Goal: Task Accomplishment & Management: Use online tool/utility

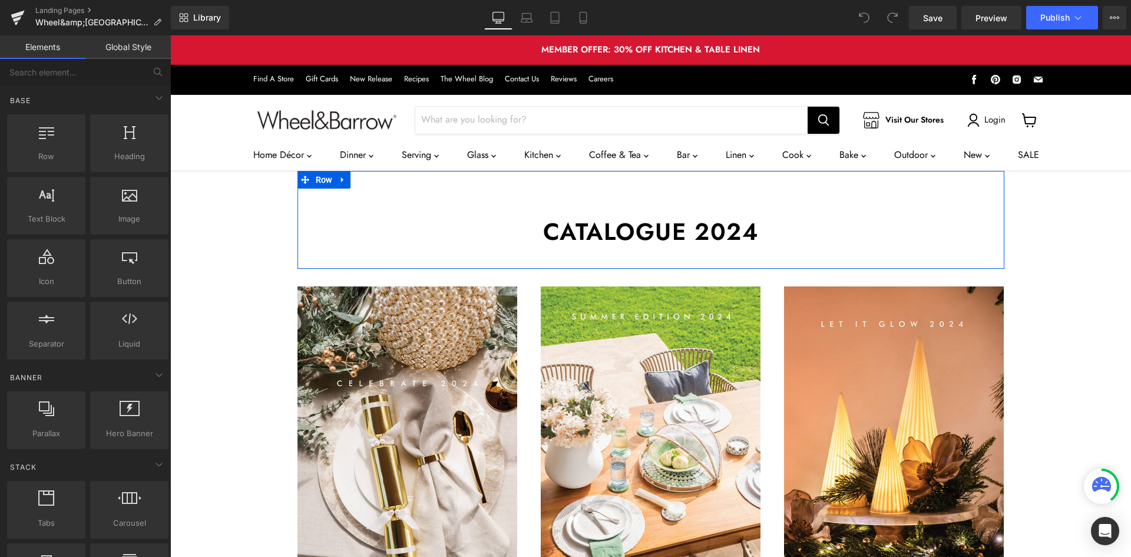
click at [762, 235] on h1 "Catalogue 2024" at bounding box center [650, 231] width 689 height 27
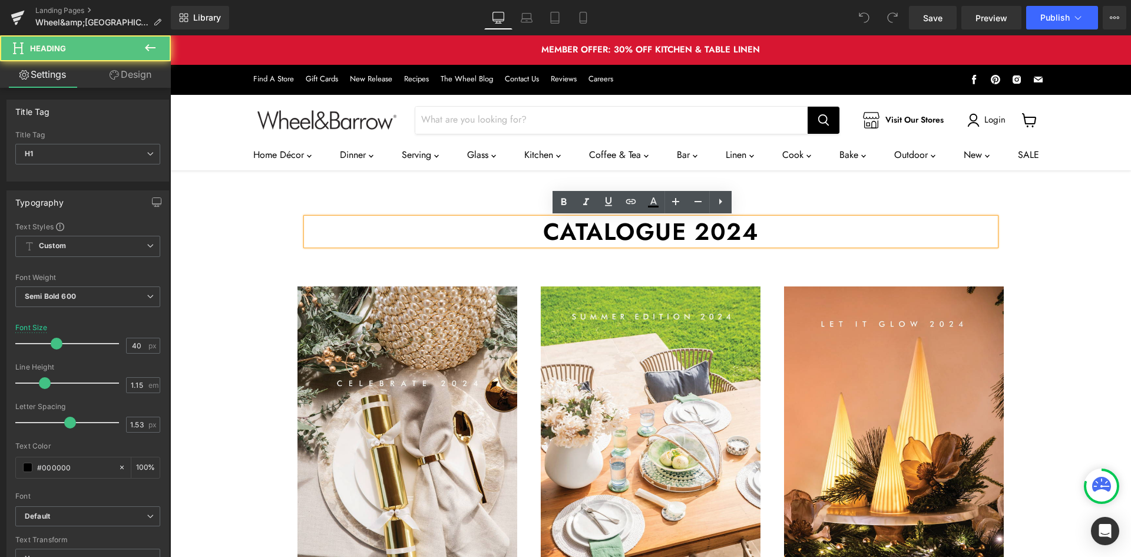
click at [749, 228] on h1 "Catalogue 2024" at bounding box center [650, 231] width 689 height 27
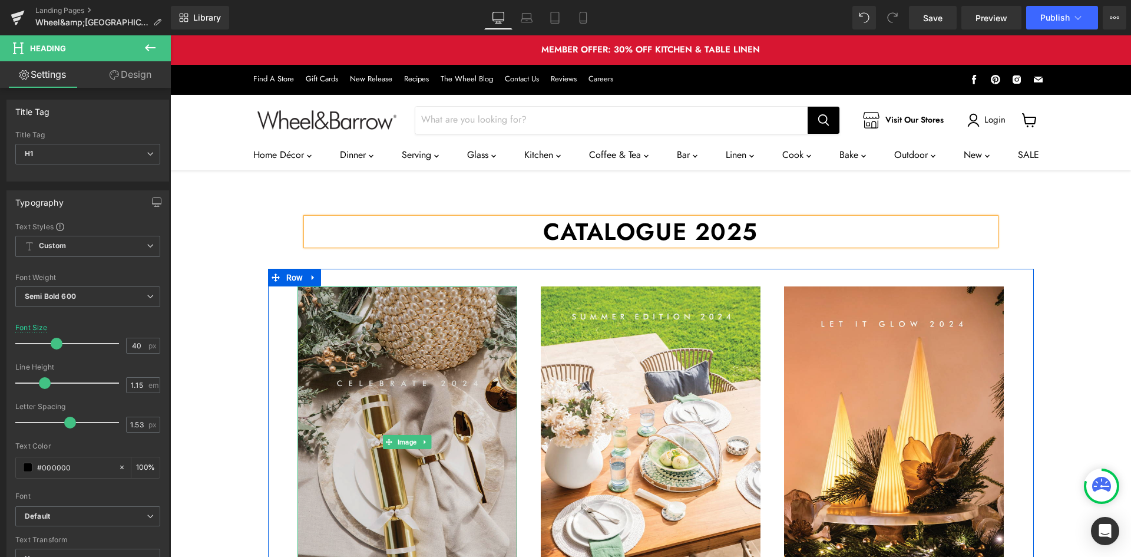
click at [447, 348] on img "Main content" at bounding box center [407, 442] width 220 height 312
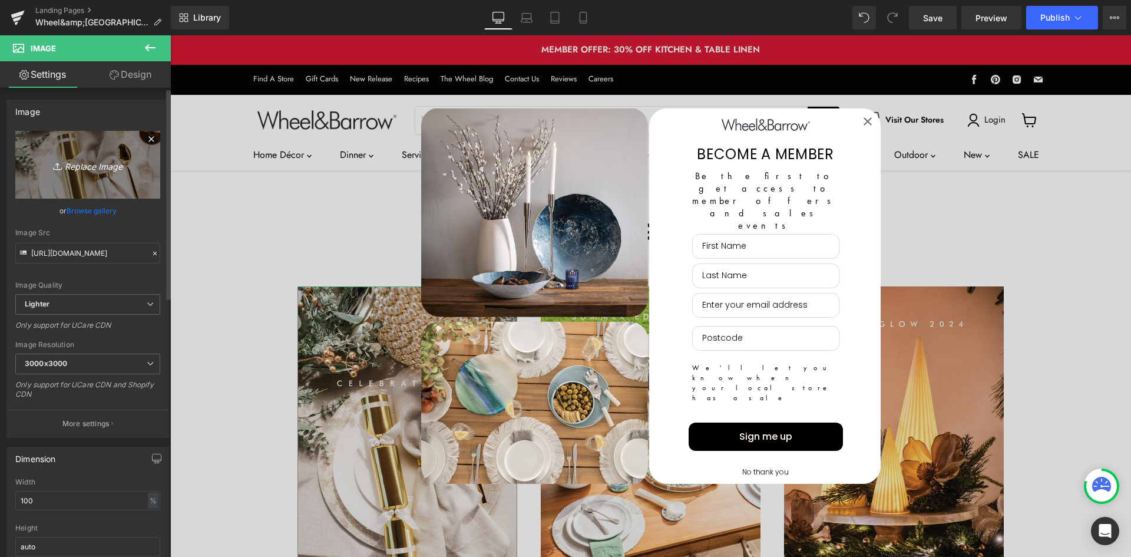
click at [92, 163] on icon "Replace Image" at bounding box center [88, 164] width 94 height 15
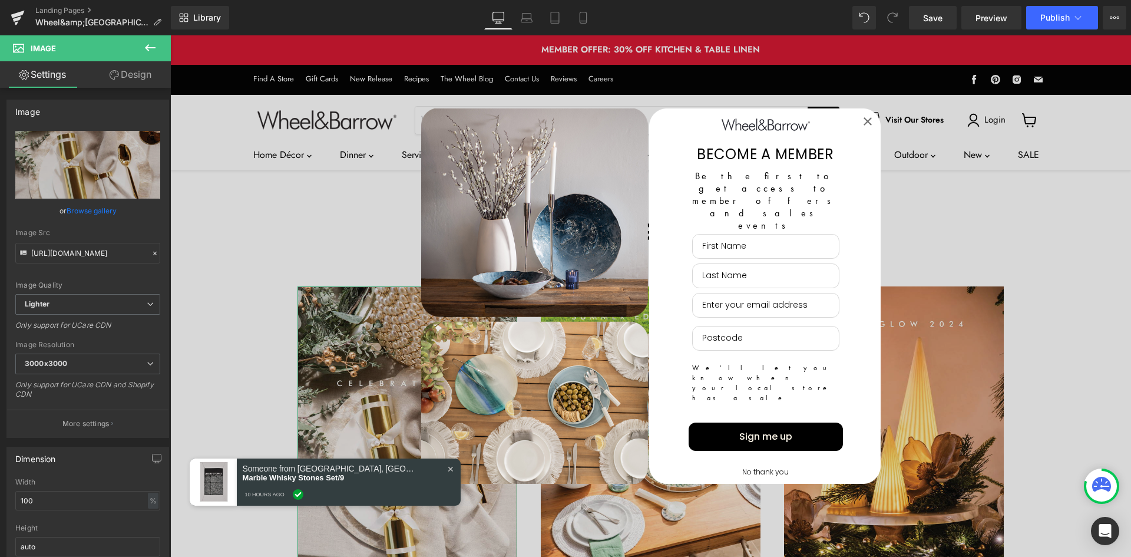
type input "C:\fakepath\Wheel&Barrow_Xmas2025_0000.jpg"
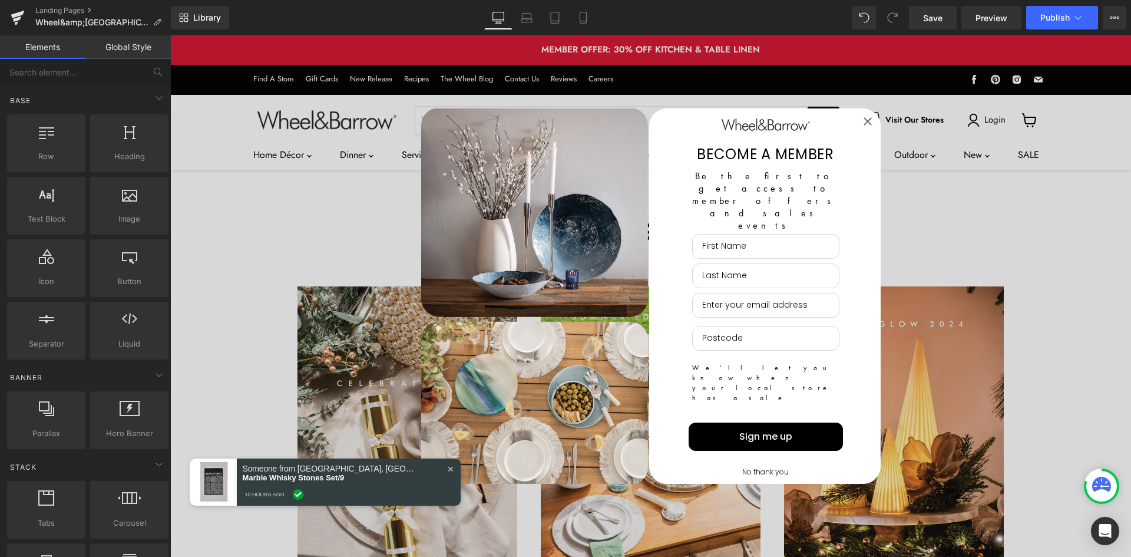
click at [864, 124] on icon "Close dialog" at bounding box center [867, 121] width 6 height 6
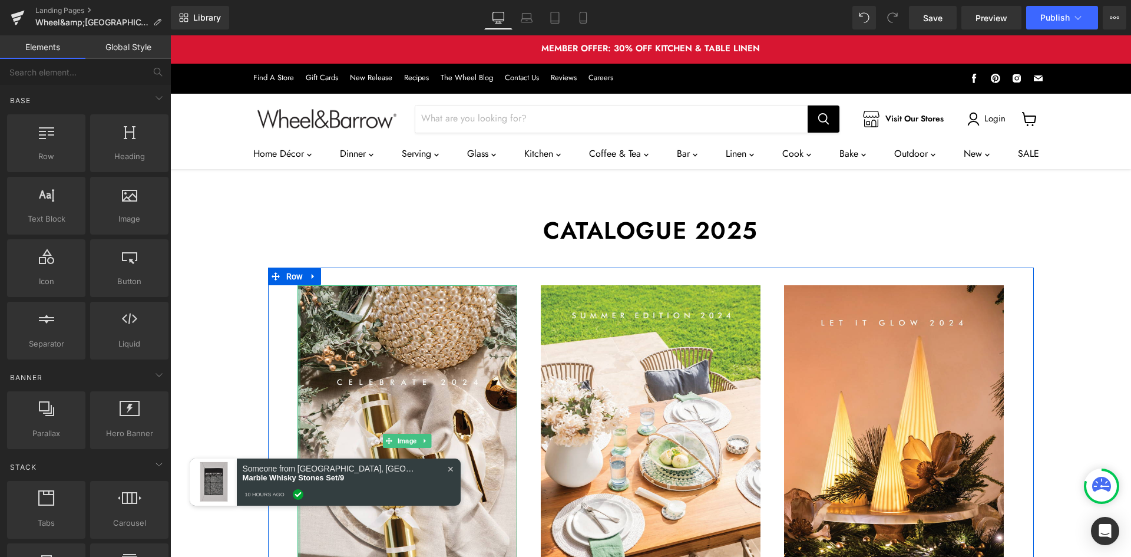
scroll to position [157, 0]
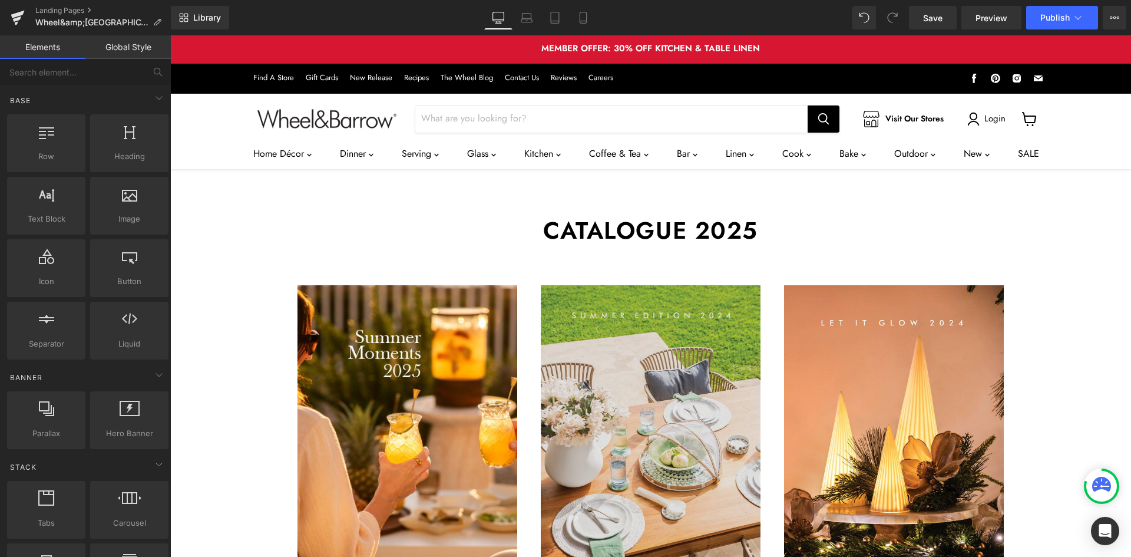
click at [672, 285] on img "Main content" at bounding box center [651, 441] width 220 height 312
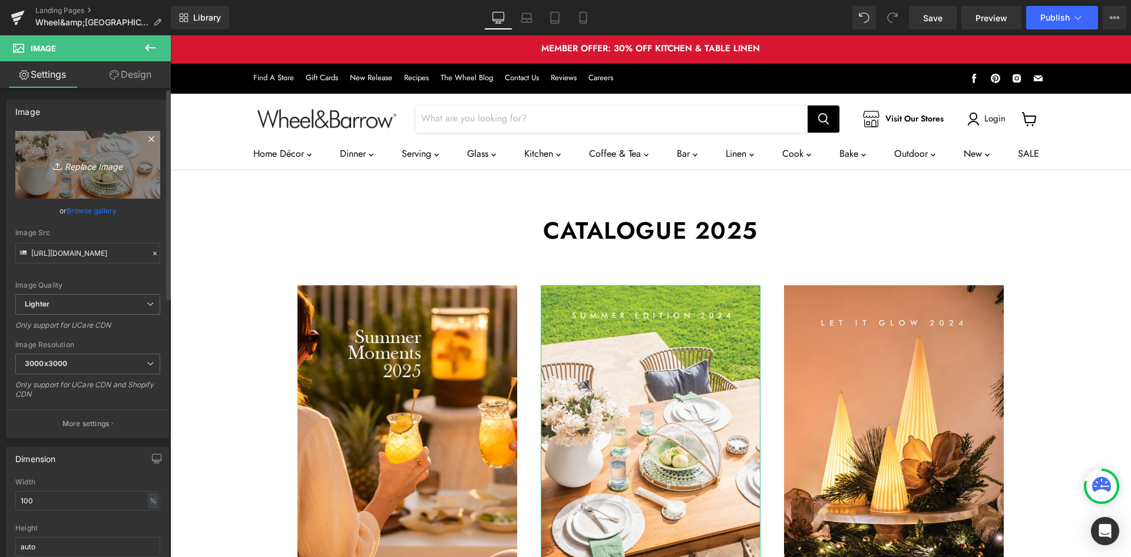
click at [112, 155] on link "Replace Image" at bounding box center [87, 165] width 145 height 68
type input "C:\fakepath\Wheel&Barrow_Xmas2025_Christmas.jpg"
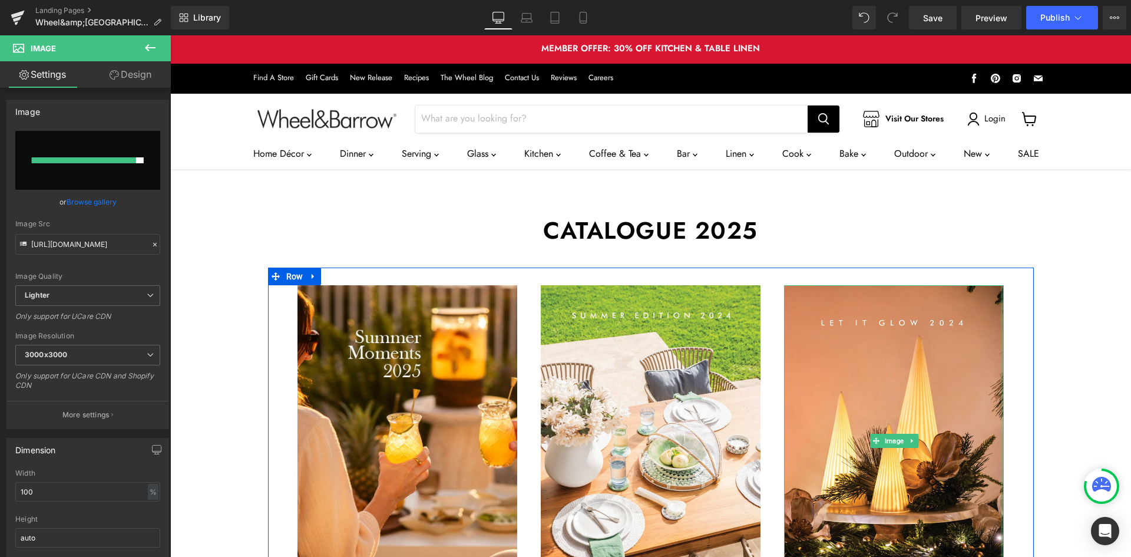
type input "[URL][DOMAIN_NAME]"
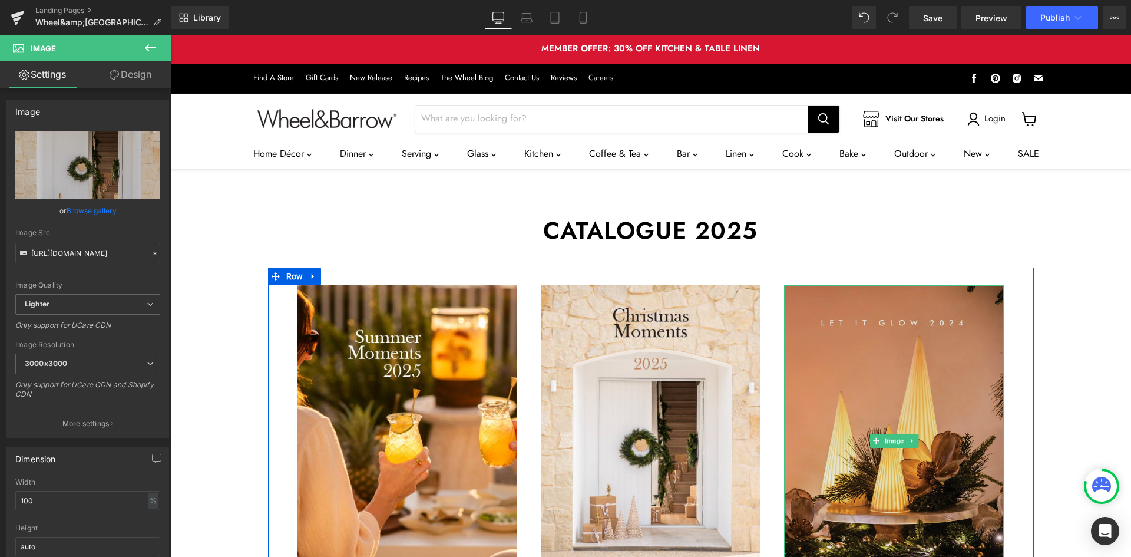
click at [922, 285] on img "Main content" at bounding box center [894, 441] width 220 height 312
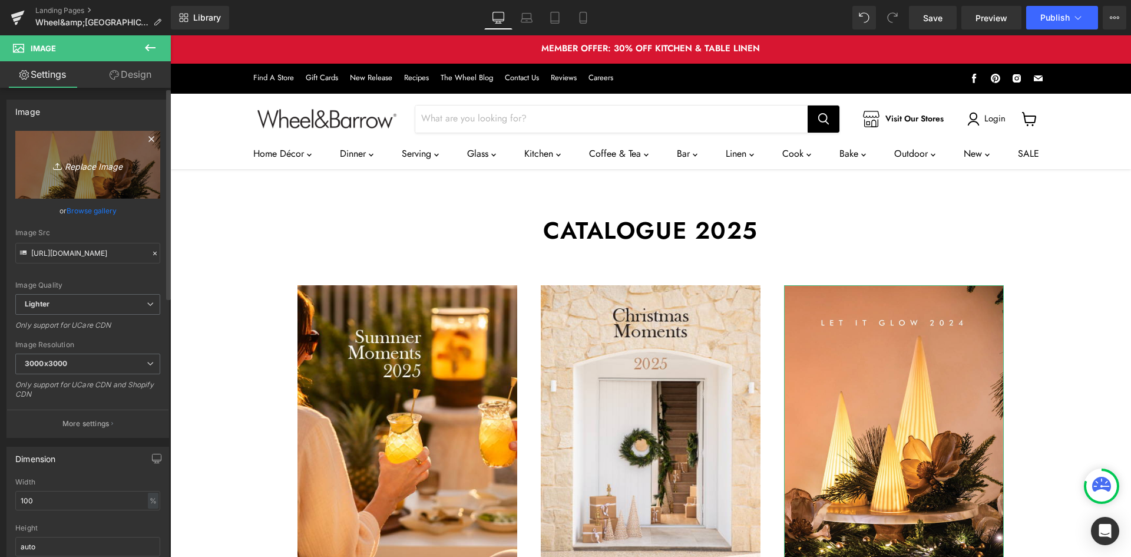
click at [81, 154] on link "Replace Image" at bounding box center [87, 165] width 145 height 68
type input "C:\fakepath\Wheel&Barrow_Xmas2025_Gifting.jpg"
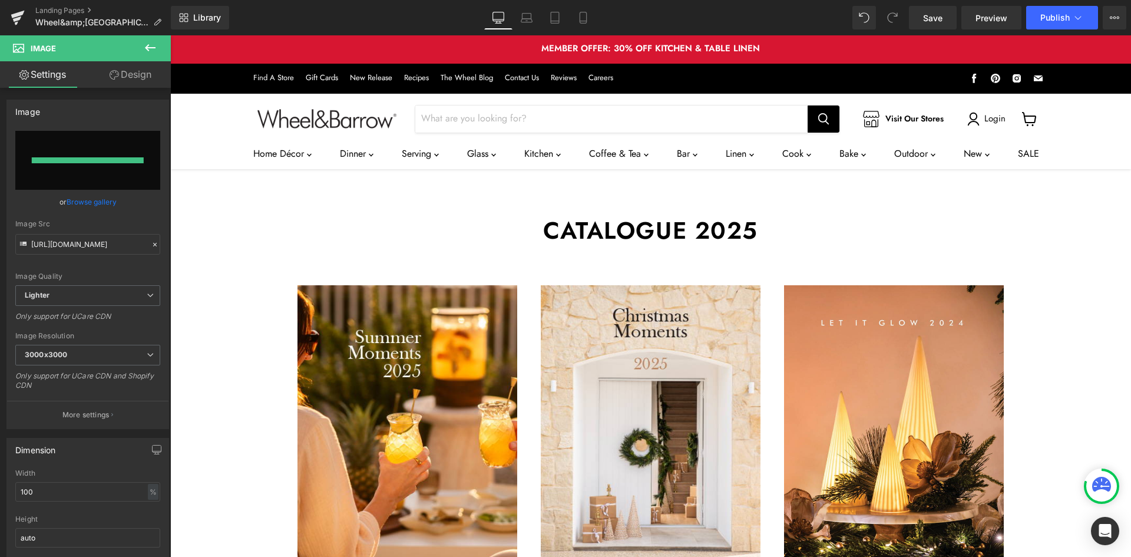
type input "[URL][DOMAIN_NAME]"
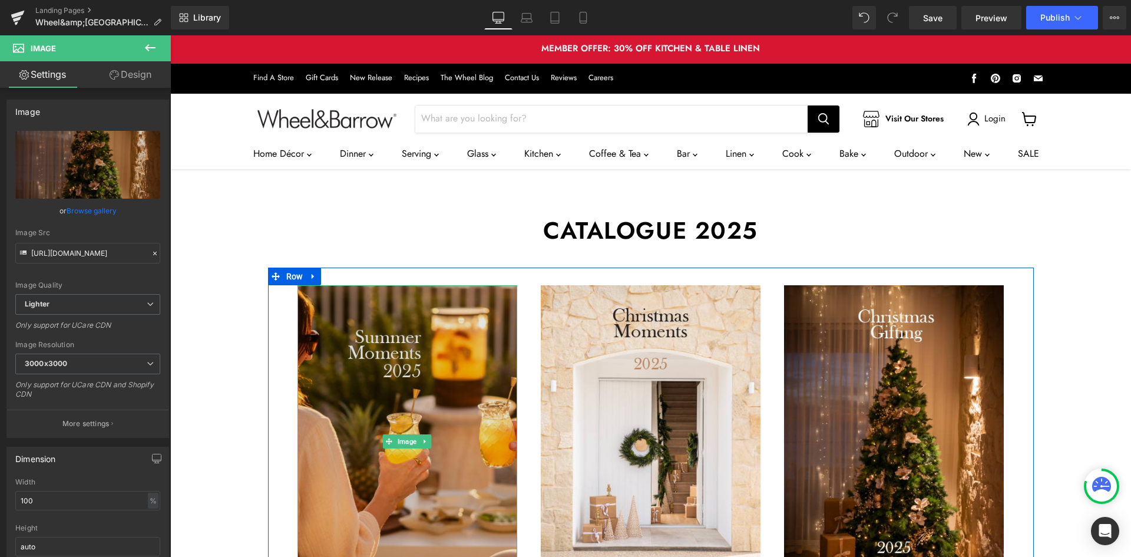
click at [412, 285] on img "Main content" at bounding box center [407, 441] width 220 height 312
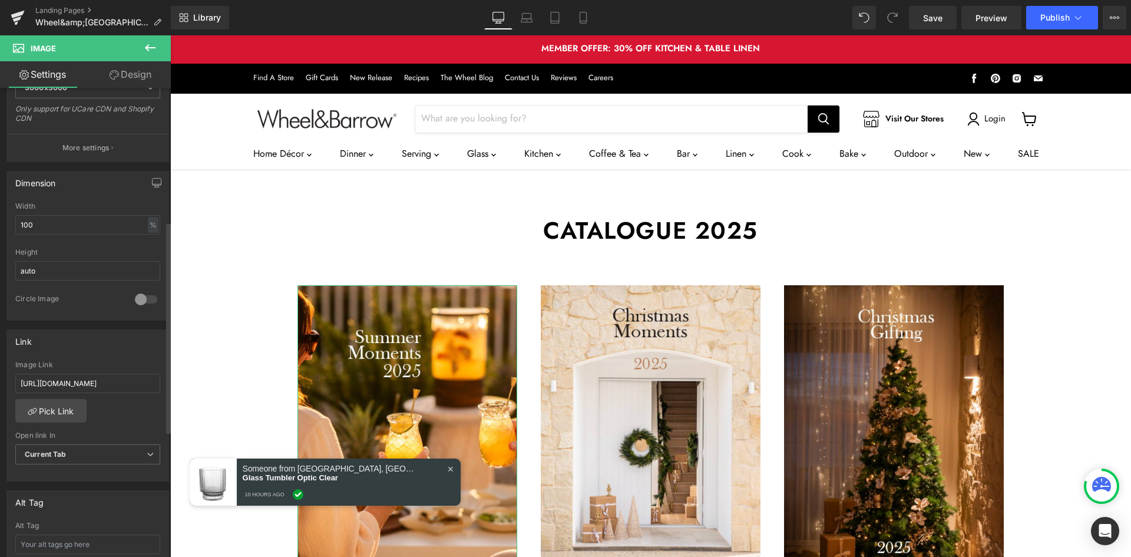
scroll to position [314, 0]
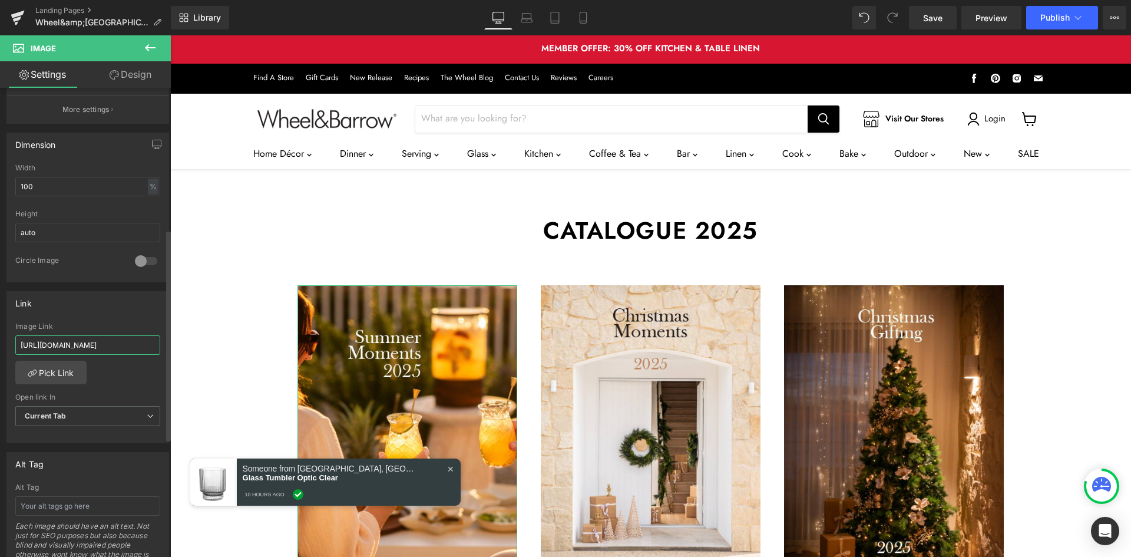
click at [109, 352] on input "[URL][DOMAIN_NAME]" at bounding box center [87, 344] width 145 height 19
click at [70, 347] on input "[URL][DOMAIN_NAME]" at bounding box center [87, 344] width 145 height 19
click at [41, 345] on input "[URL][DOMAIN_NAME]" at bounding box center [87, 344] width 145 height 19
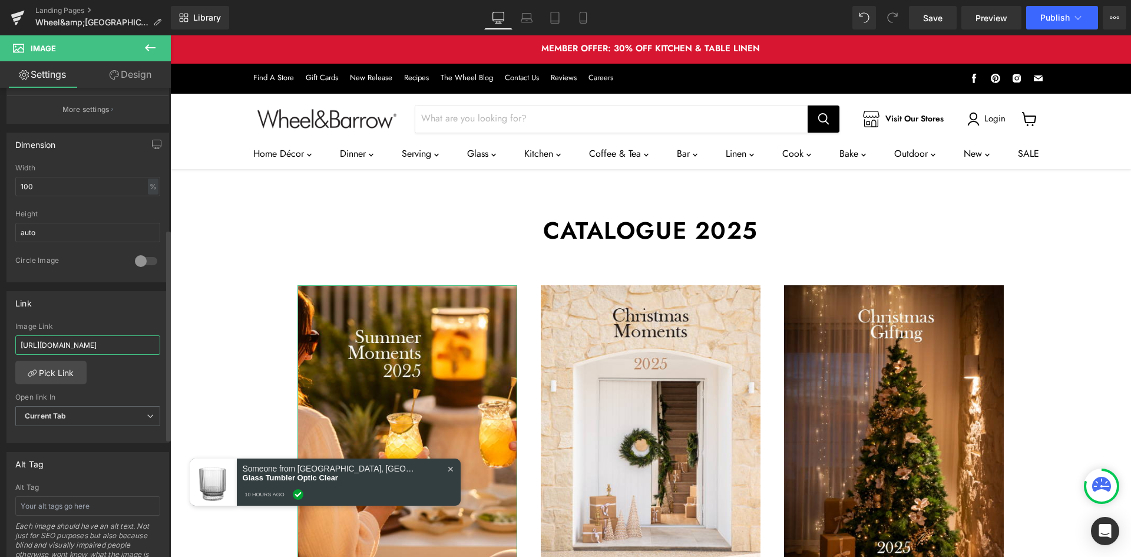
click at [41, 345] on input "[URL][DOMAIN_NAME]" at bounding box center [87, 344] width 145 height 19
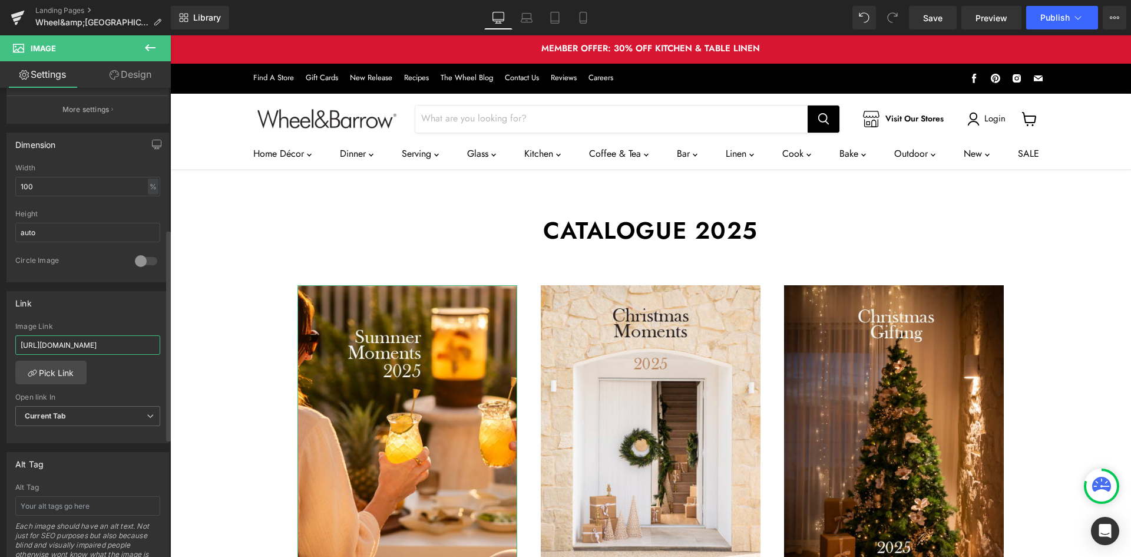
click at [41, 345] on input "[URL][DOMAIN_NAME]" at bounding box center [87, 344] width 145 height 19
paste input "hristmas-moments-2025"
type input "[URL][DOMAIN_NAME]"
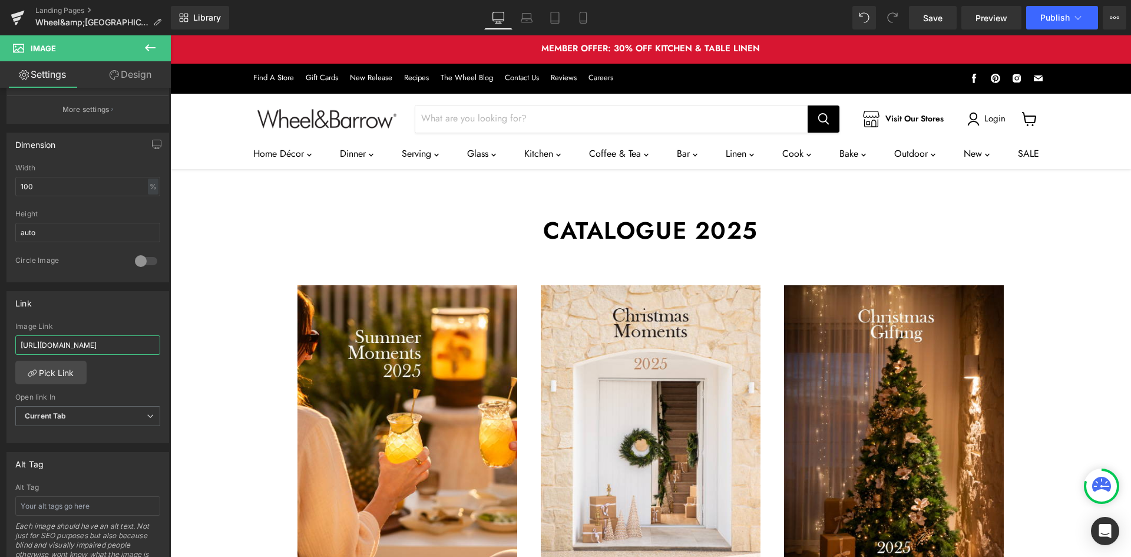
scroll to position [0, 0]
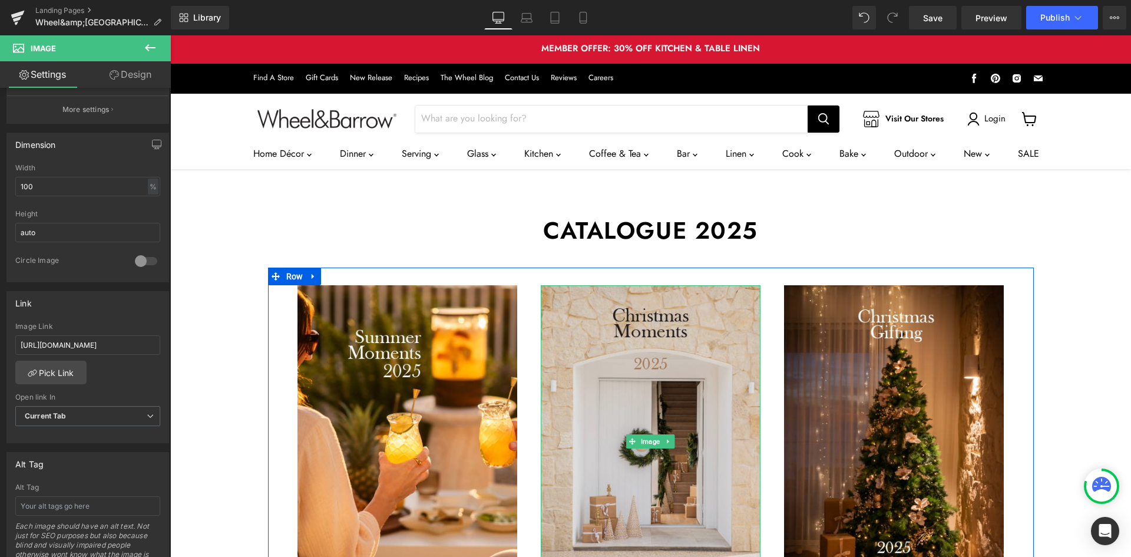
click at [675, 285] on img "Main content" at bounding box center [651, 441] width 220 height 312
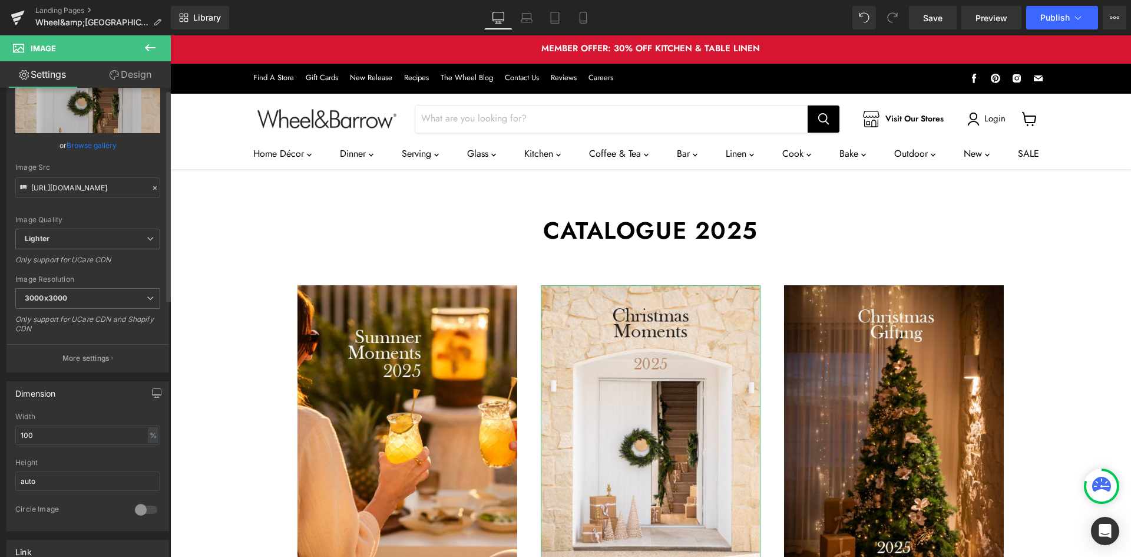
scroll to position [157, 0]
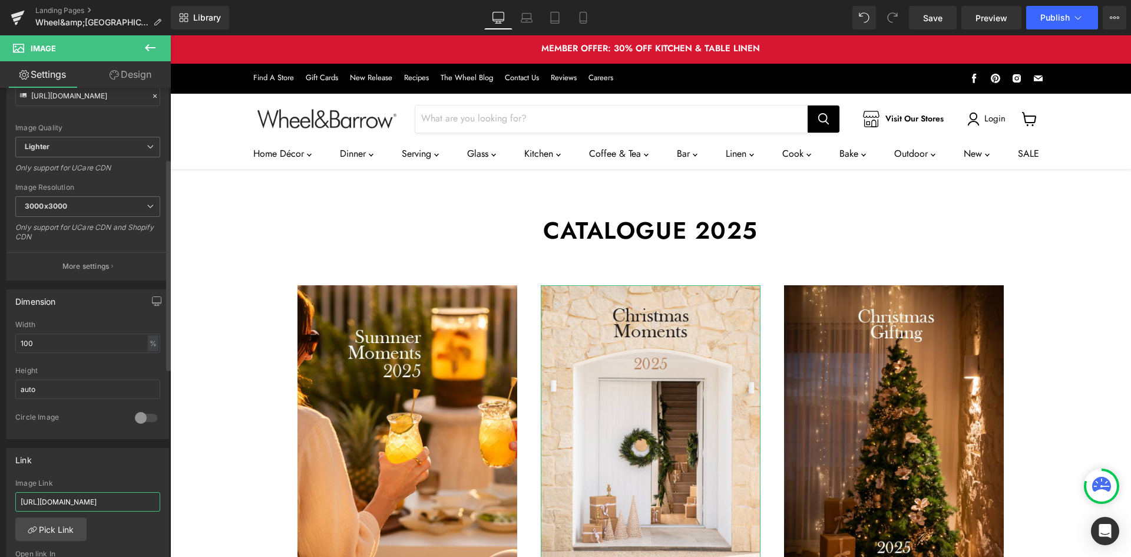
click at [90, 504] on input "[URL][DOMAIN_NAME]" at bounding box center [87, 501] width 145 height 19
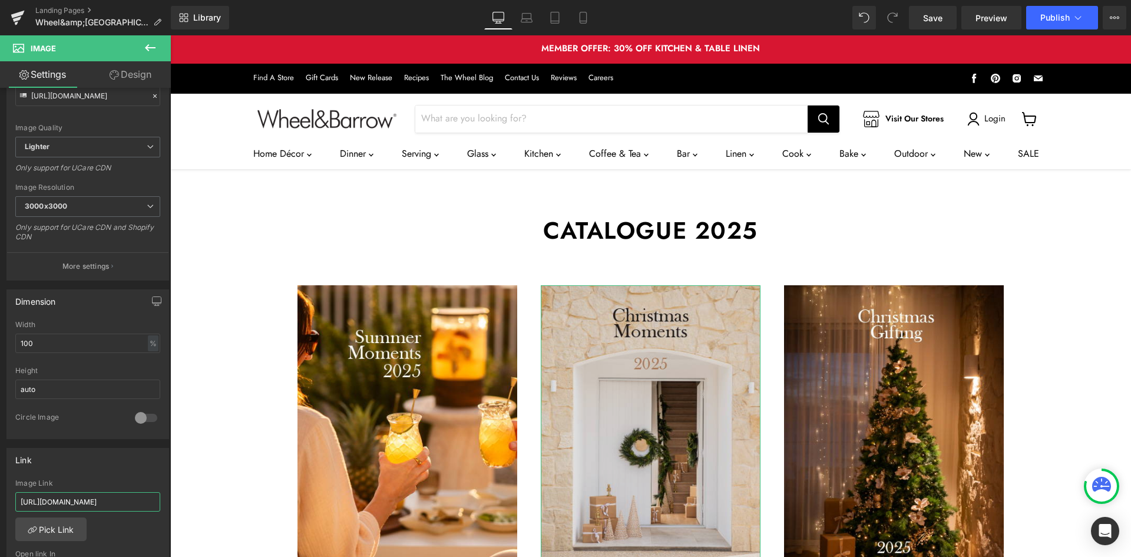
type input "[URL][DOMAIN_NAME]"
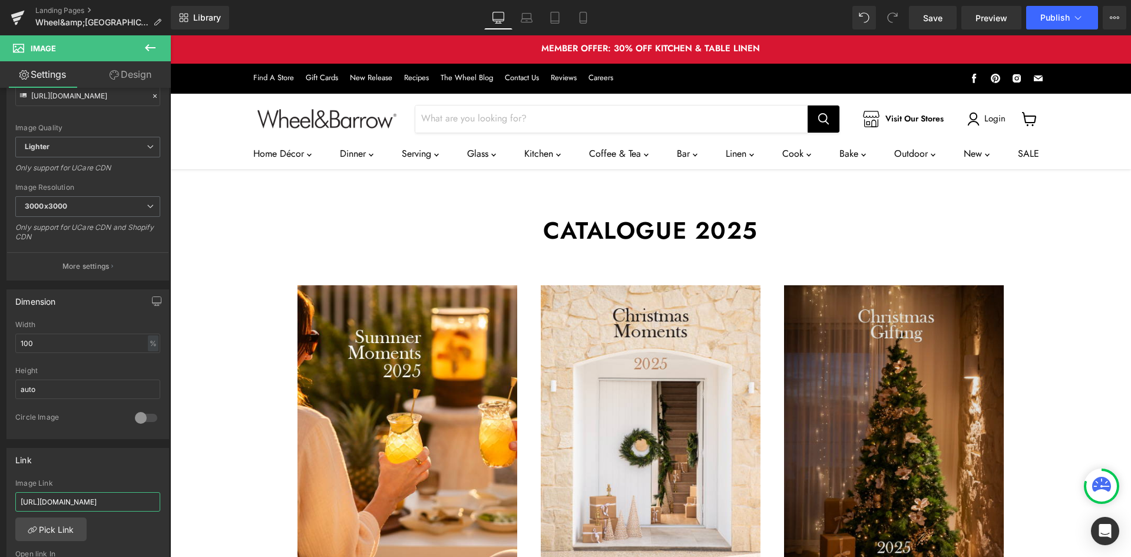
scroll to position [0, 90]
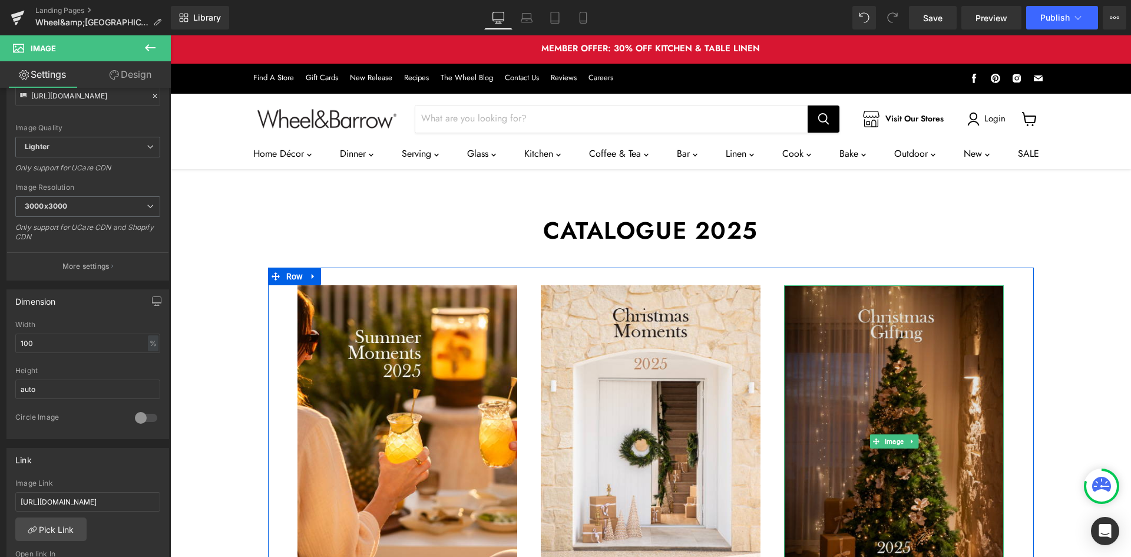
click at [864, 285] on img "Main content" at bounding box center [894, 441] width 220 height 312
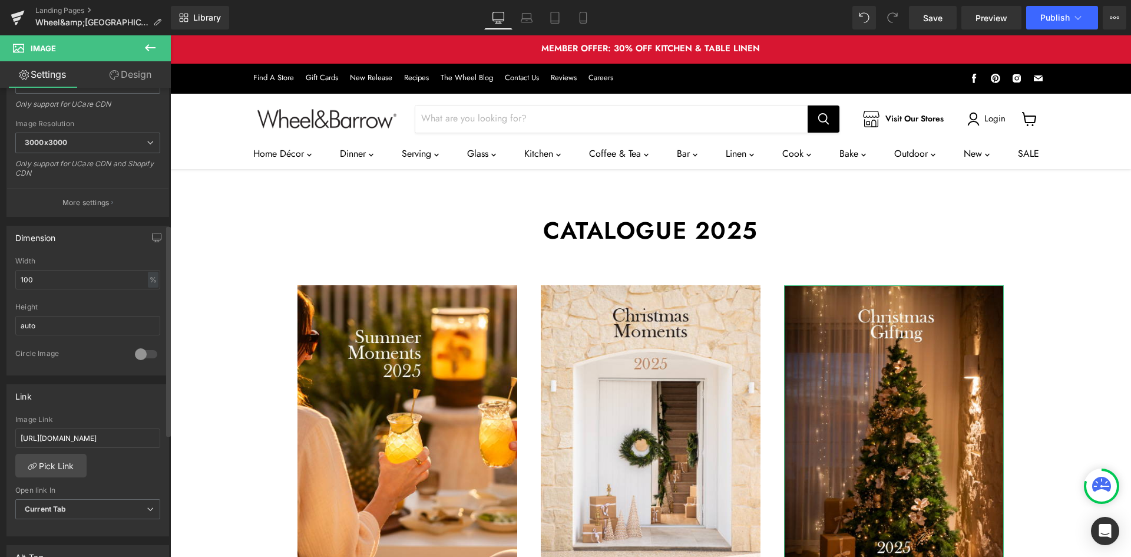
scroll to position [314, 0]
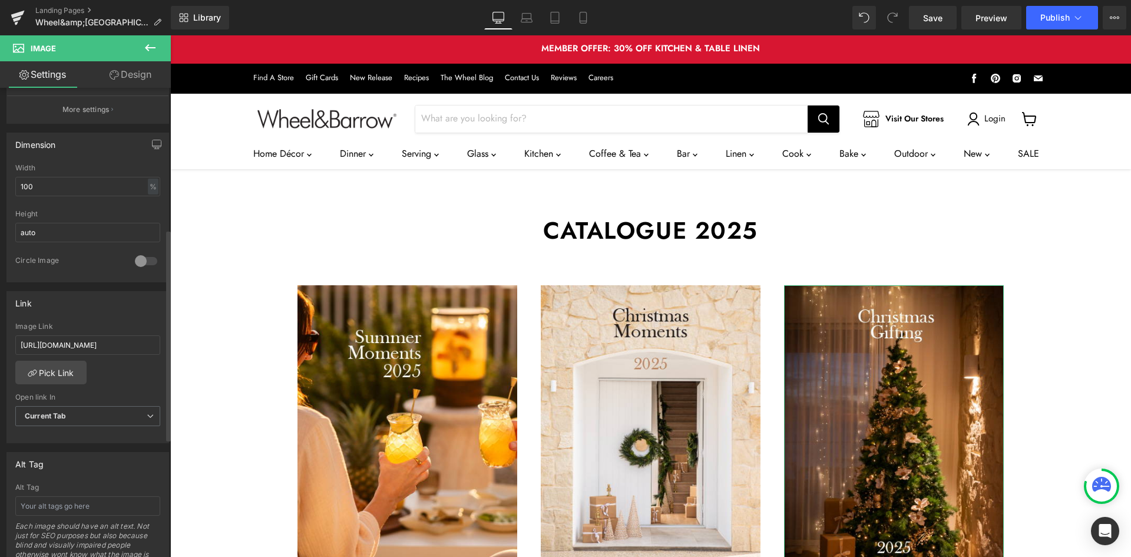
click at [77, 355] on div "Image Link [URL][DOMAIN_NAME]" at bounding box center [87, 341] width 145 height 38
click at [79, 345] on input "[URL][DOMAIN_NAME]" at bounding box center [87, 344] width 145 height 19
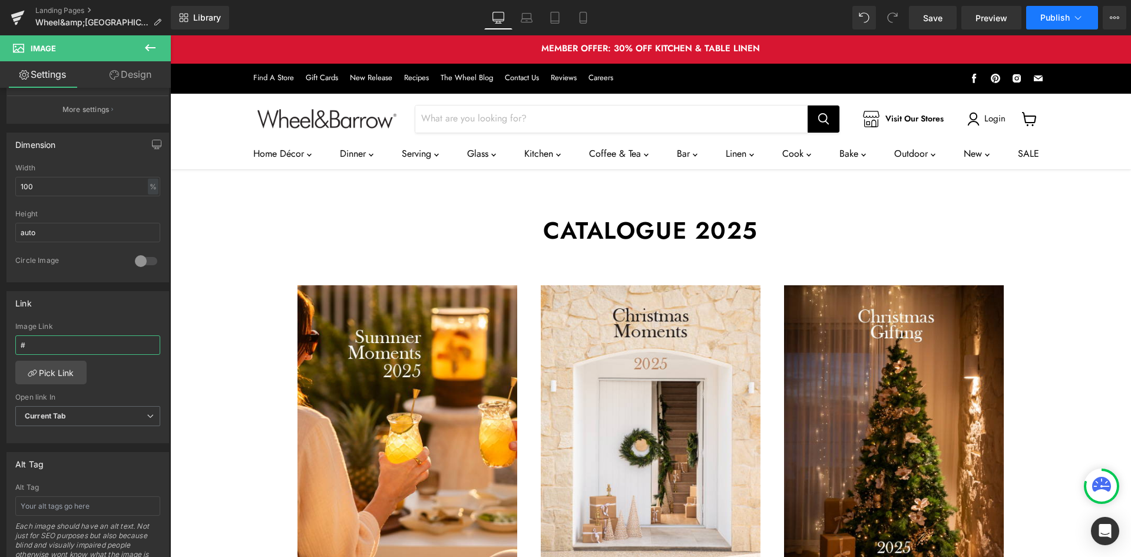
type input "#"
click at [1061, 18] on span "Publish" at bounding box center [1054, 17] width 29 height 9
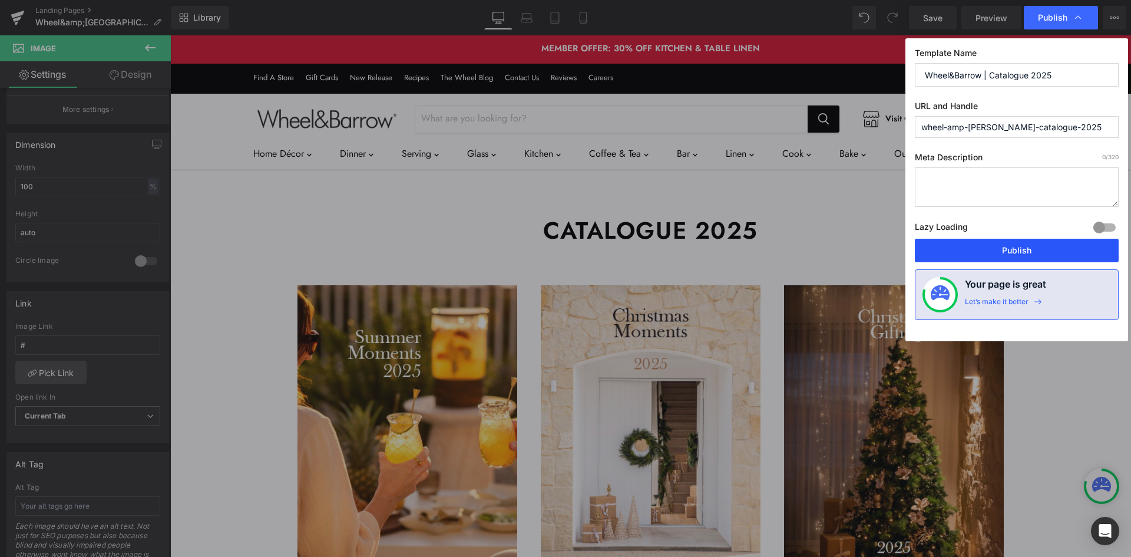
click at [1022, 257] on button "Publish" at bounding box center [1017, 251] width 204 height 24
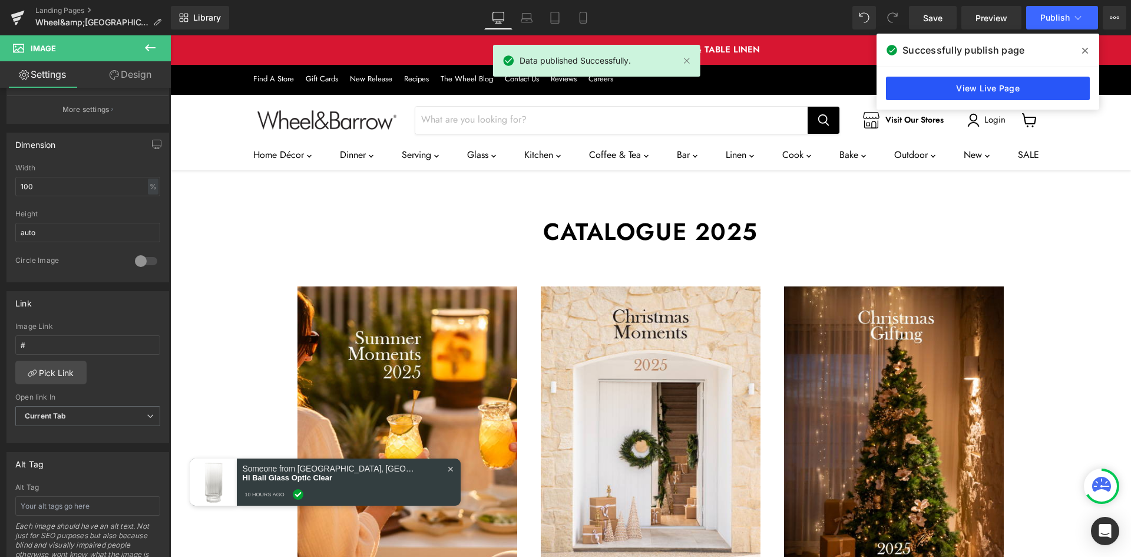
click at [965, 86] on link "View Live Page" at bounding box center [988, 89] width 204 height 24
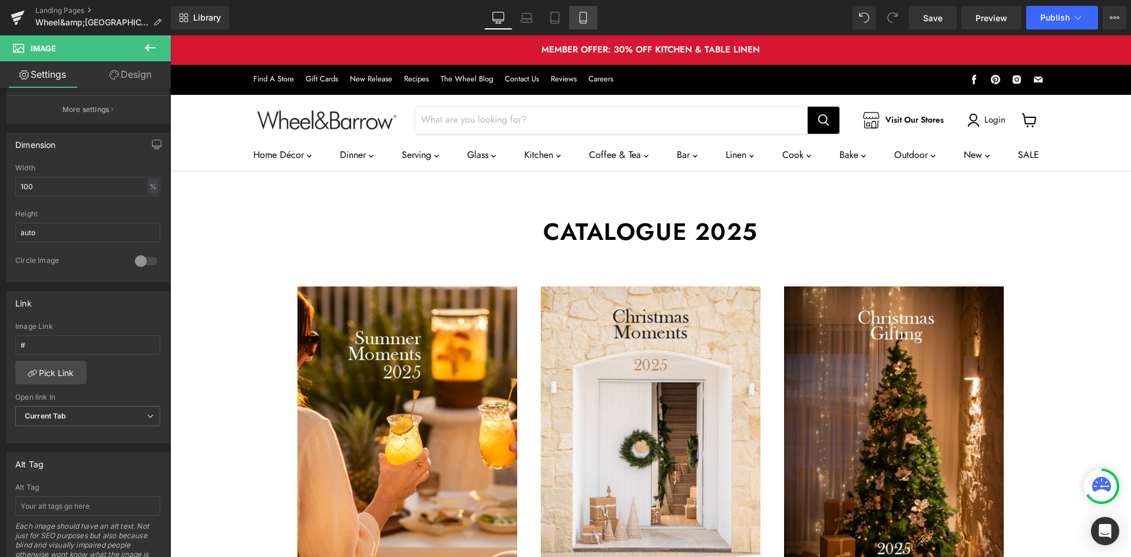
click at [582, 16] on icon at bounding box center [583, 18] width 12 height 12
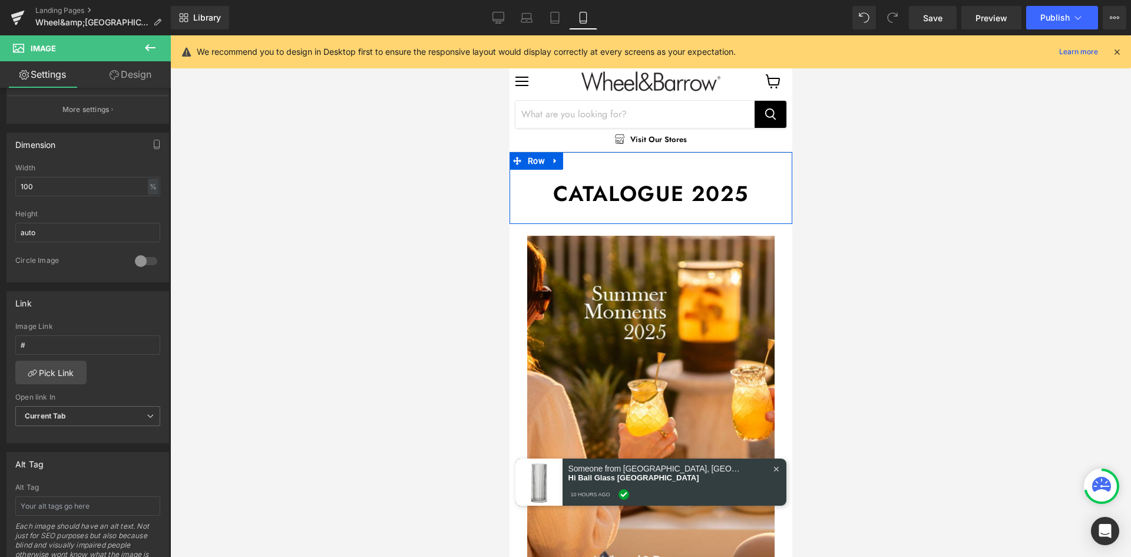
click at [687, 194] on h1 "Catalogue 2025" at bounding box center [650, 193] width 265 height 24
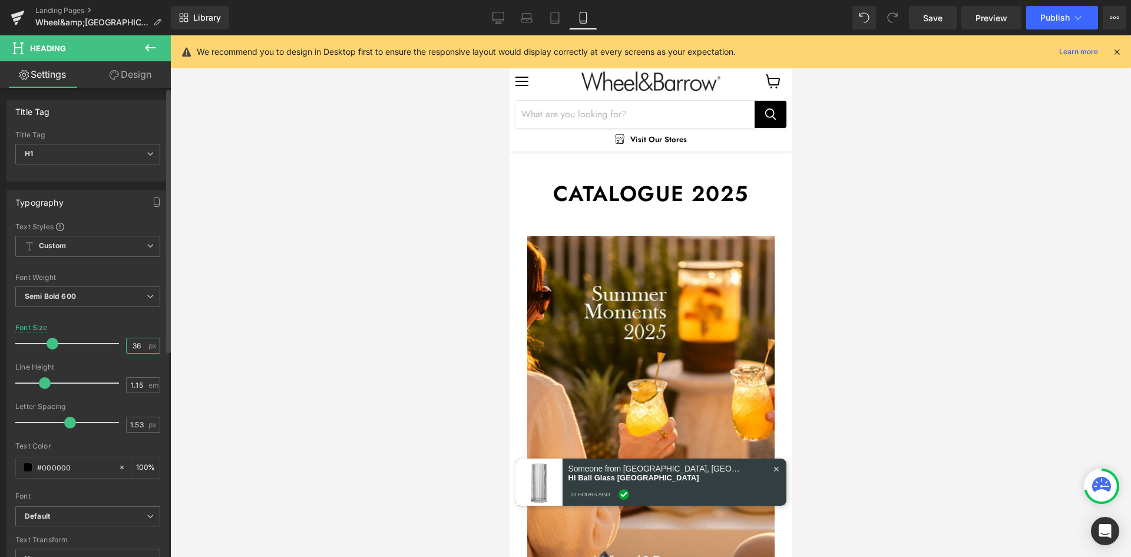
click at [137, 349] on input "36" at bounding box center [137, 345] width 21 height 15
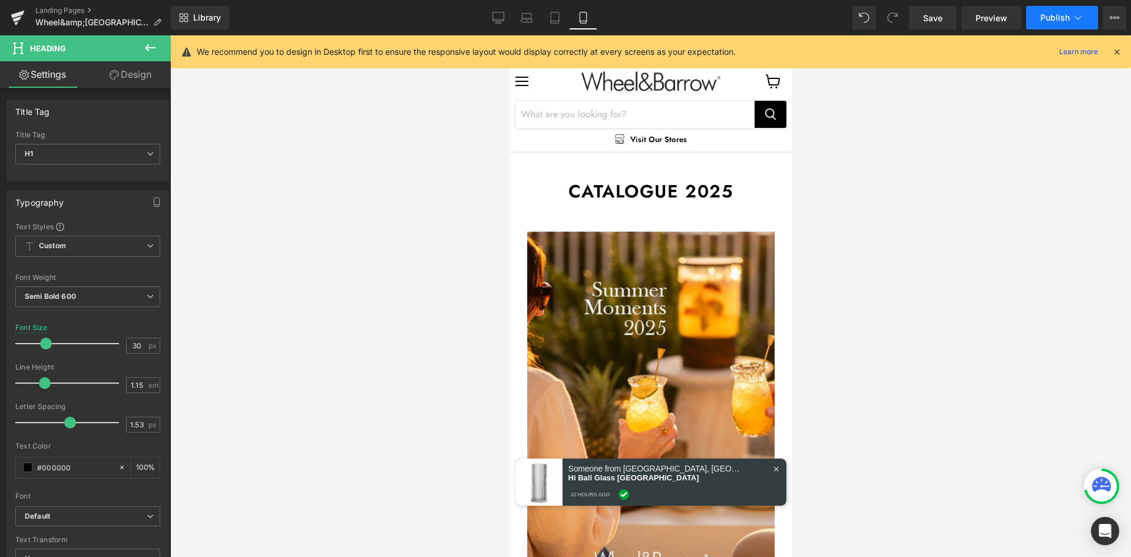
click at [1068, 16] on span "Publish" at bounding box center [1054, 17] width 29 height 9
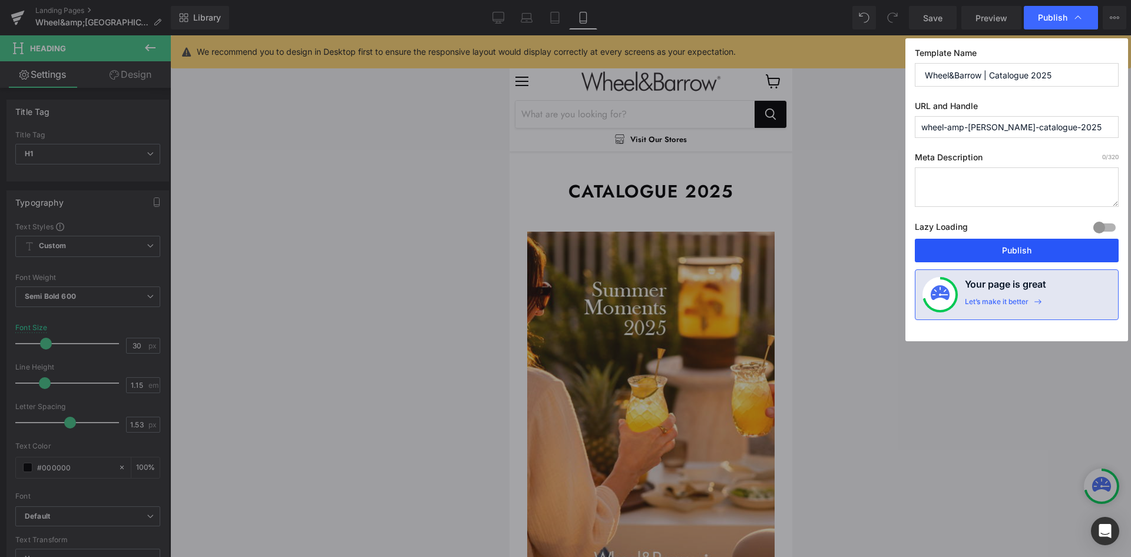
click at [1016, 247] on button "Publish" at bounding box center [1017, 251] width 204 height 24
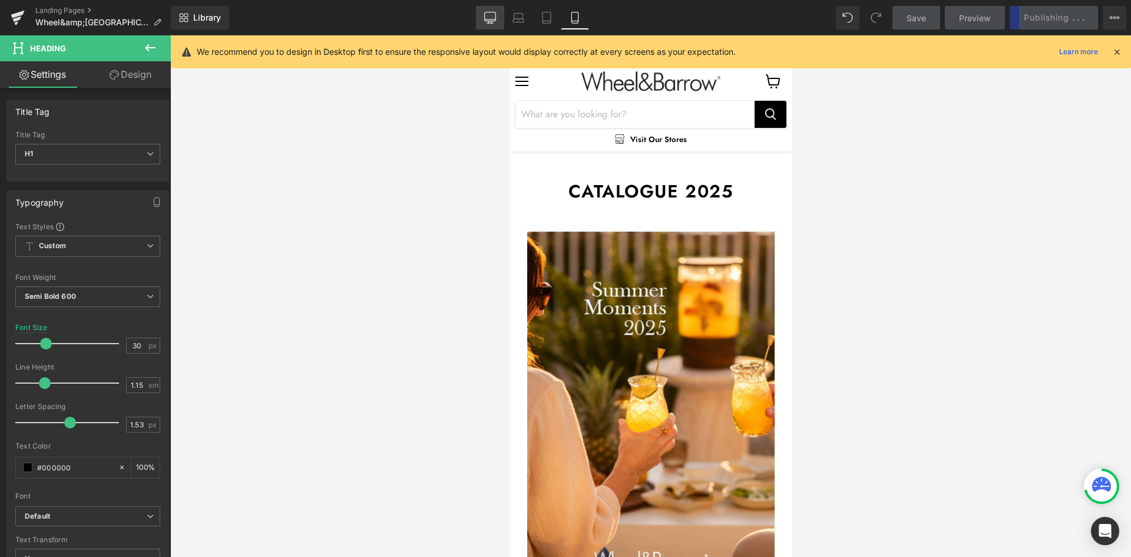
click at [495, 16] on icon at bounding box center [490, 18] width 12 height 12
type input "40"
type input "100"
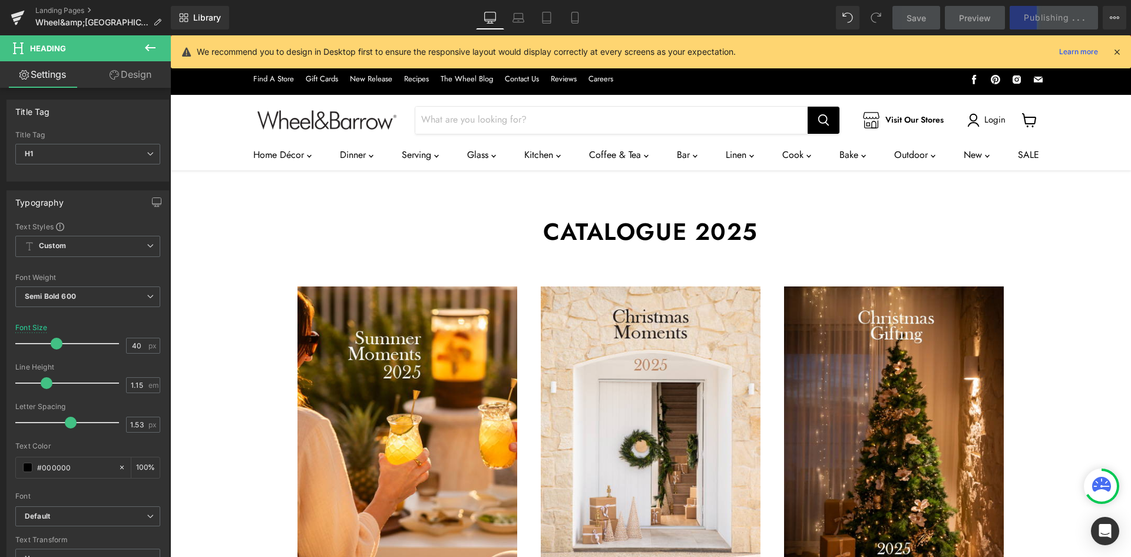
scroll to position [30, 0]
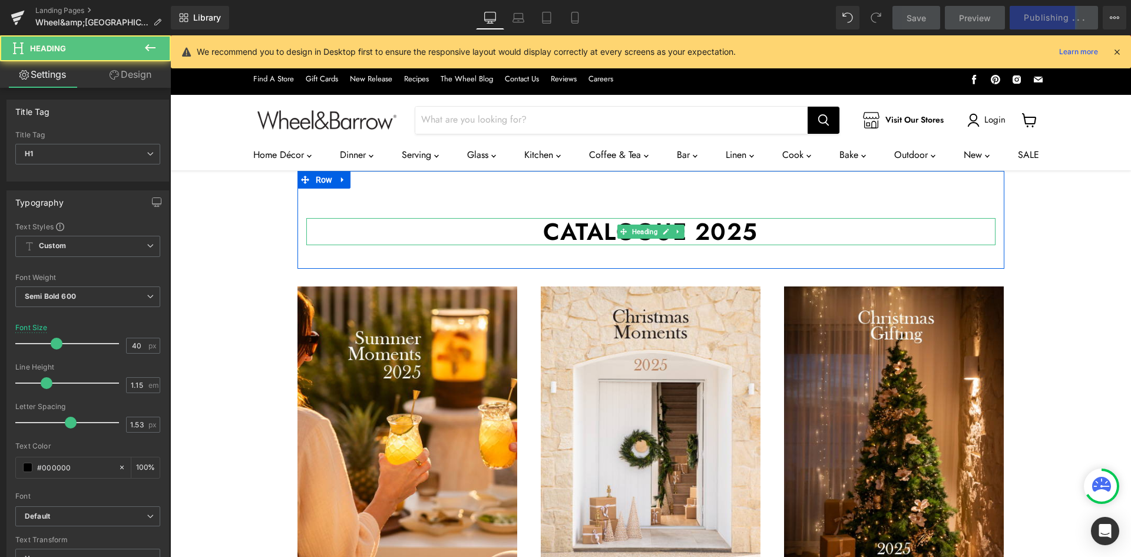
click at [681, 218] on h1 "Catalogue 2025" at bounding box center [650, 231] width 689 height 27
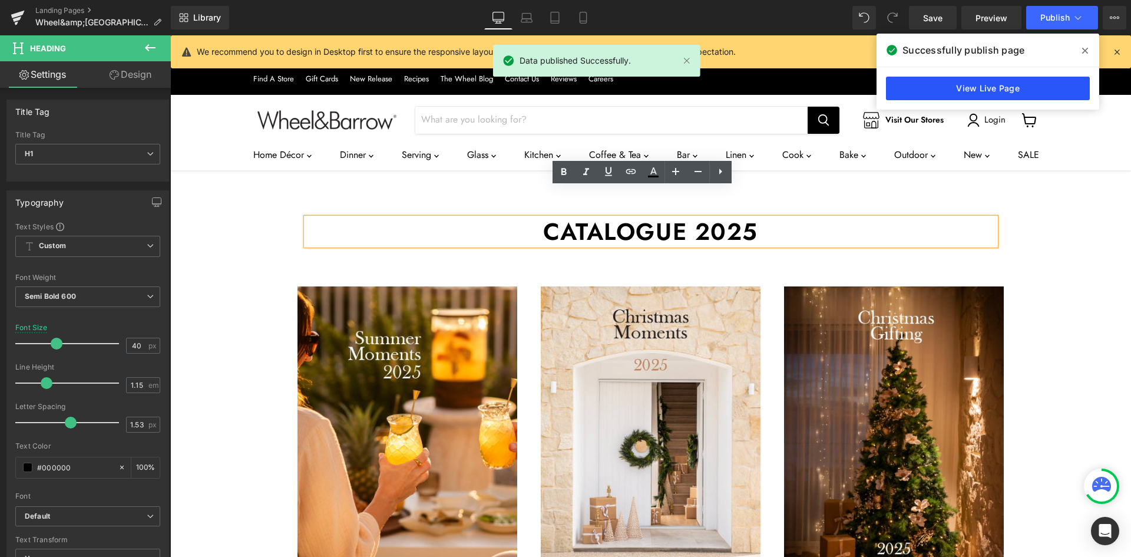
click at [996, 88] on link "View Live Page" at bounding box center [988, 89] width 204 height 24
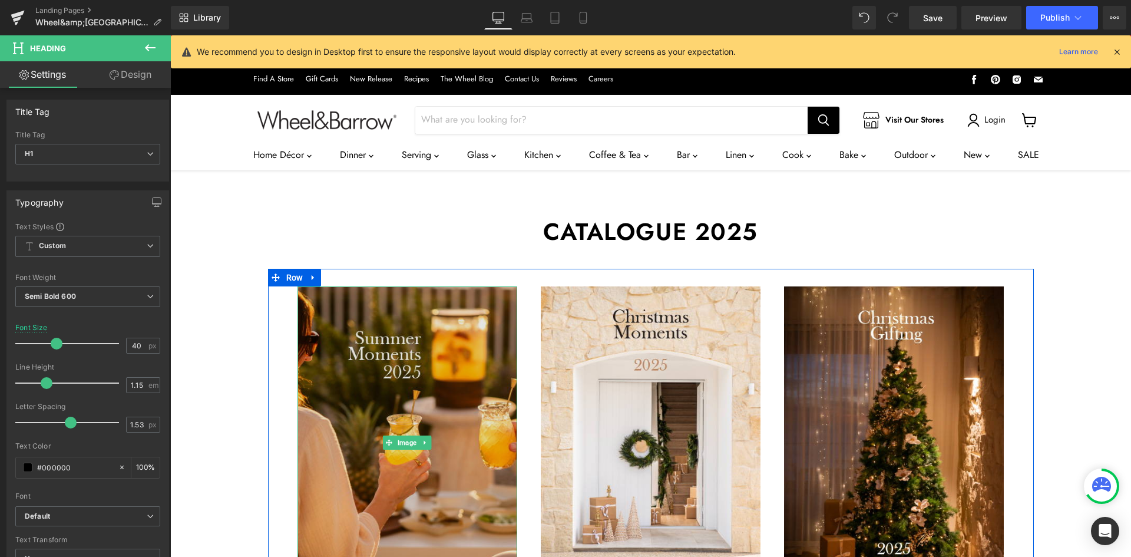
click at [421, 334] on img "Main content" at bounding box center [407, 442] width 220 height 312
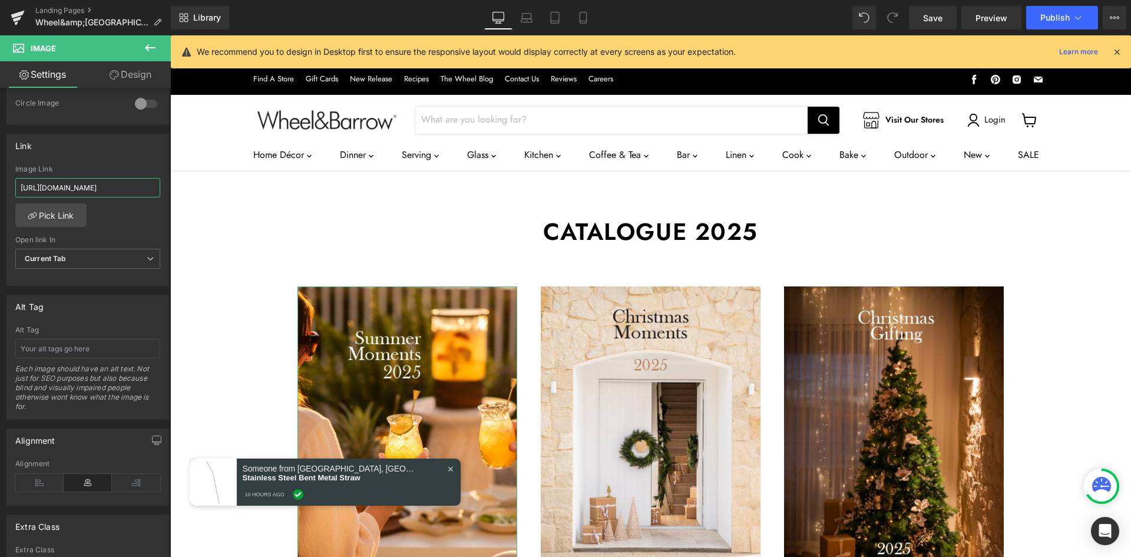
scroll to position [0, 90]
drag, startPoint x: 235, startPoint y: 214, endPoint x: 261, endPoint y: 181, distance: 42.4
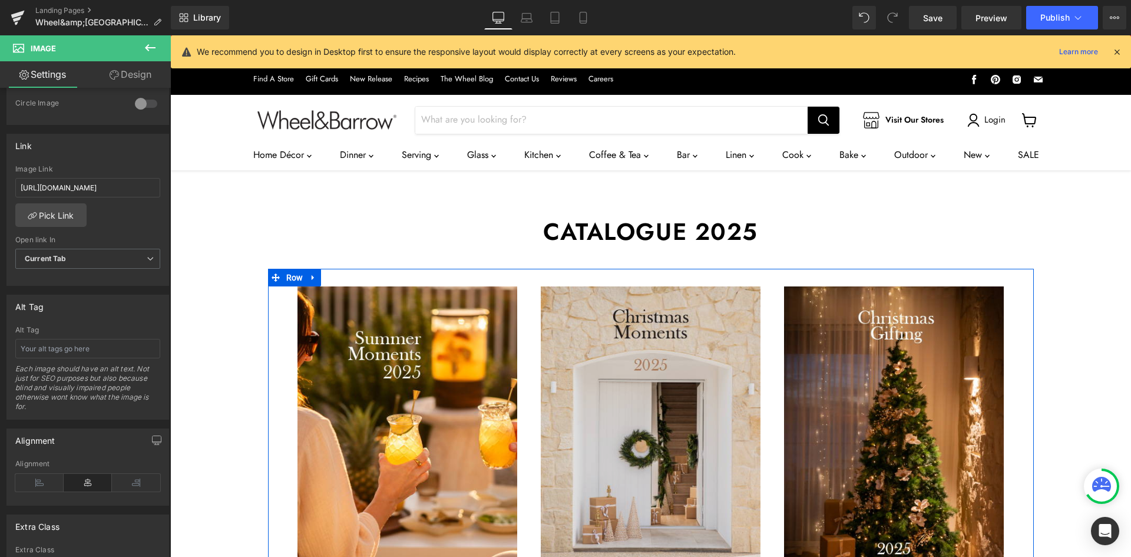
click at [703, 304] on img "Main content" at bounding box center [651, 442] width 220 height 312
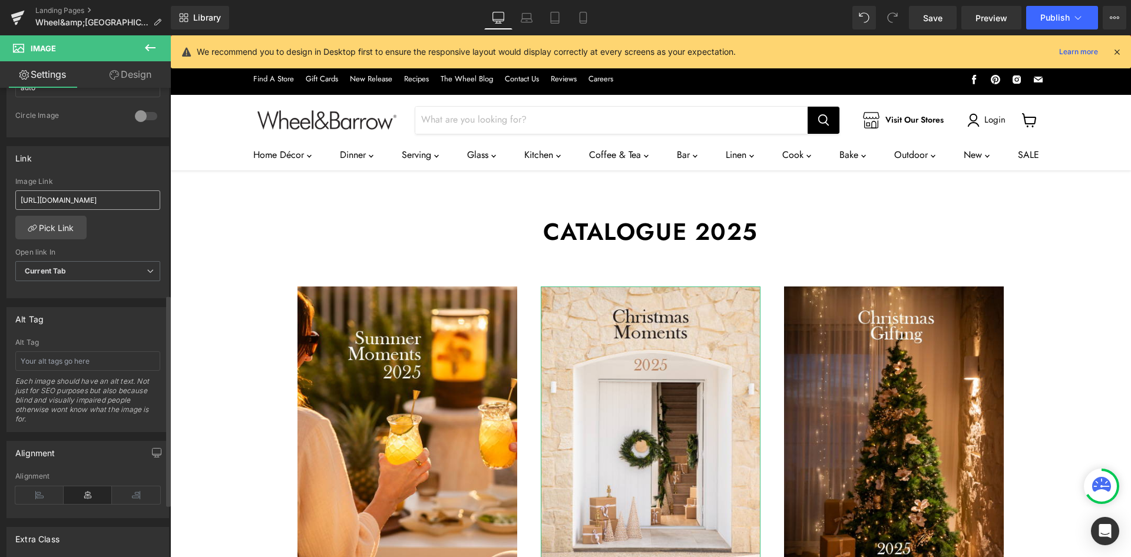
scroll to position [420, 0]
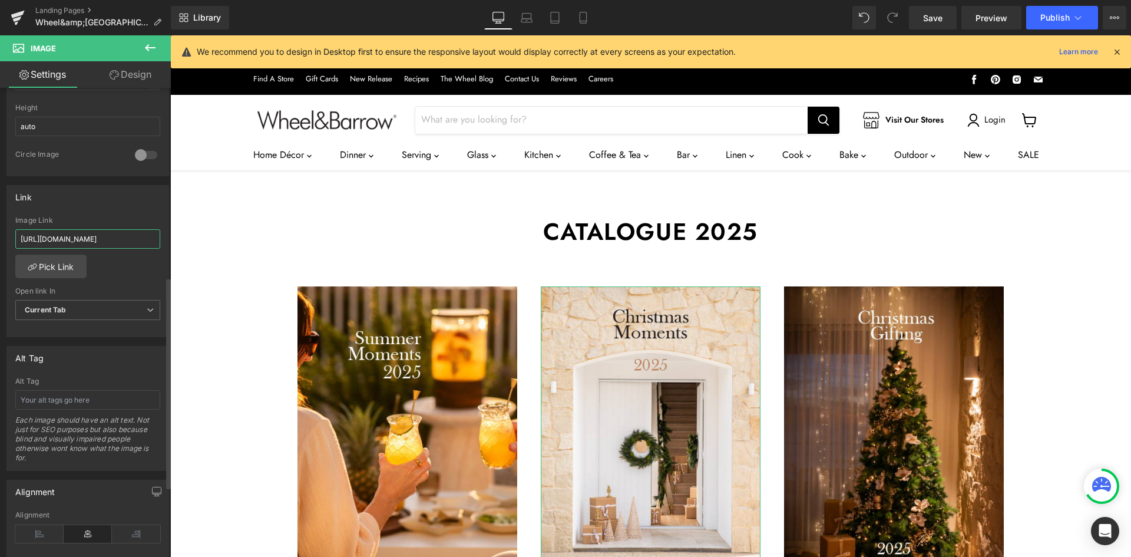
click at [77, 241] on input "[URL][DOMAIN_NAME]" at bounding box center [87, 238] width 145 height 19
click at [1052, 18] on span "Publish" at bounding box center [1054, 17] width 29 height 9
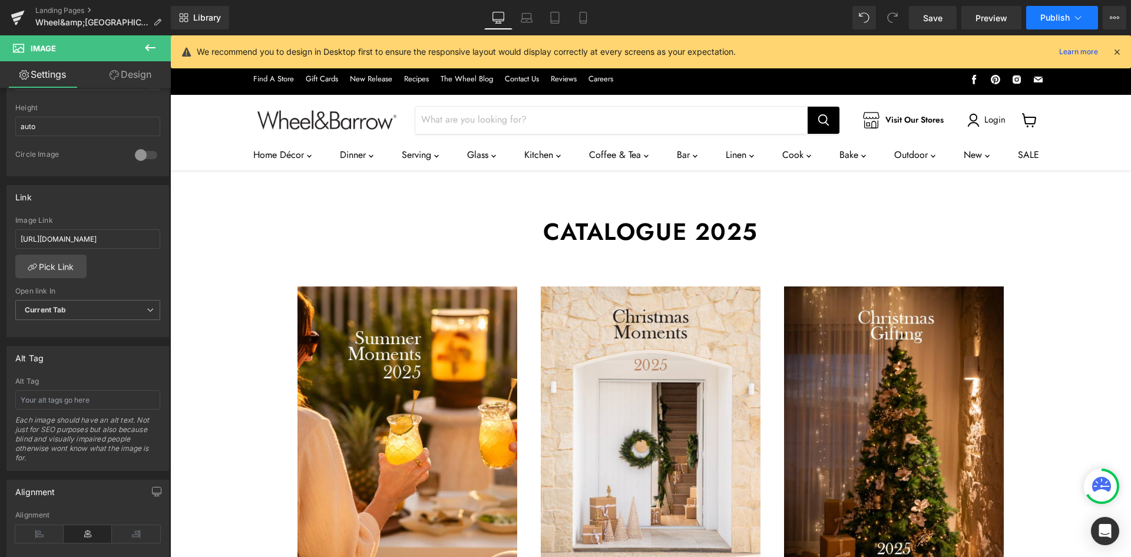
scroll to position [0, 0]
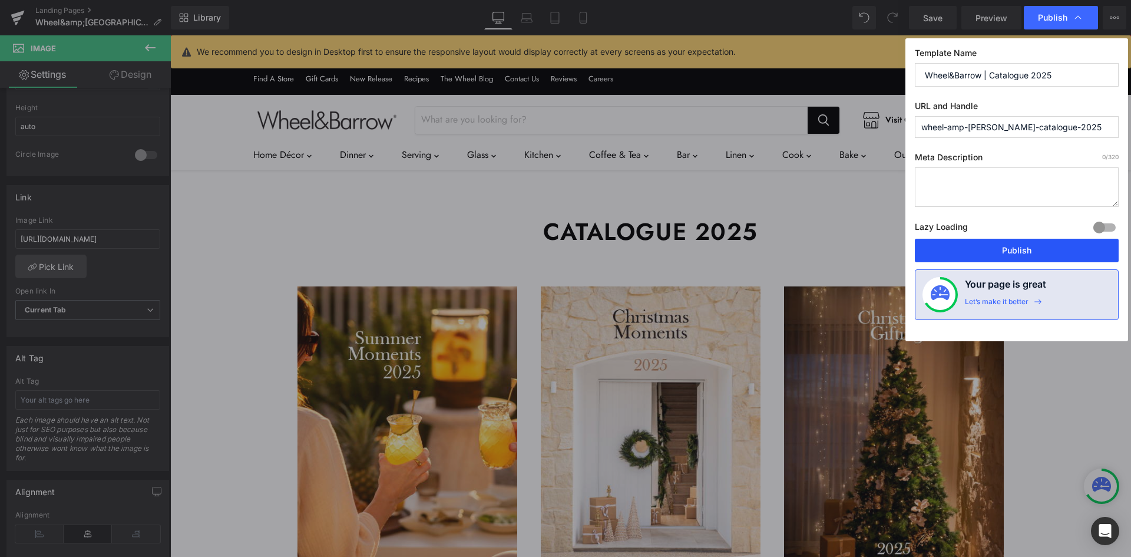
click at [1014, 246] on button "Publish" at bounding box center [1017, 251] width 204 height 24
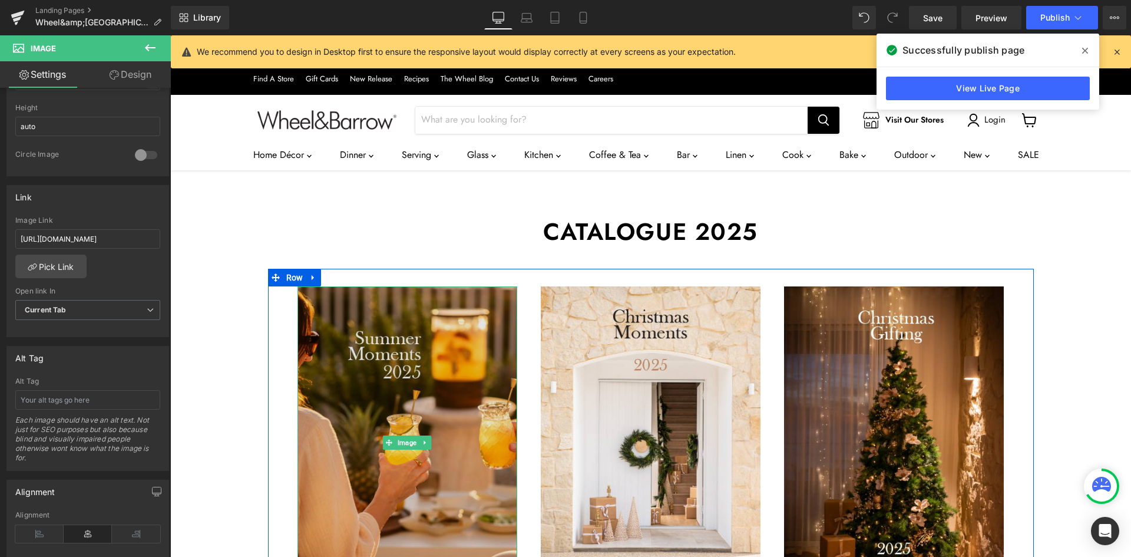
click at [389, 287] on img "Main content" at bounding box center [407, 442] width 220 height 312
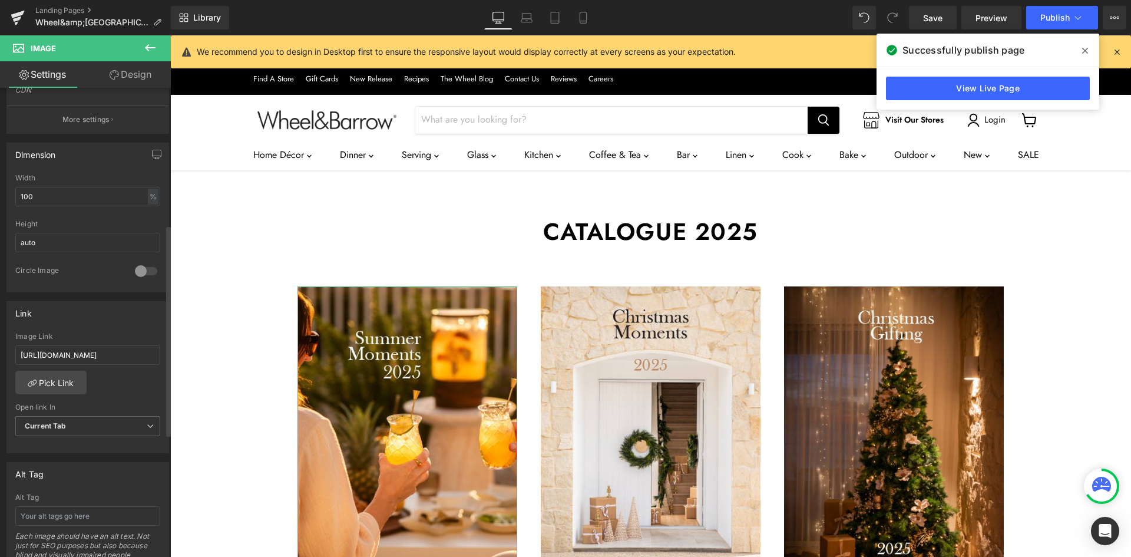
scroll to position [314, 0]
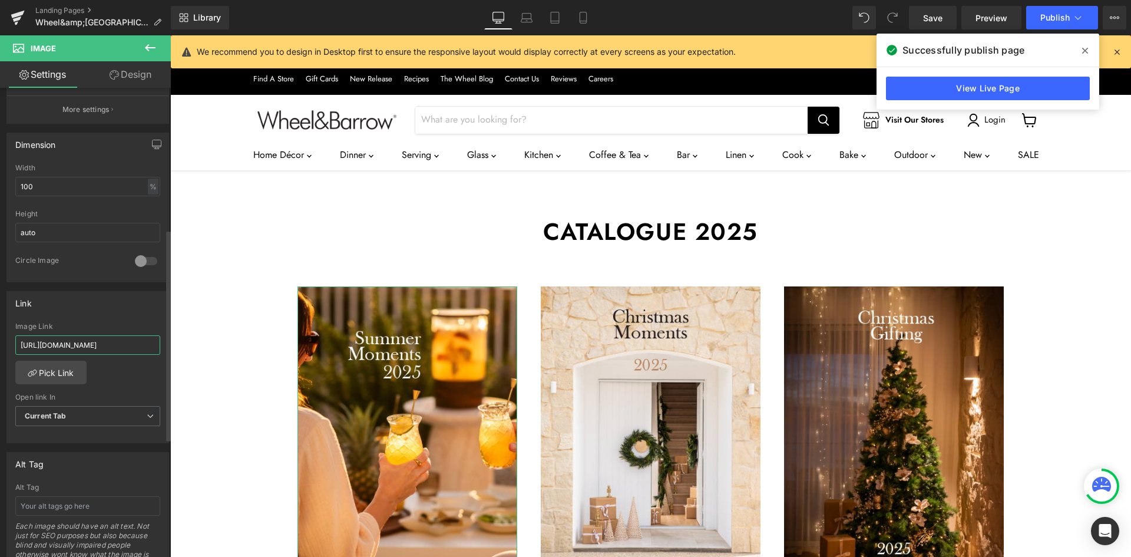
click at [84, 337] on input "[URL][DOMAIN_NAME]" at bounding box center [87, 344] width 145 height 19
type input "[URL][DOMAIN_NAME]"
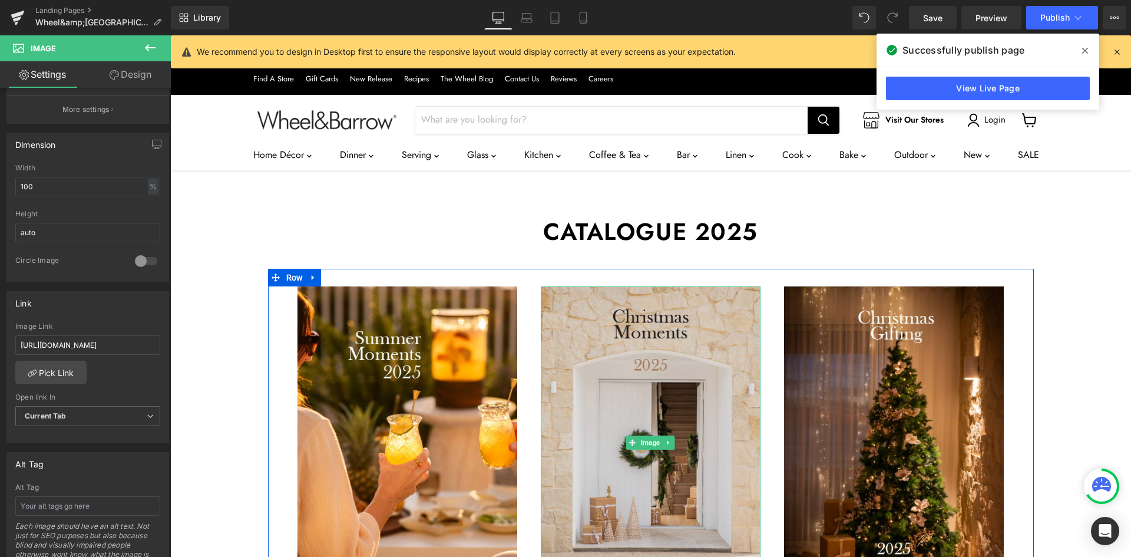
click at [618, 321] on img "Main content" at bounding box center [651, 442] width 220 height 312
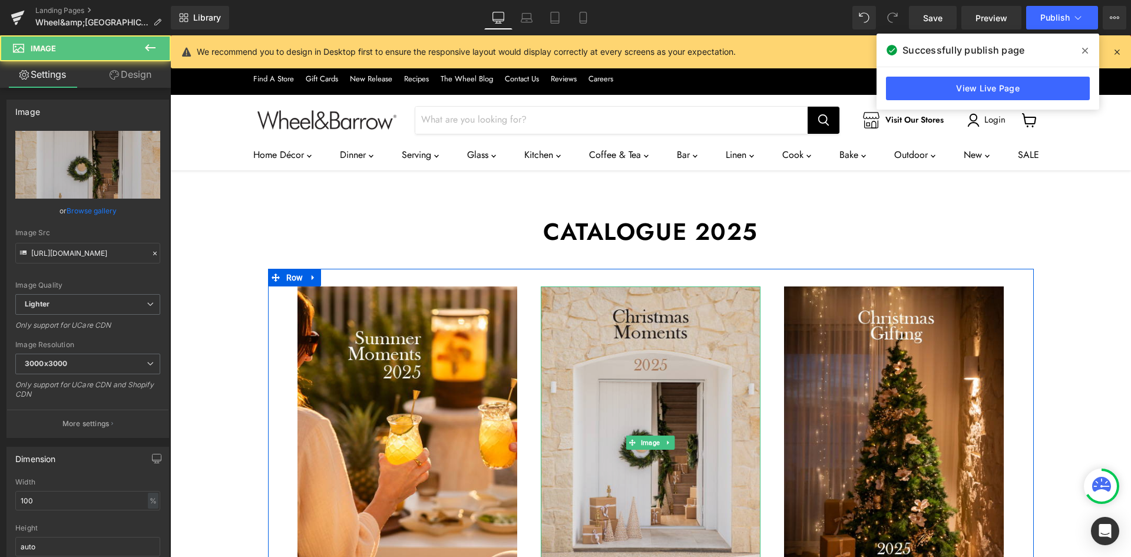
click at [647, 361] on img "Main content" at bounding box center [651, 442] width 220 height 312
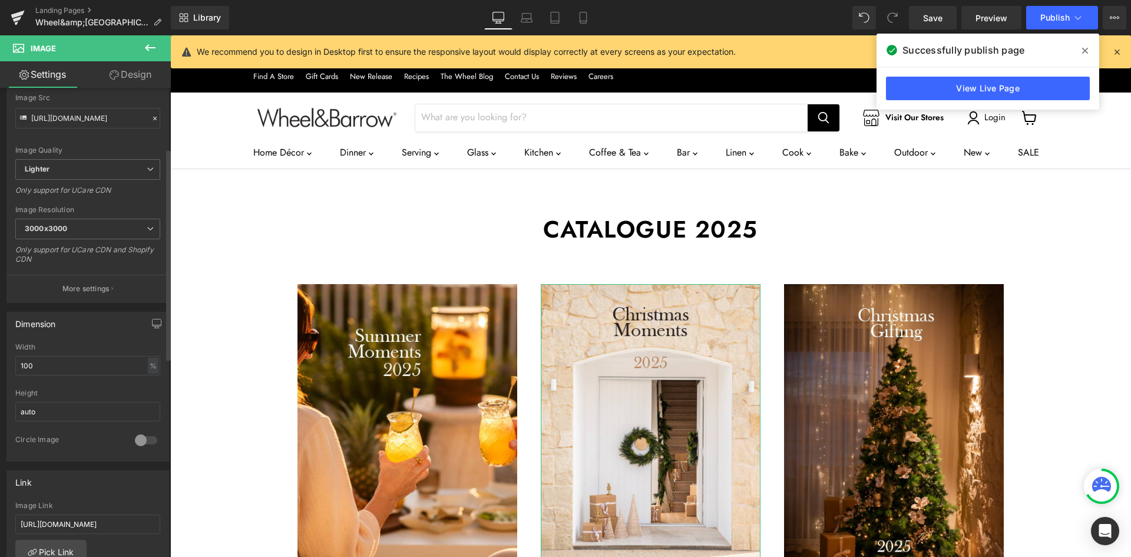
scroll to position [157, 0]
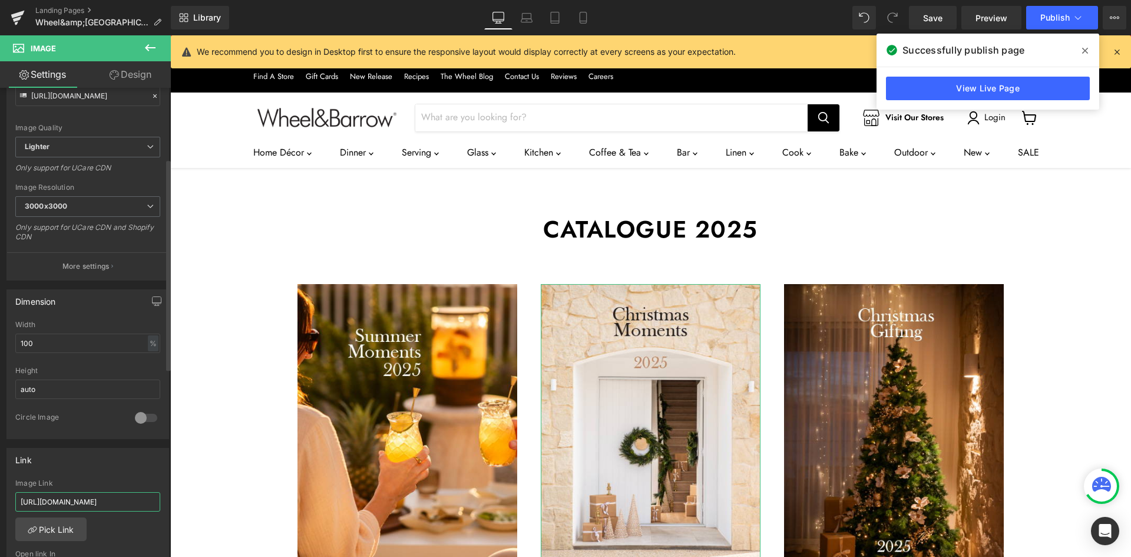
click at [108, 495] on input "[URL][DOMAIN_NAME]" at bounding box center [87, 501] width 145 height 19
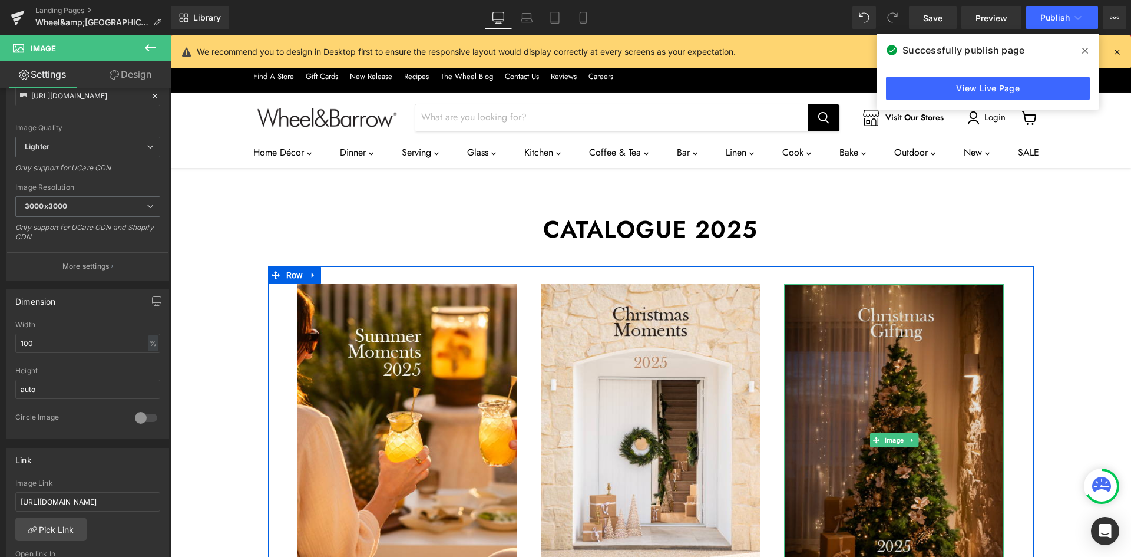
click at [842, 336] on img "Main content" at bounding box center [894, 440] width 220 height 312
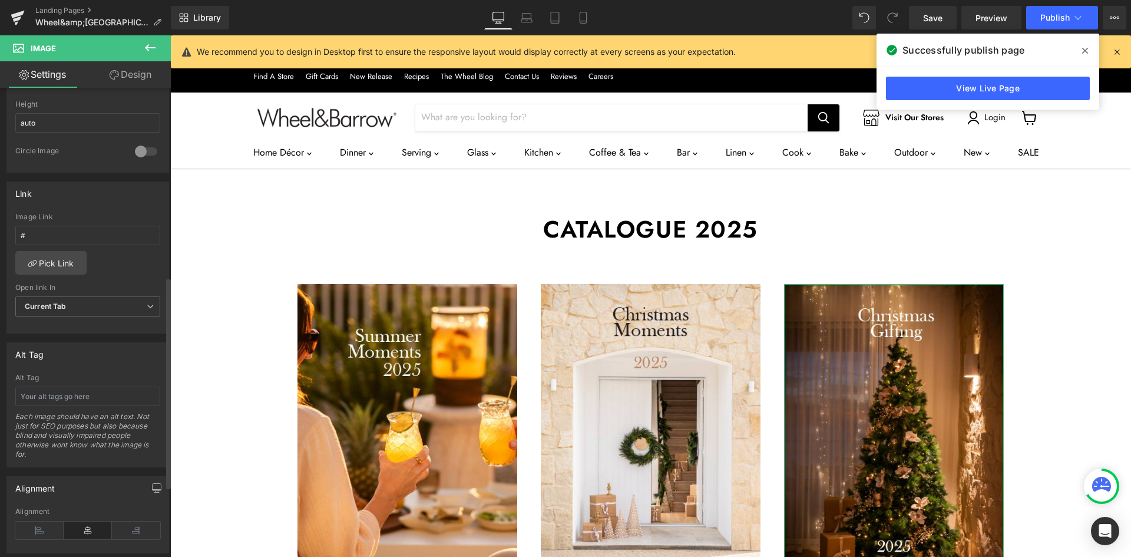
scroll to position [420, 0]
click at [1083, 51] on icon at bounding box center [1085, 50] width 6 height 9
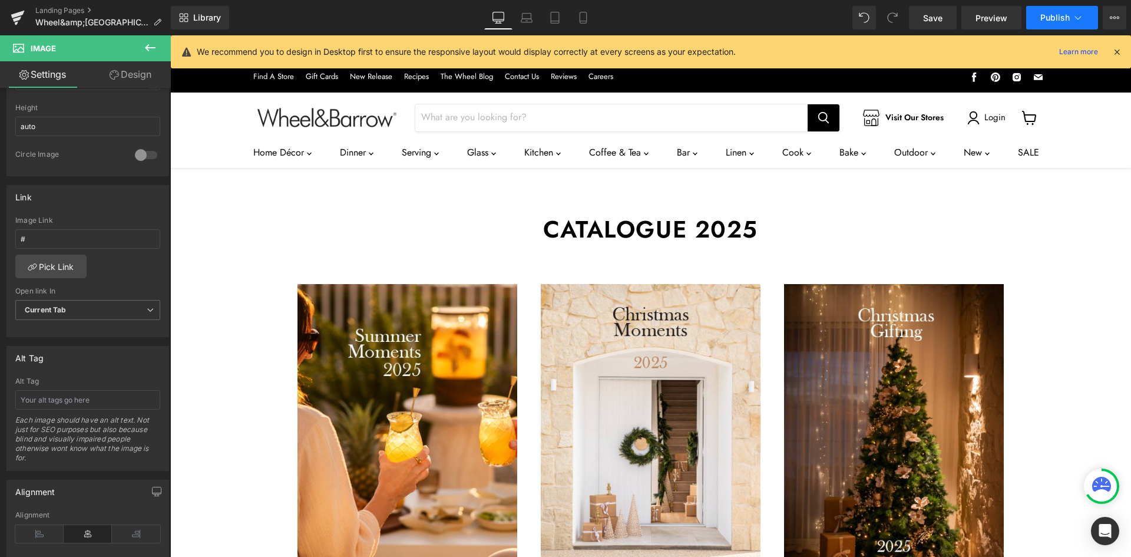
click at [1073, 18] on icon at bounding box center [1078, 18] width 12 height 12
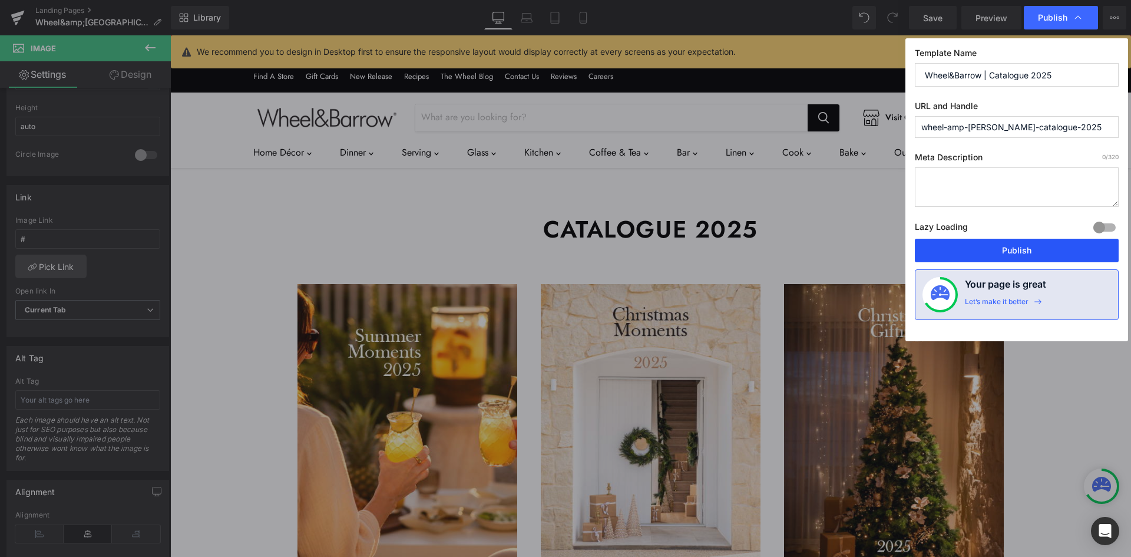
click at [1036, 249] on button "Publish" at bounding box center [1017, 251] width 204 height 24
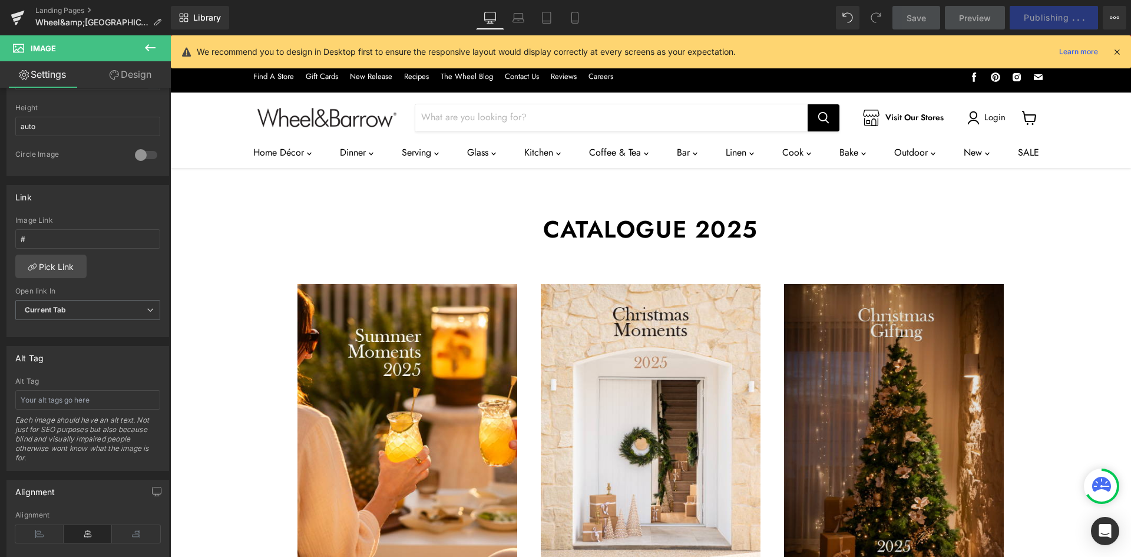
scroll to position [0, 0]
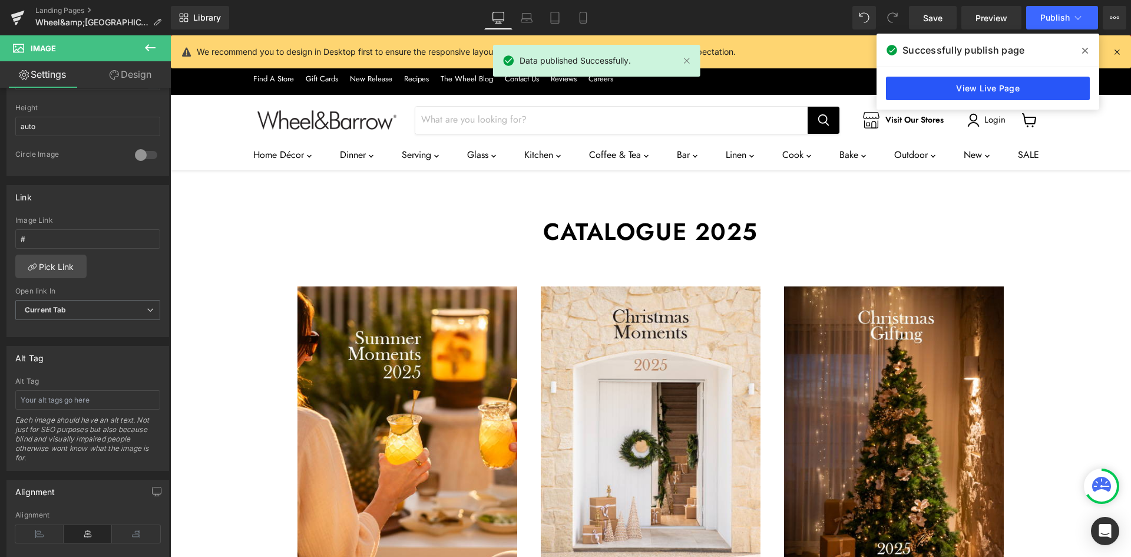
click at [1003, 84] on link "View Live Page" at bounding box center [988, 89] width 204 height 24
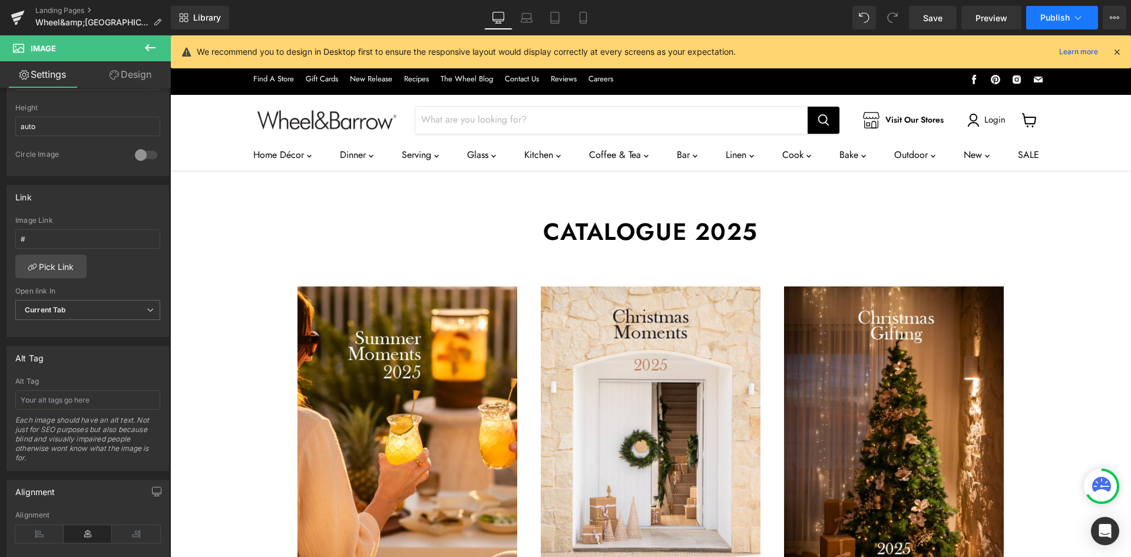
click at [1064, 18] on span "Publish" at bounding box center [1054, 17] width 29 height 9
drag, startPoint x: 1116, startPoint y: 52, endPoint x: 1076, endPoint y: 33, distance: 44.0
click at [1115, 52] on icon at bounding box center [1116, 52] width 11 height 11
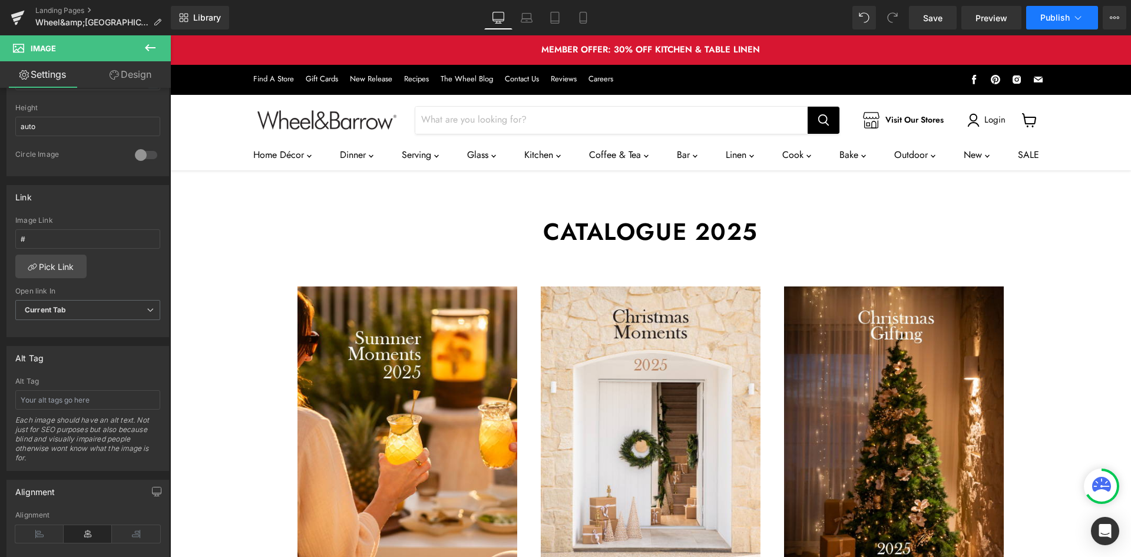
click at [1051, 21] on span "Publish" at bounding box center [1054, 17] width 29 height 9
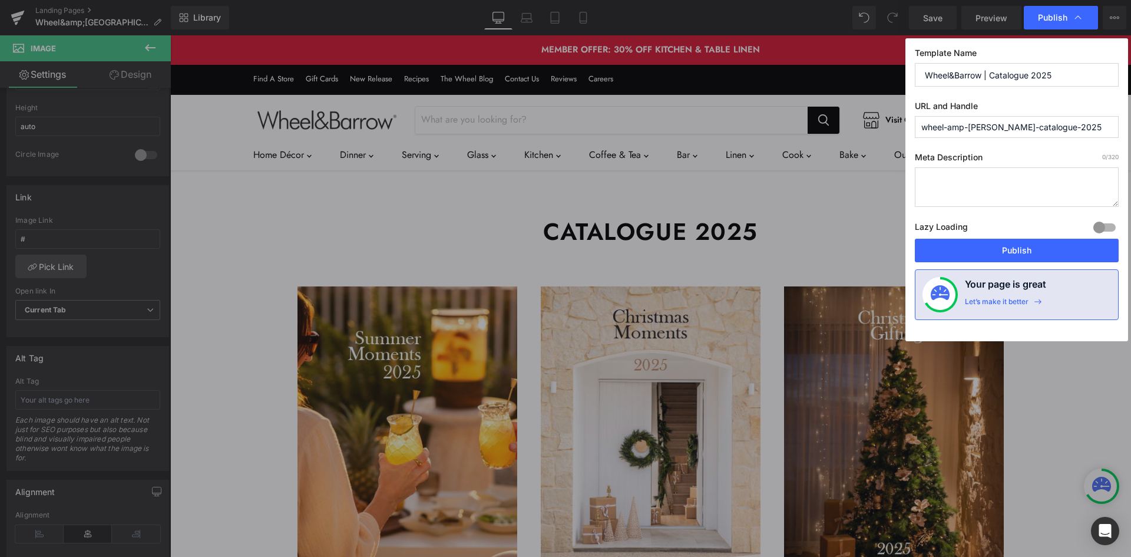
click at [964, 128] on input "wheel-amp-[PERSON_NAME]-catalogue-2025" at bounding box center [1017, 127] width 204 height 22
type input "wheel-[PERSON_NAME]-catalogue-2025"
click at [1062, 18] on span "Publish" at bounding box center [1052, 17] width 29 height 11
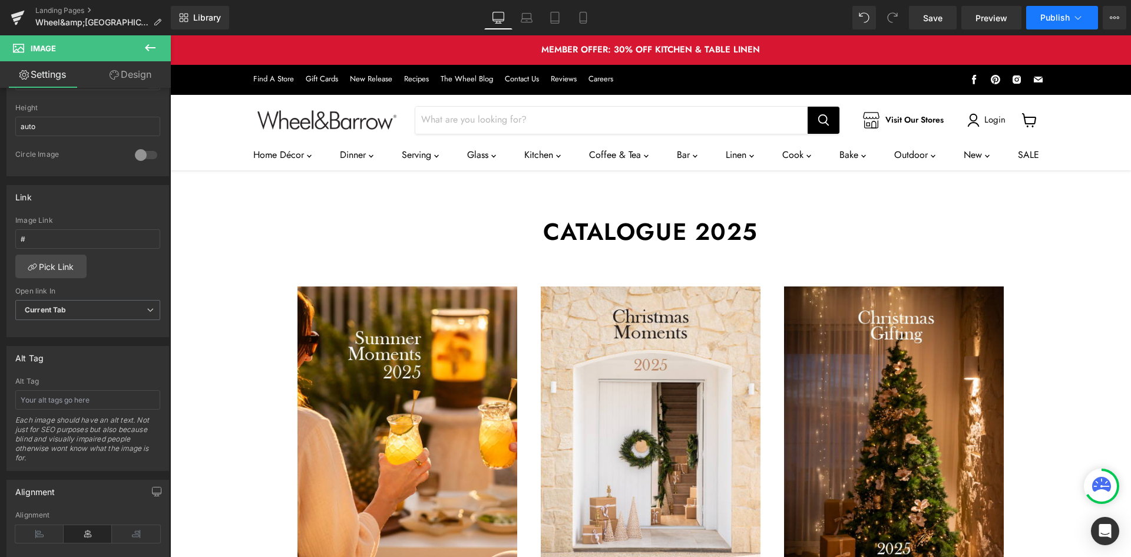
click at [1044, 15] on span "Publish" at bounding box center [1054, 17] width 29 height 9
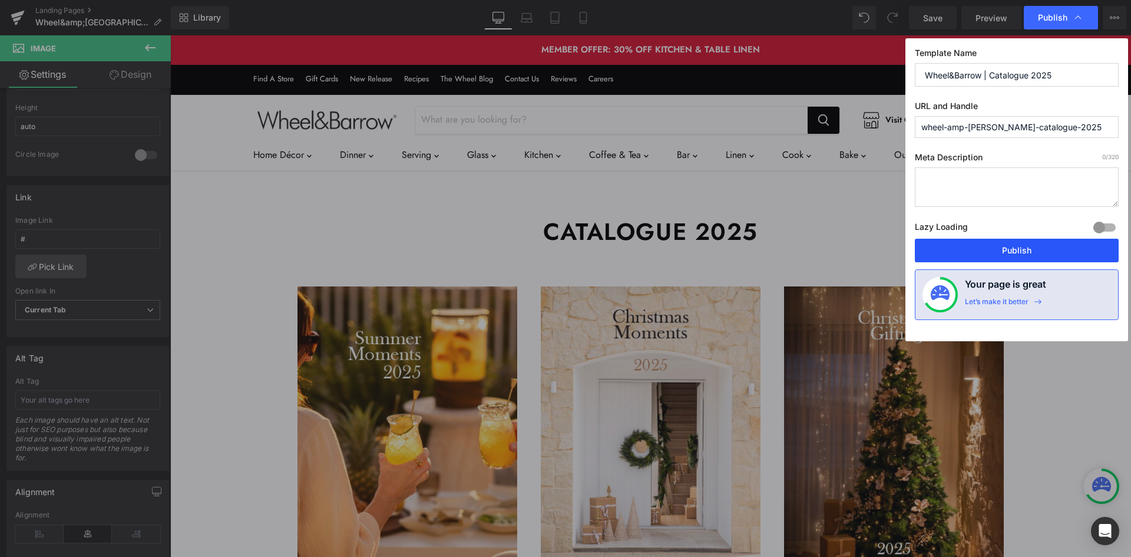
click at [1021, 255] on button "Publish" at bounding box center [1017, 251] width 204 height 24
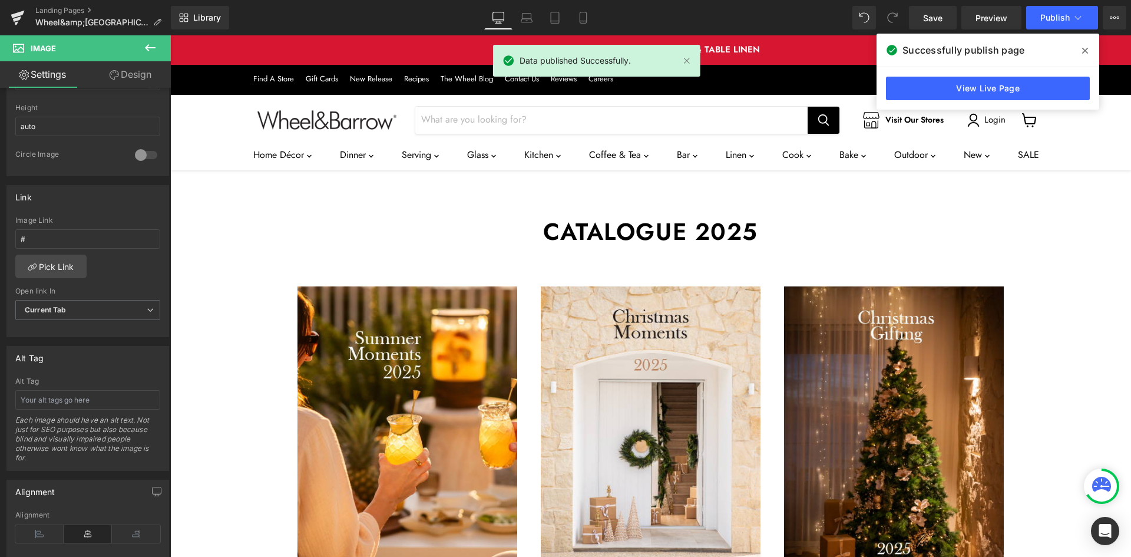
click at [1083, 45] on span at bounding box center [1084, 50] width 19 height 19
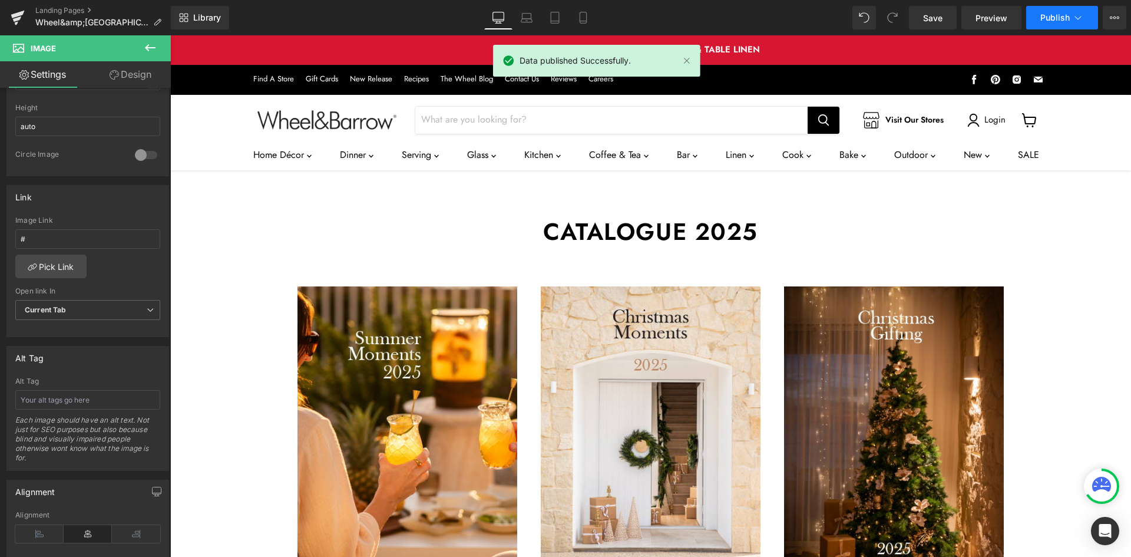
click at [1041, 9] on button "Publish" at bounding box center [1062, 18] width 72 height 24
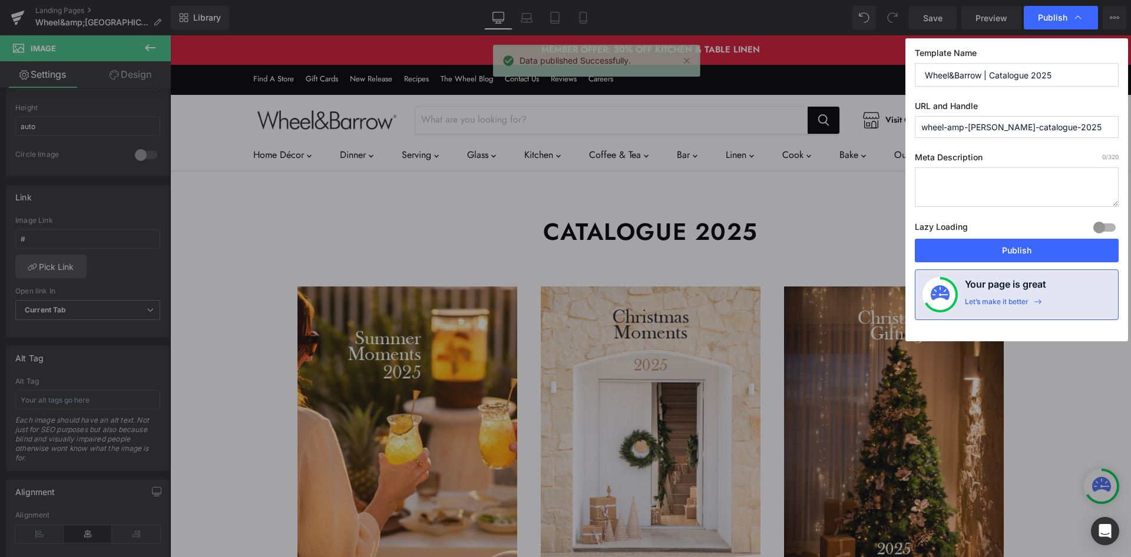
click at [965, 131] on input "wheel-amp-[PERSON_NAME]-catalogue-2025" at bounding box center [1017, 127] width 204 height 22
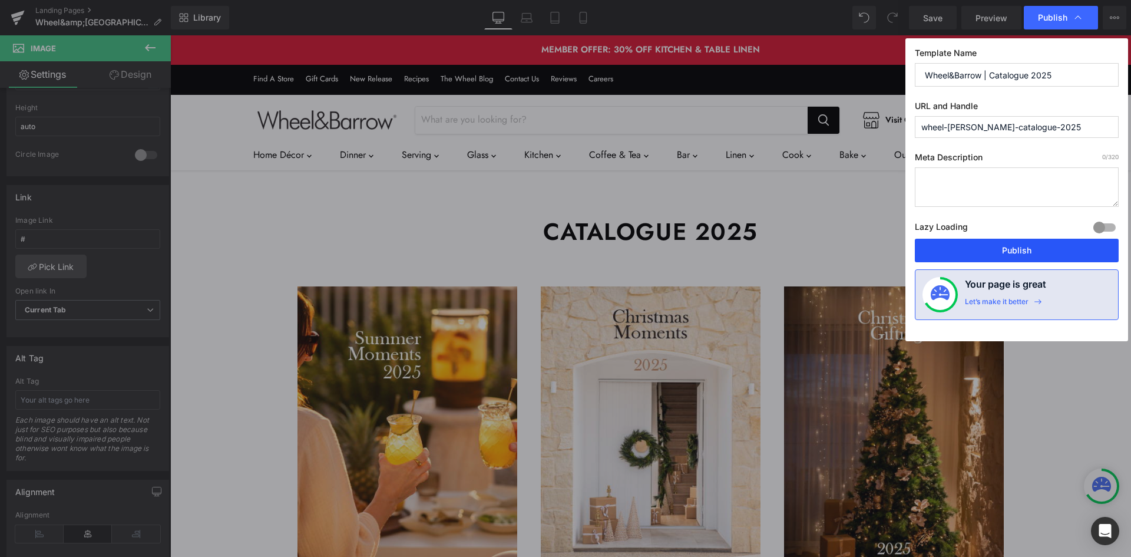
type input "wheel-[PERSON_NAME]-catalogue-2025"
drag, startPoint x: 1019, startPoint y: 252, endPoint x: 849, endPoint y: 217, distance: 173.8
click at [1019, 252] on button "Publish" at bounding box center [1017, 251] width 204 height 24
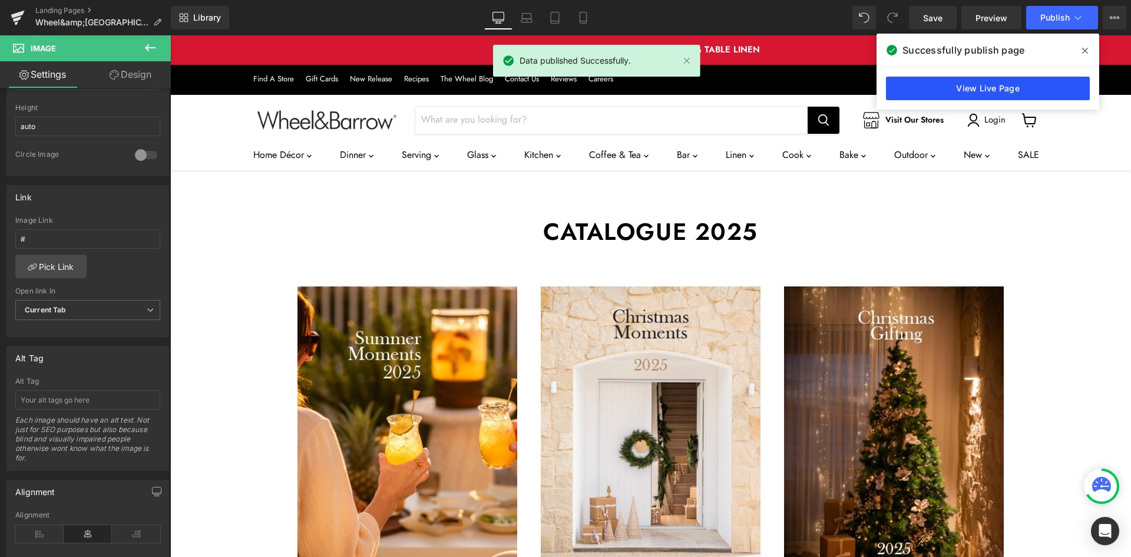
click at [995, 79] on link "View Live Page" at bounding box center [988, 89] width 204 height 24
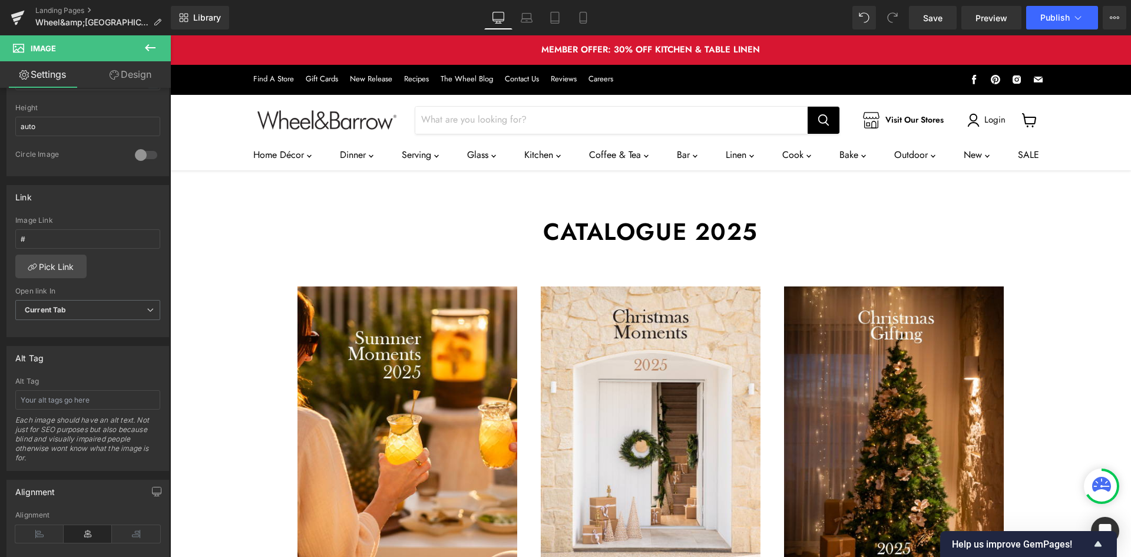
click at [1061, 235] on div "Catalogue 2025 Heading Row Image Image Image Row Select your layout" at bounding box center [650, 492] width 960 height 642
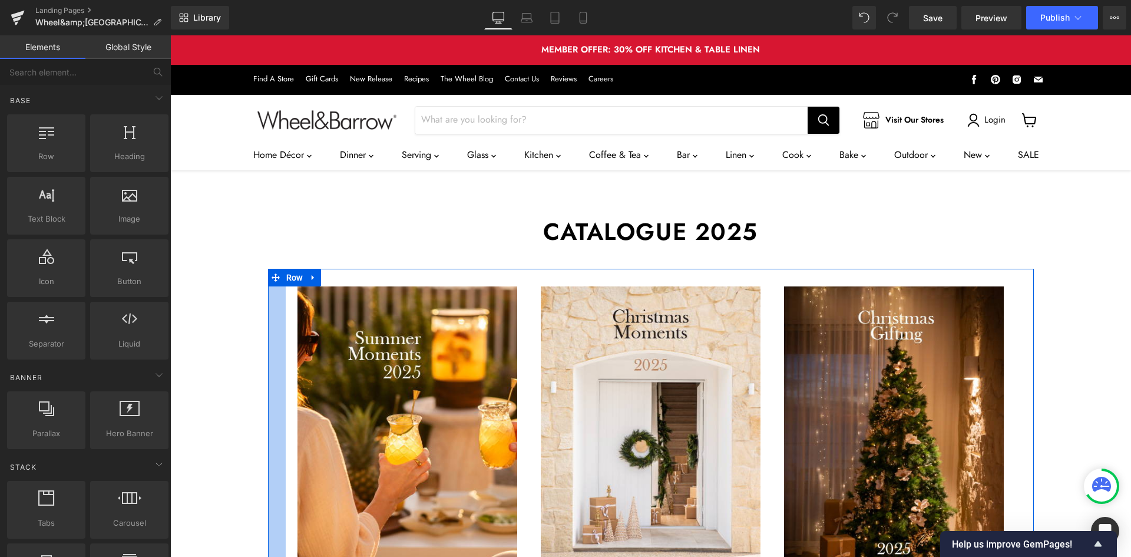
click at [275, 311] on div "Main content" at bounding box center [277, 463] width 18 height 389
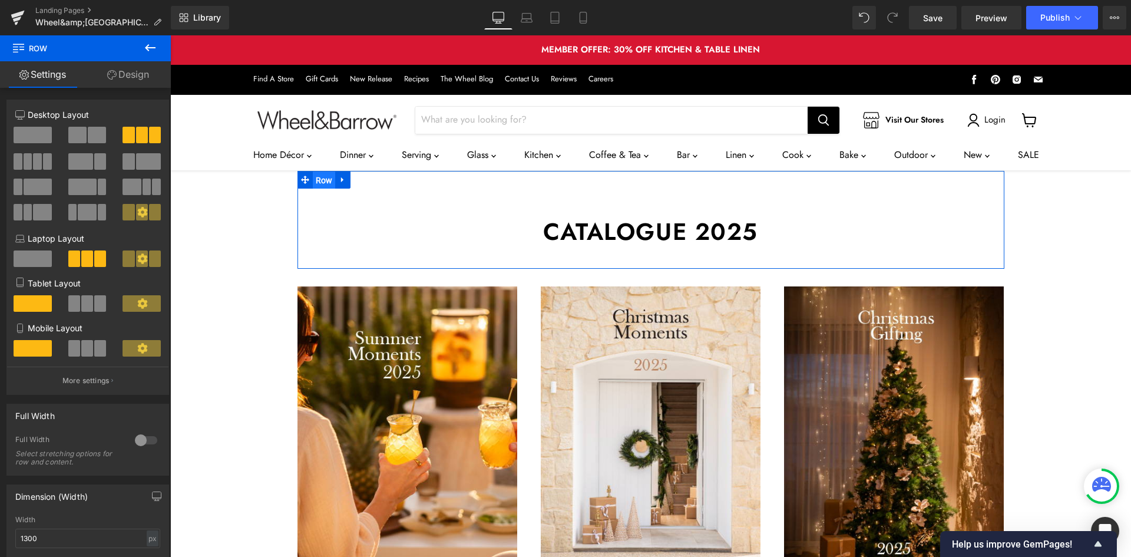
click at [313, 185] on span "Row" at bounding box center [324, 180] width 23 height 18
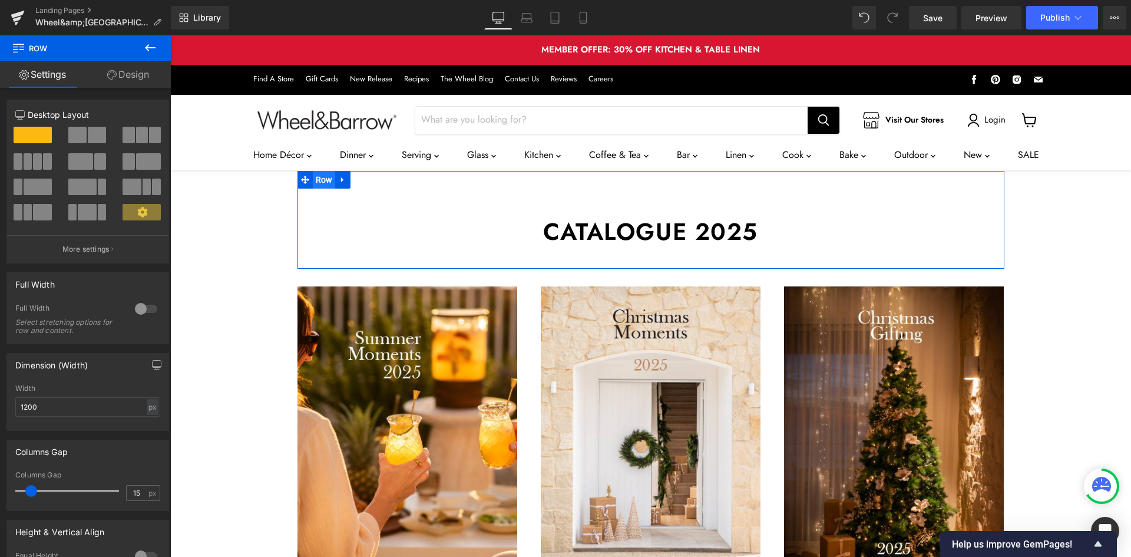
click at [313, 183] on span "Row" at bounding box center [324, 180] width 23 height 18
click at [297, 181] on li "Row" at bounding box center [316, 180] width 38 height 18
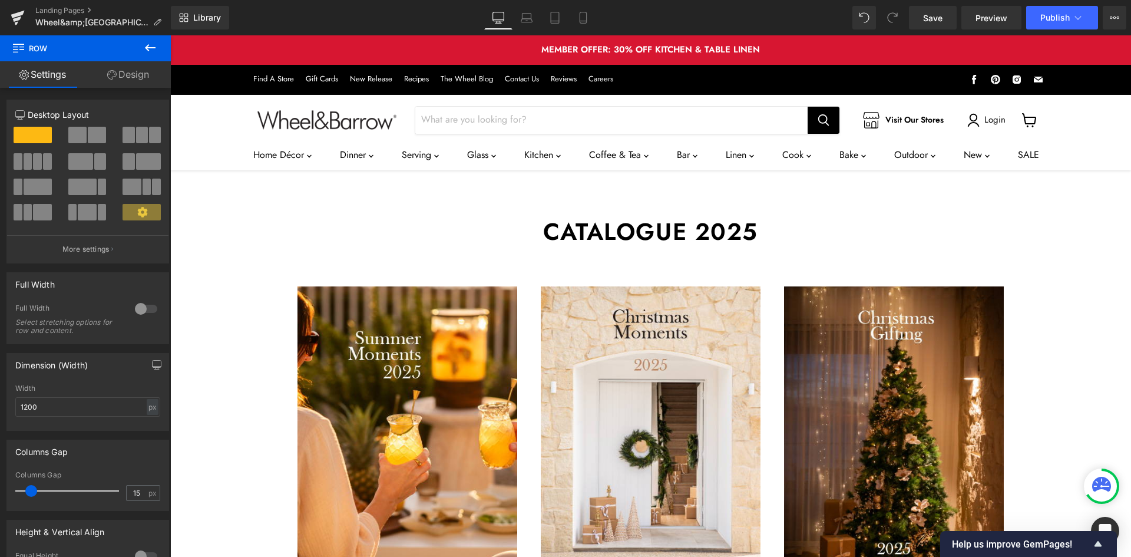
click at [147, 51] on icon at bounding box center [150, 48] width 14 height 14
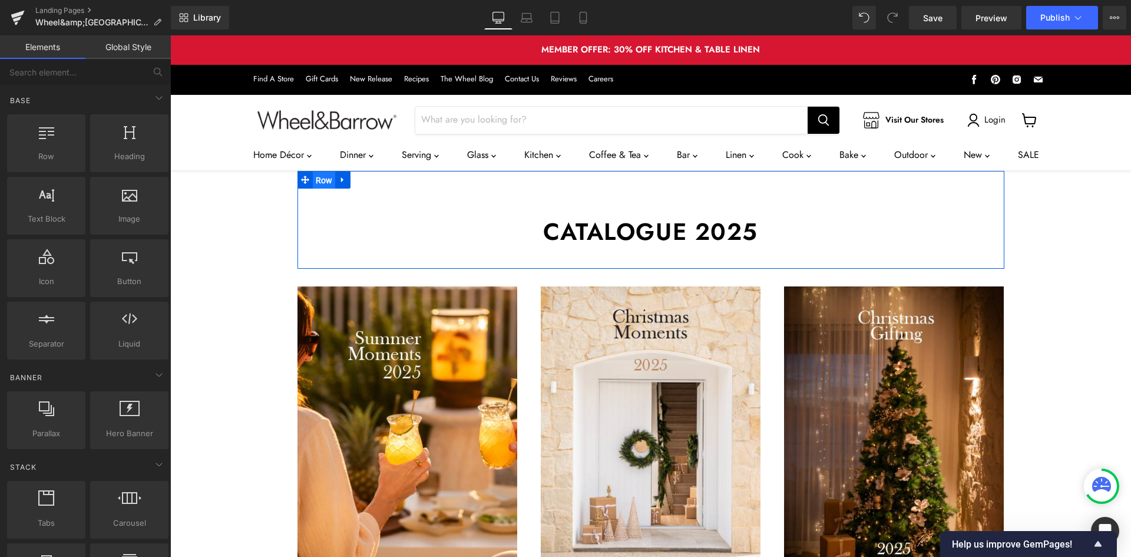
click at [316, 181] on span "Row" at bounding box center [324, 180] width 23 height 18
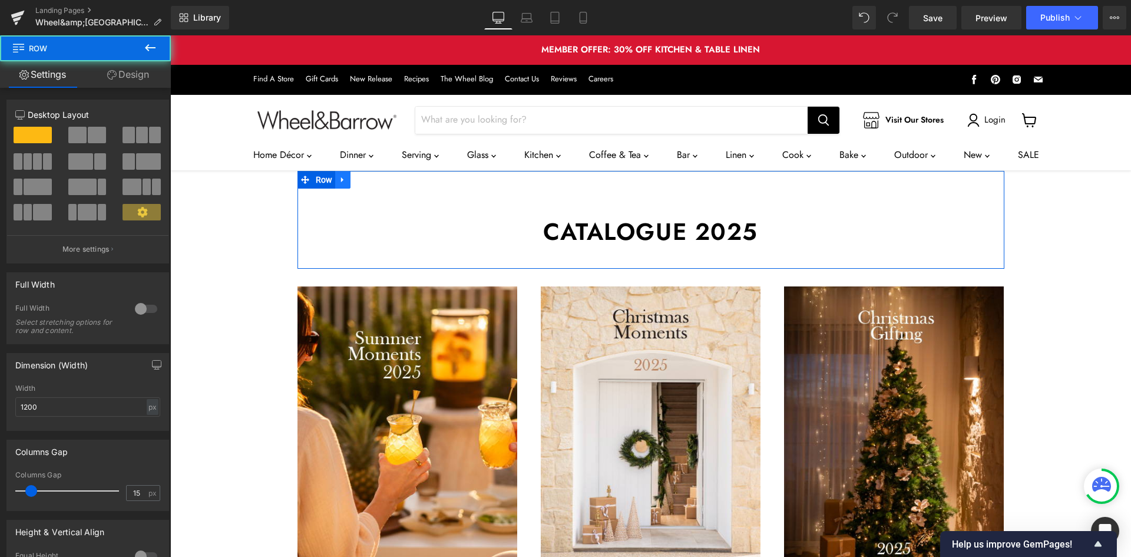
click at [339, 181] on icon "Main content" at bounding box center [343, 179] width 8 height 9
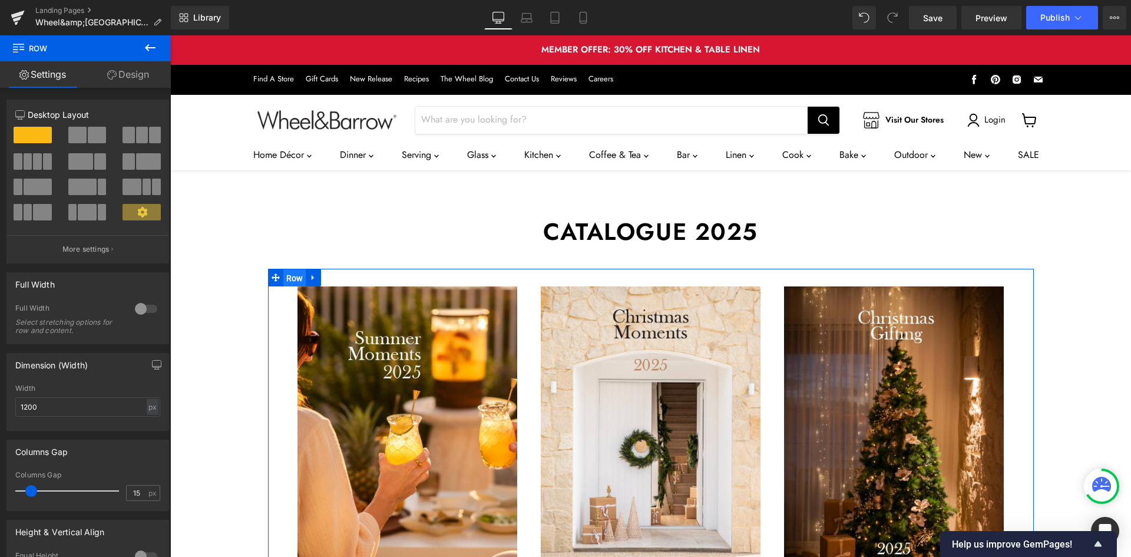
click at [283, 274] on span "Row" at bounding box center [294, 278] width 23 height 18
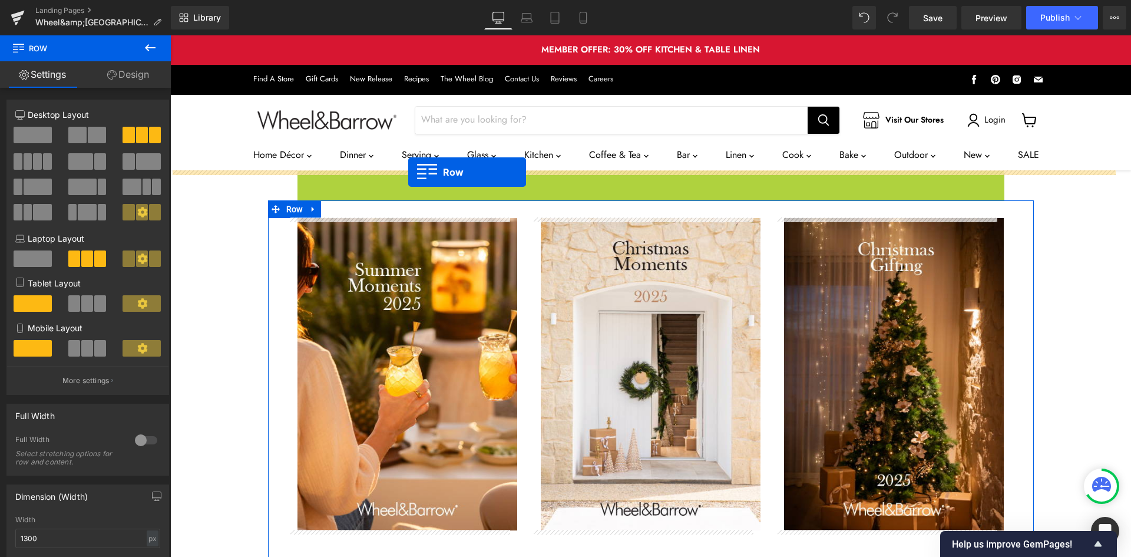
drag, startPoint x: 316, startPoint y: 178, endPoint x: 408, endPoint y: 172, distance: 92.7
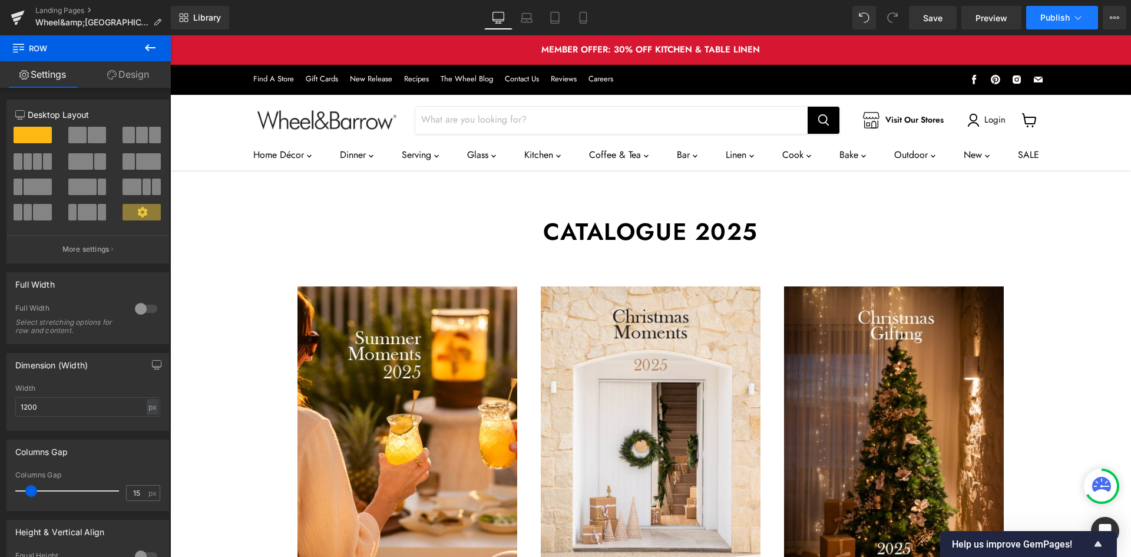
click at [1042, 23] on button "Publish" at bounding box center [1062, 18] width 72 height 24
drag, startPoint x: 761, startPoint y: 21, endPoint x: 658, endPoint y: 0, distance: 105.8
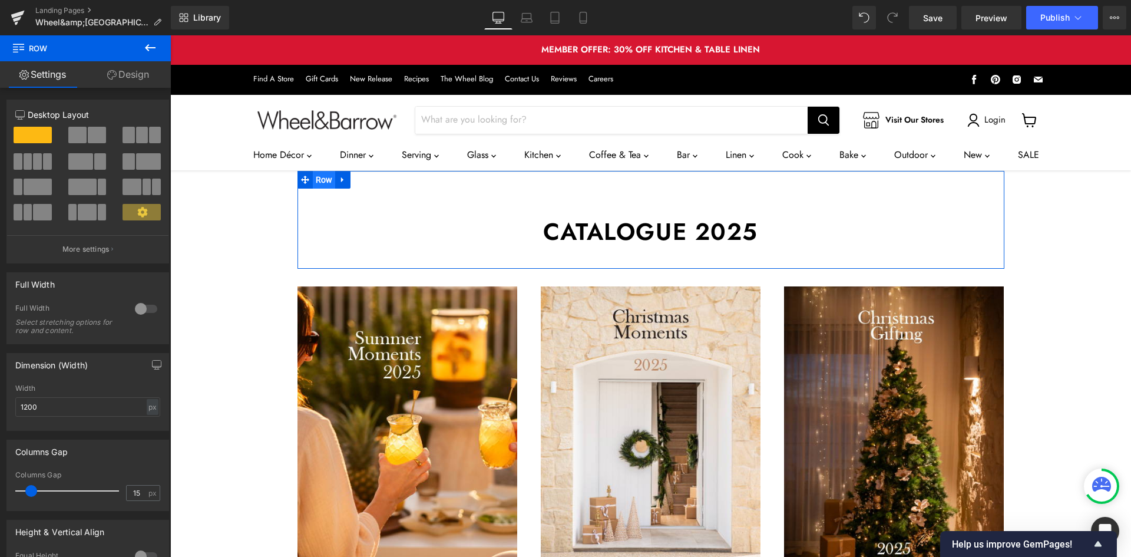
click at [314, 181] on span "Row" at bounding box center [324, 180] width 23 height 18
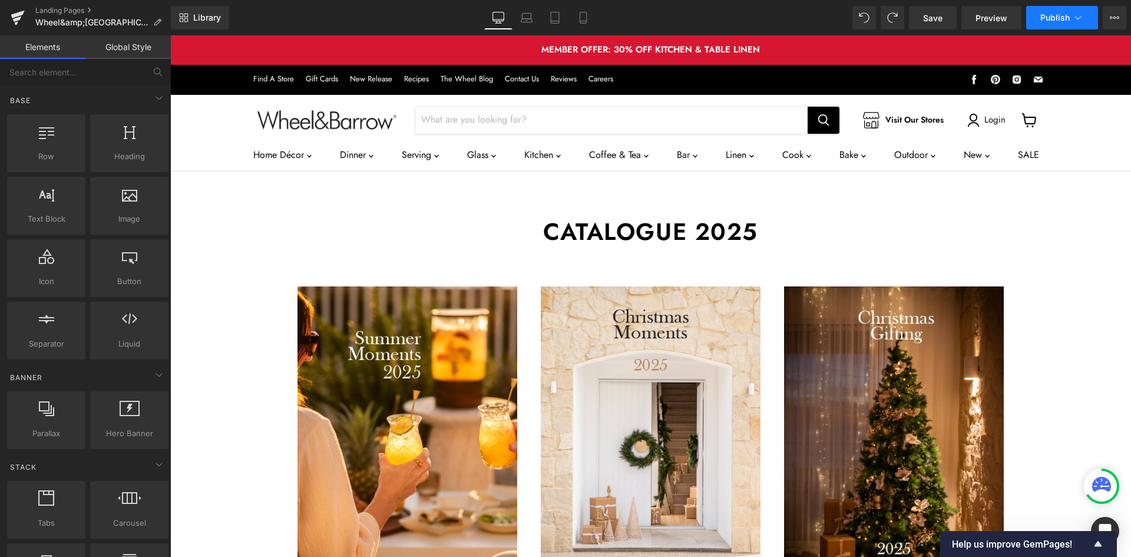
click at [1063, 17] on span "Publish" at bounding box center [1054, 17] width 29 height 9
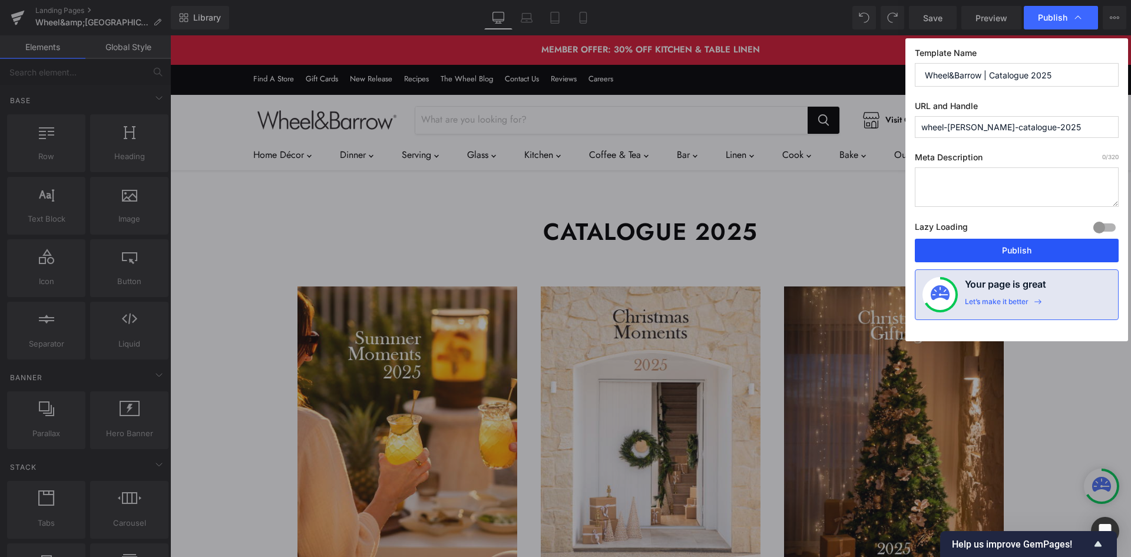
click at [1016, 260] on button "Publish" at bounding box center [1017, 251] width 204 height 24
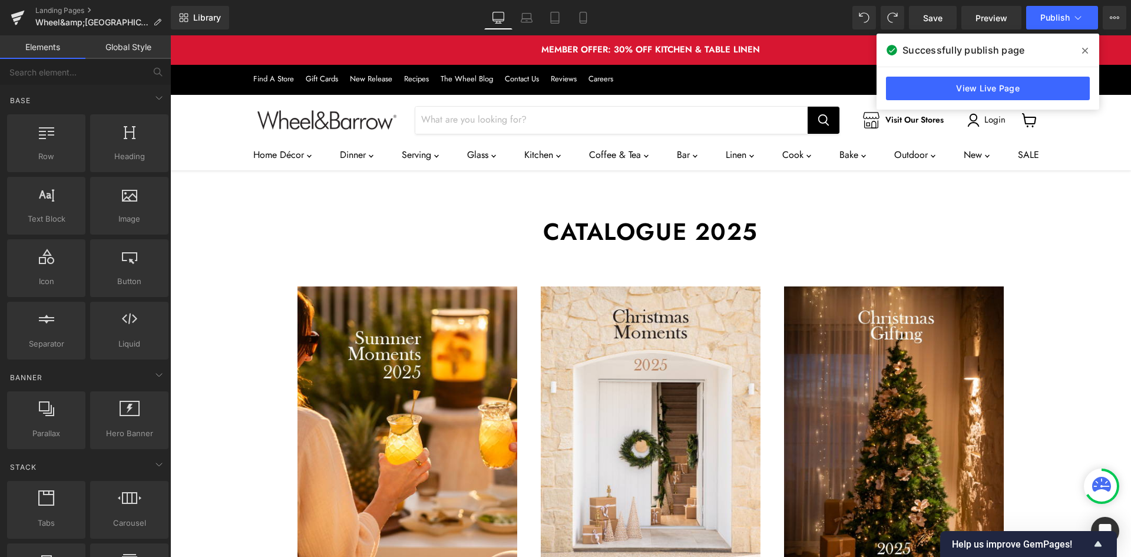
click at [1084, 49] on icon at bounding box center [1085, 51] width 6 height 6
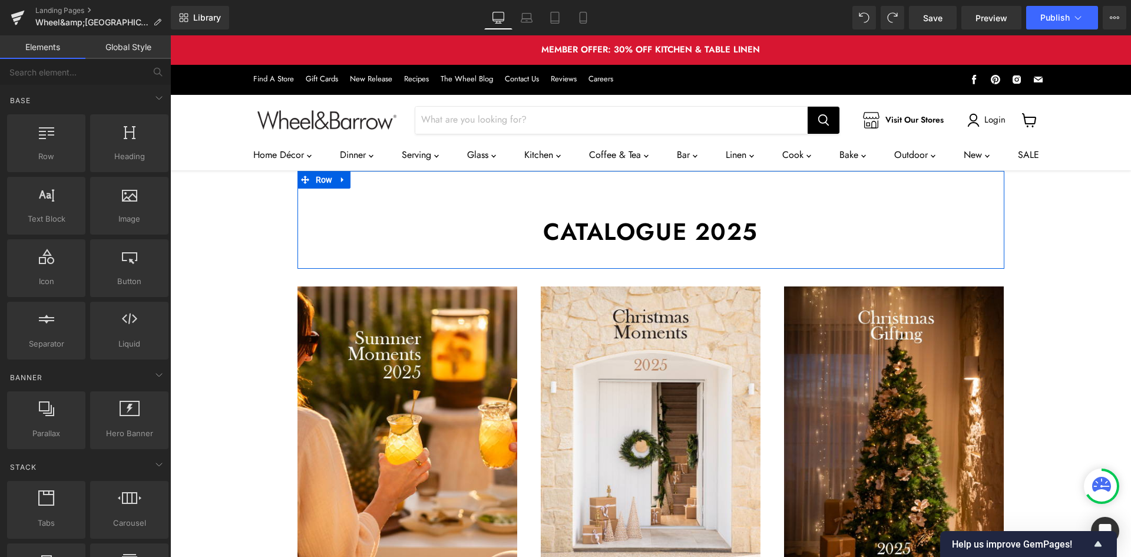
scroll to position [1, 0]
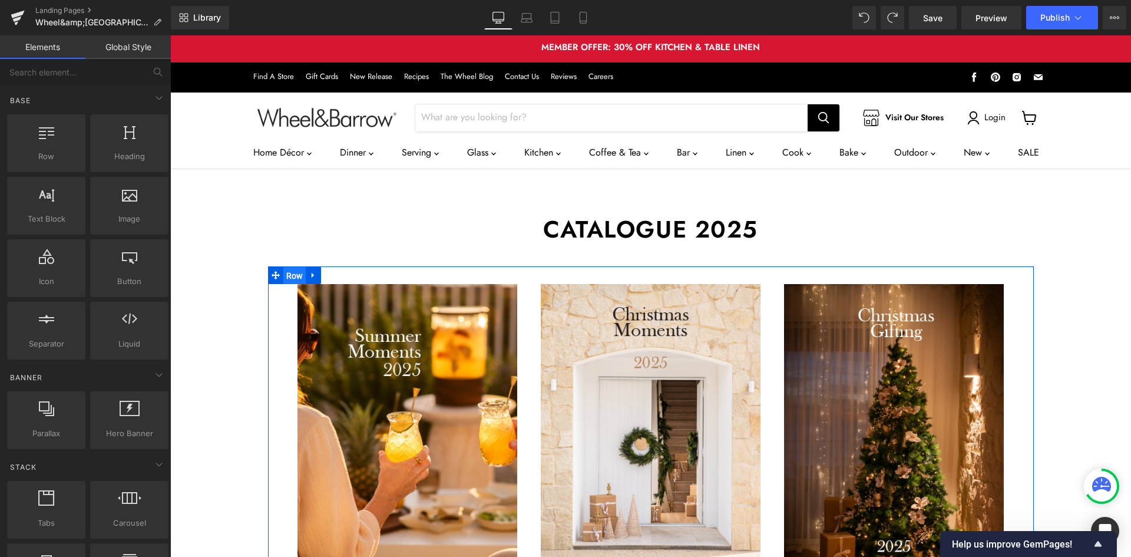
click at [284, 278] on span "Row" at bounding box center [294, 276] width 23 height 18
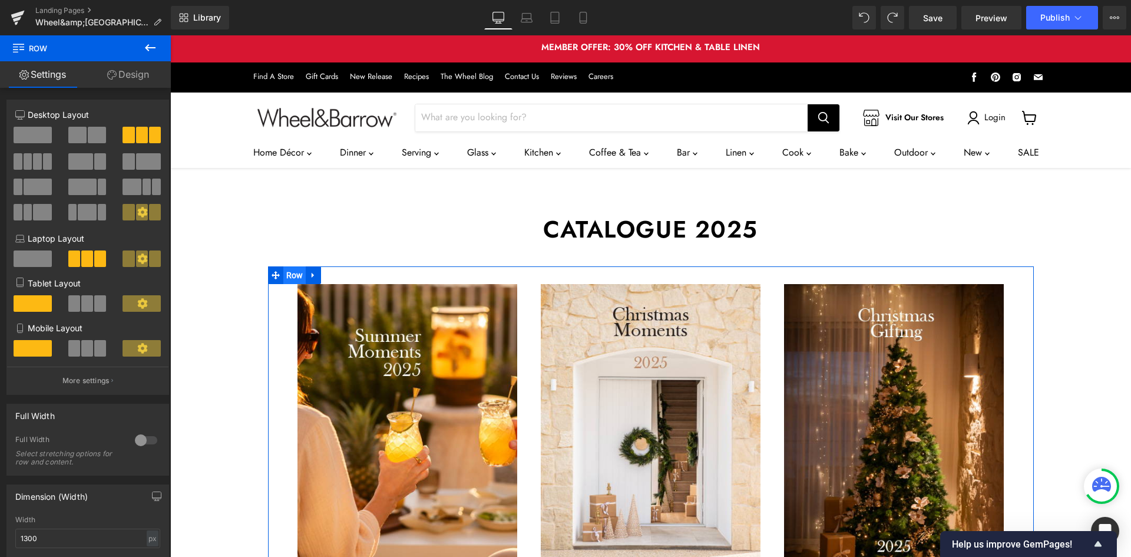
click at [284, 278] on span "Row" at bounding box center [294, 275] width 23 height 18
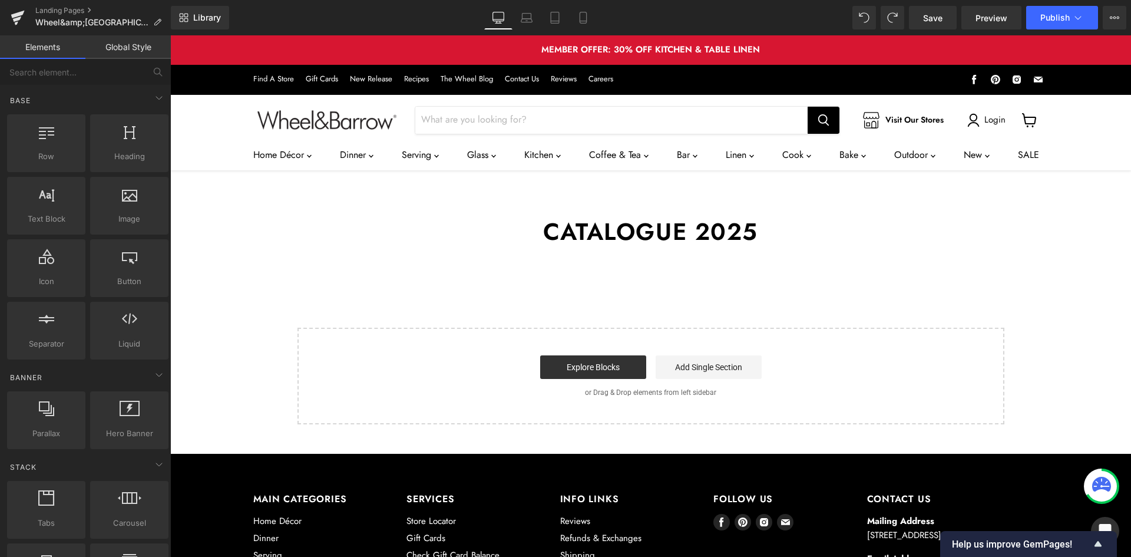
scroll to position [0, 0]
click at [638, 227] on div "Catalogue 2025 Heading" at bounding box center [650, 231] width 689 height 27
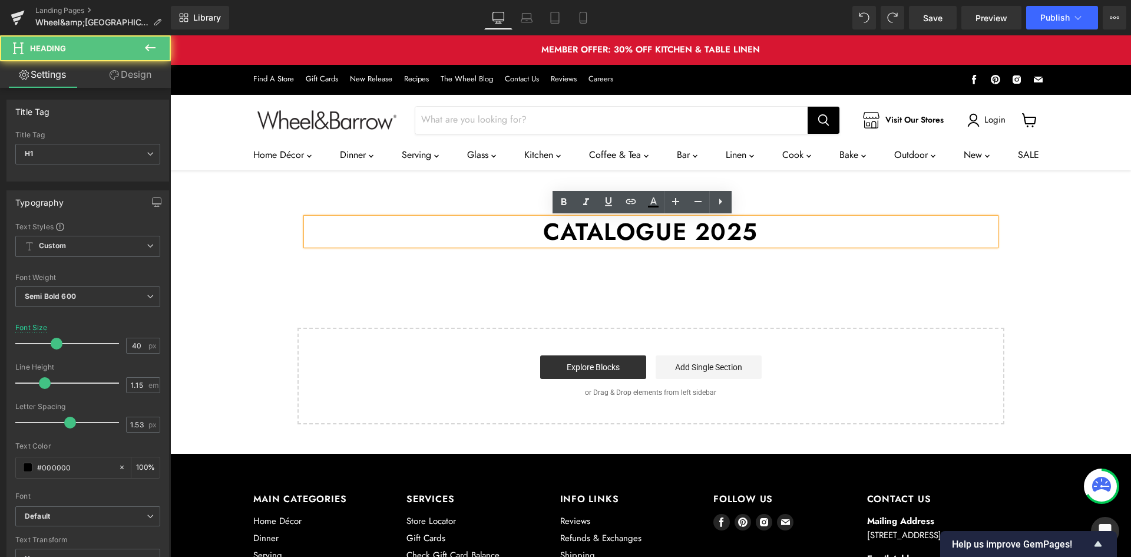
drag, startPoint x: 438, startPoint y: 198, endPoint x: 365, endPoint y: 200, distance: 72.5
click at [437, 198] on div "Catalogue 2025 Heading Row 40px" at bounding box center [650, 220] width 707 height 98
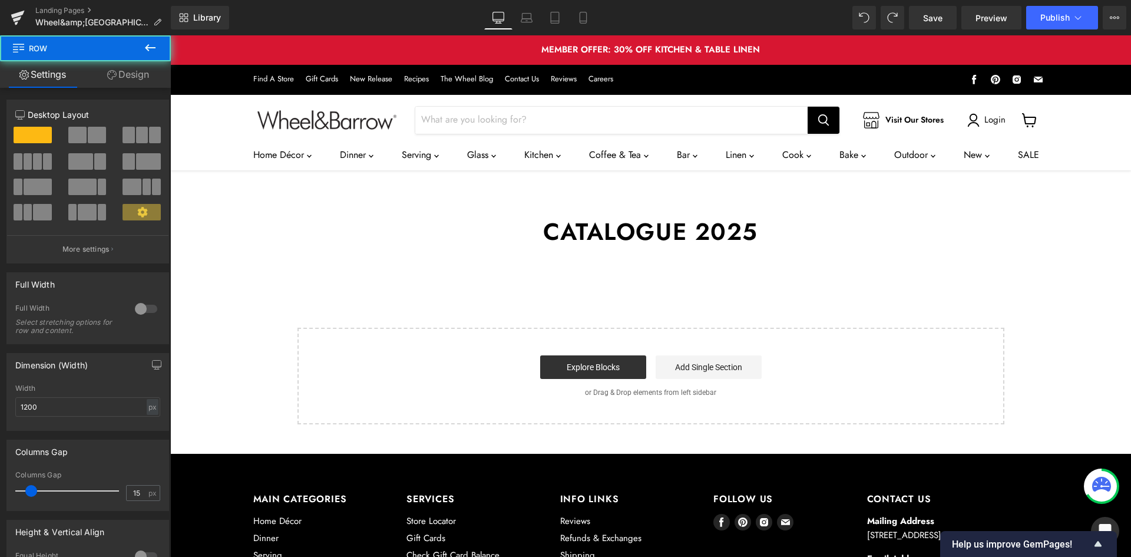
click at [314, 236] on h1 "Catalogue 2025" at bounding box center [650, 231] width 689 height 27
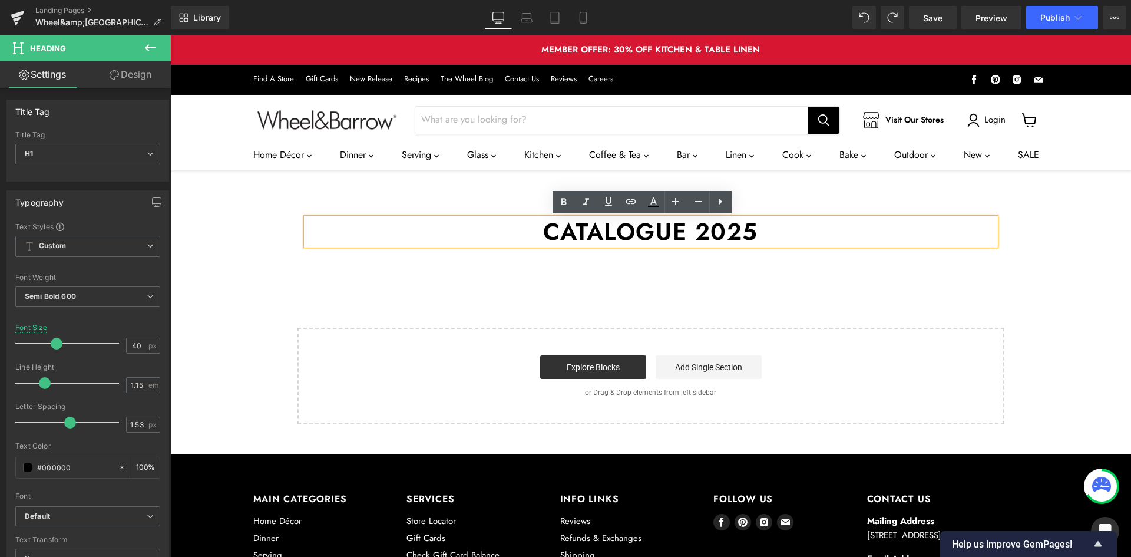
click at [285, 225] on div "Catalogue 2025 Heading Row 40px Select your layout" at bounding box center [650, 297] width 960 height 253
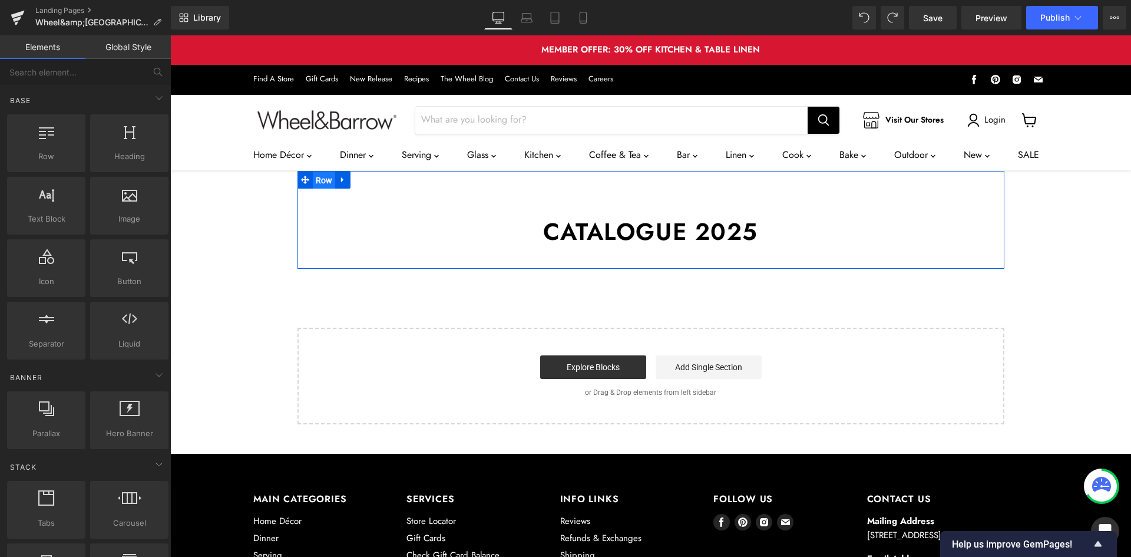
click at [313, 180] on span "Row" at bounding box center [324, 180] width 23 height 18
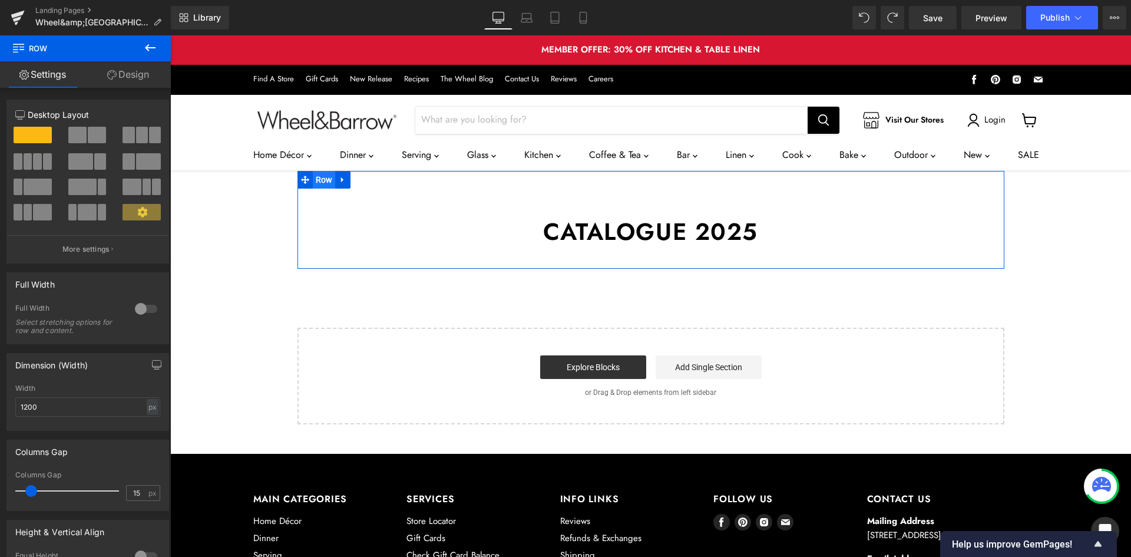
click at [313, 180] on span "Row" at bounding box center [324, 180] width 23 height 18
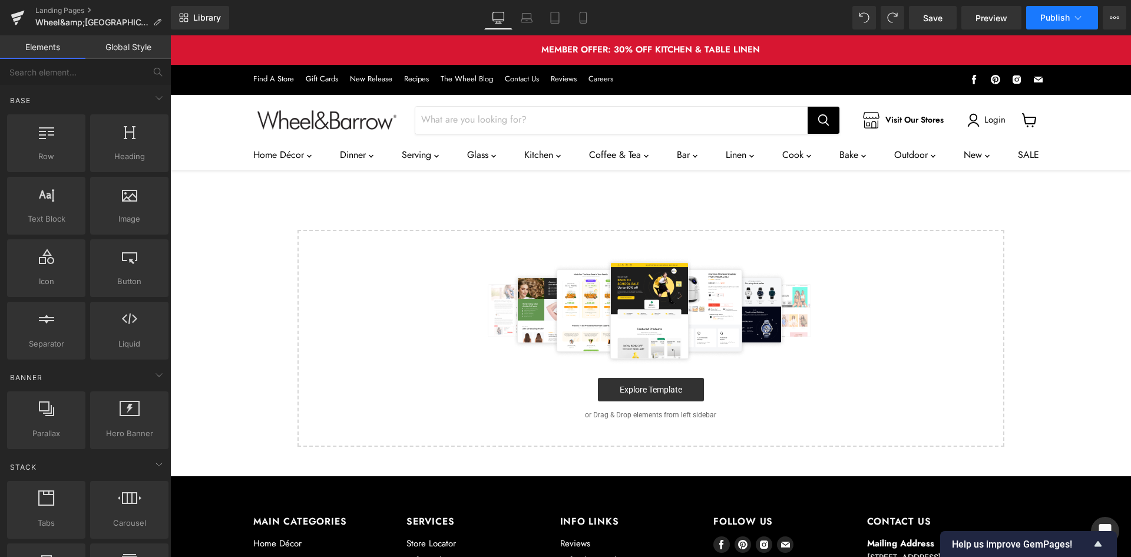
click at [1048, 21] on span "Publish" at bounding box center [1054, 17] width 29 height 9
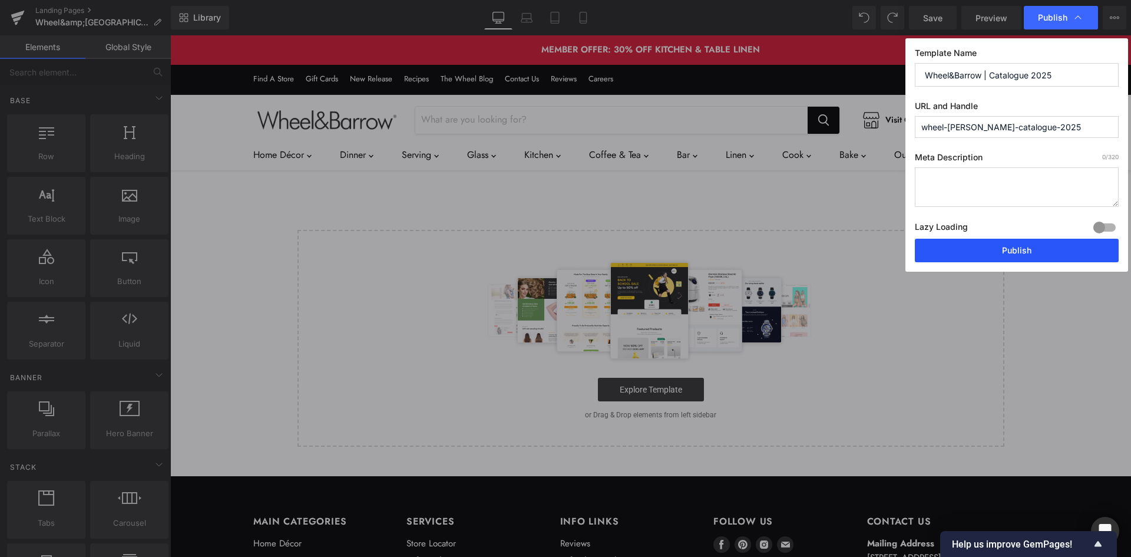
click at [959, 246] on button "Publish" at bounding box center [1017, 251] width 204 height 24
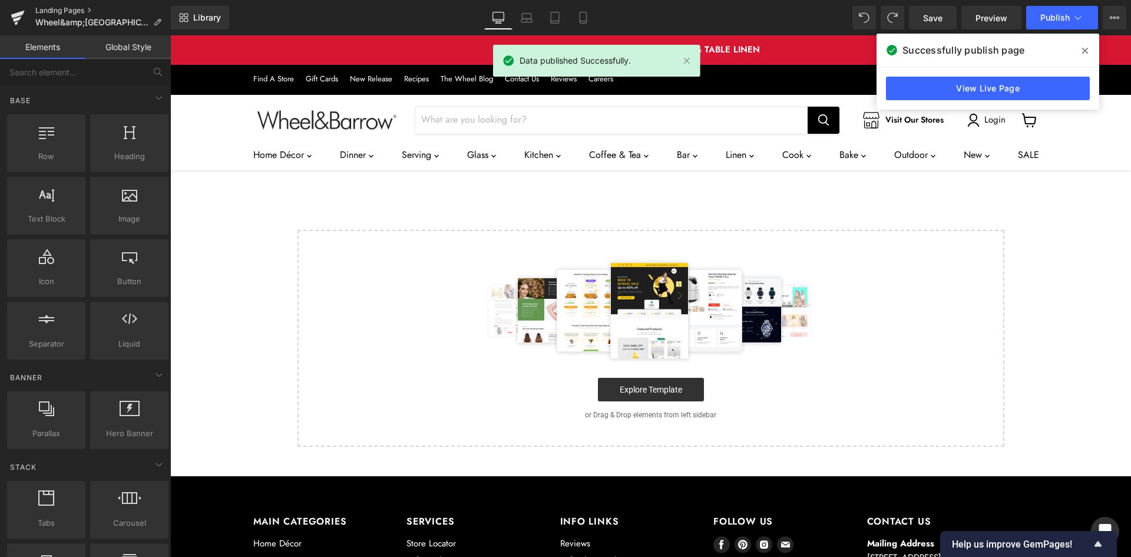
click at [58, 9] on link "Landing Pages" at bounding box center [102, 10] width 135 height 9
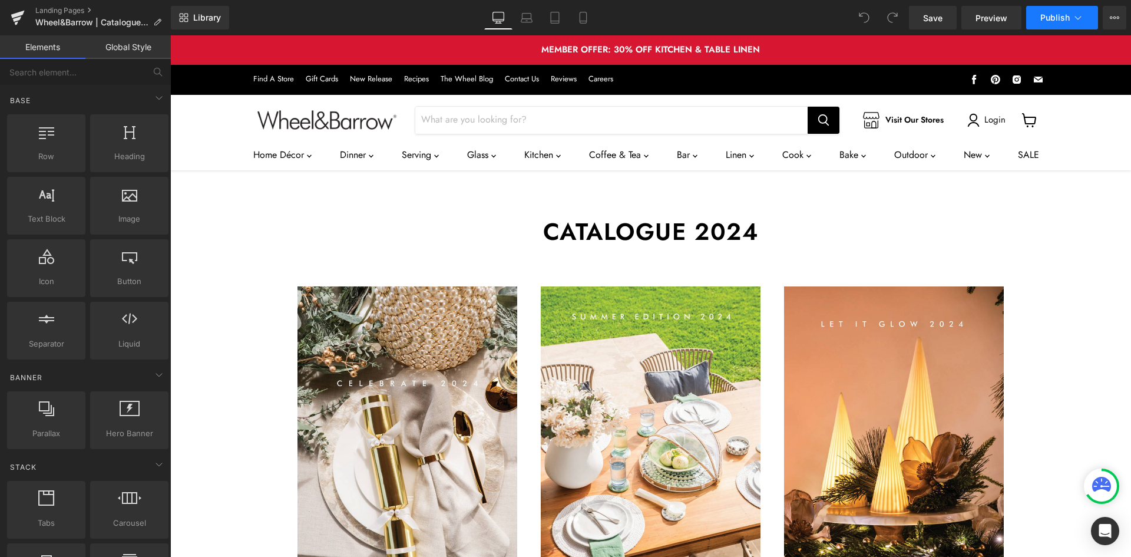
click at [1054, 21] on span "Publish" at bounding box center [1054, 17] width 29 height 9
click at [976, 20] on span "Preview" at bounding box center [991, 18] width 32 height 12
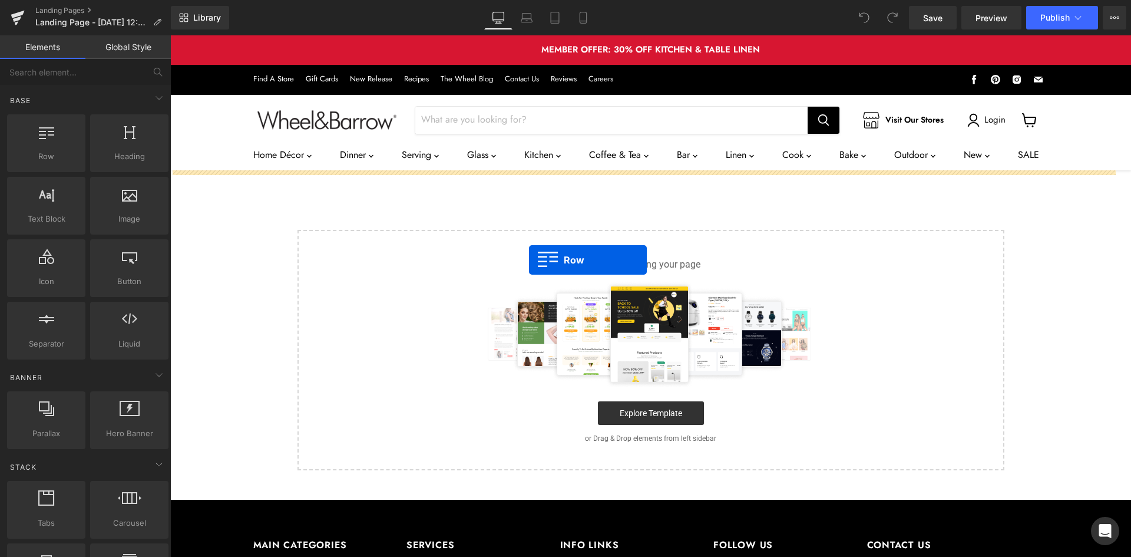
drag, startPoint x: 217, startPoint y: 177, endPoint x: 529, endPoint y: 260, distance: 323.0
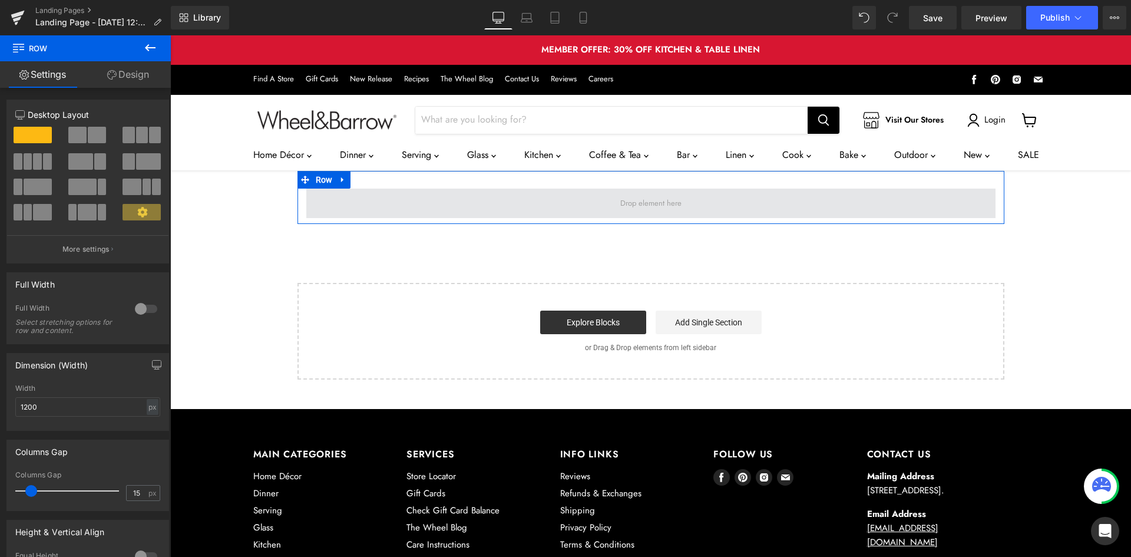
drag, startPoint x: 211, startPoint y: 171, endPoint x: 449, endPoint y: 208, distance: 240.1
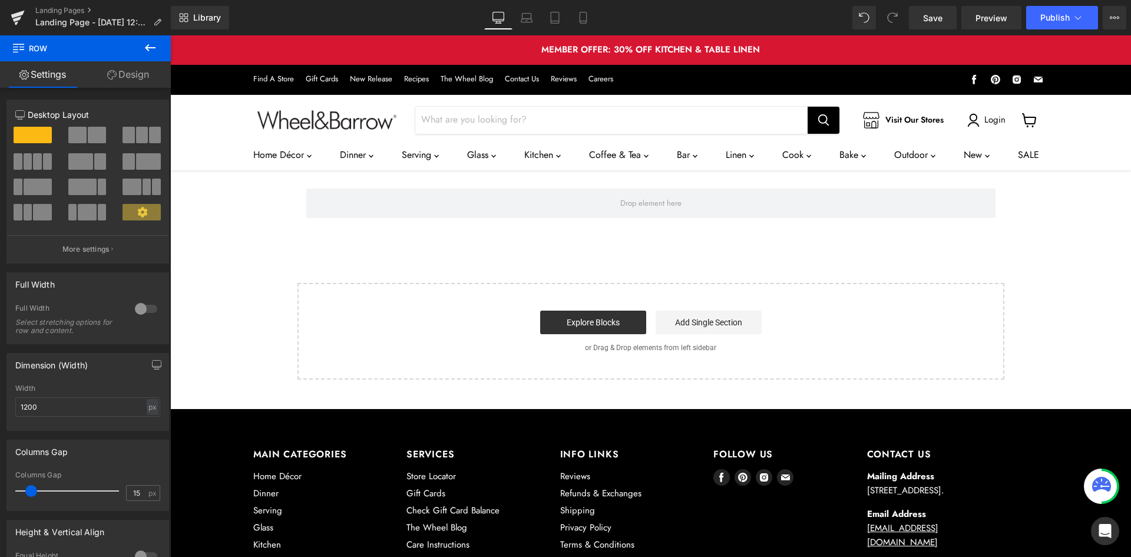
click at [145, 47] on icon at bounding box center [150, 48] width 14 height 14
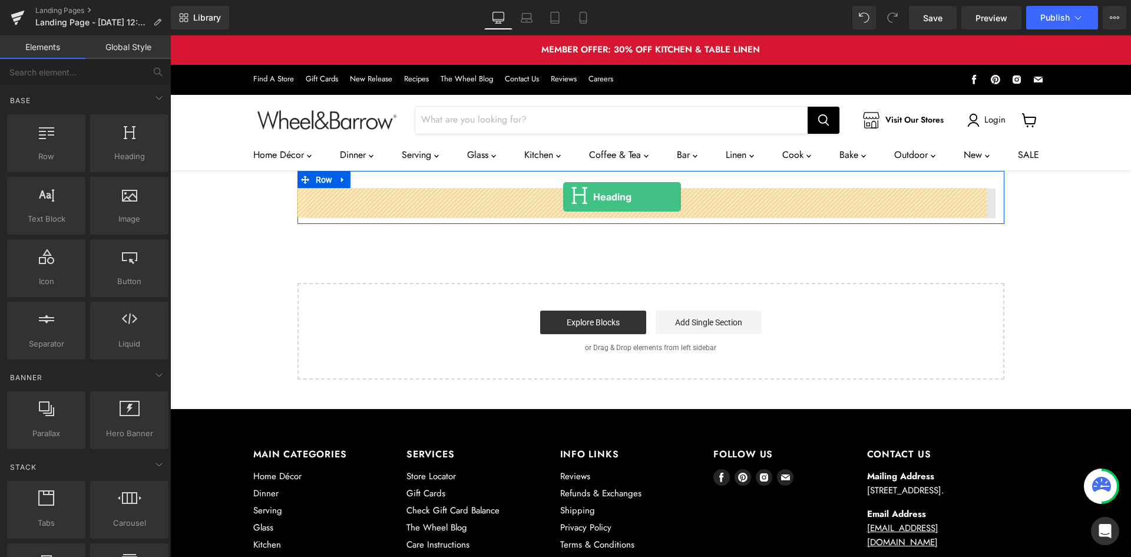
drag, startPoint x: 307, startPoint y: 181, endPoint x: 563, endPoint y: 197, distance: 256.6
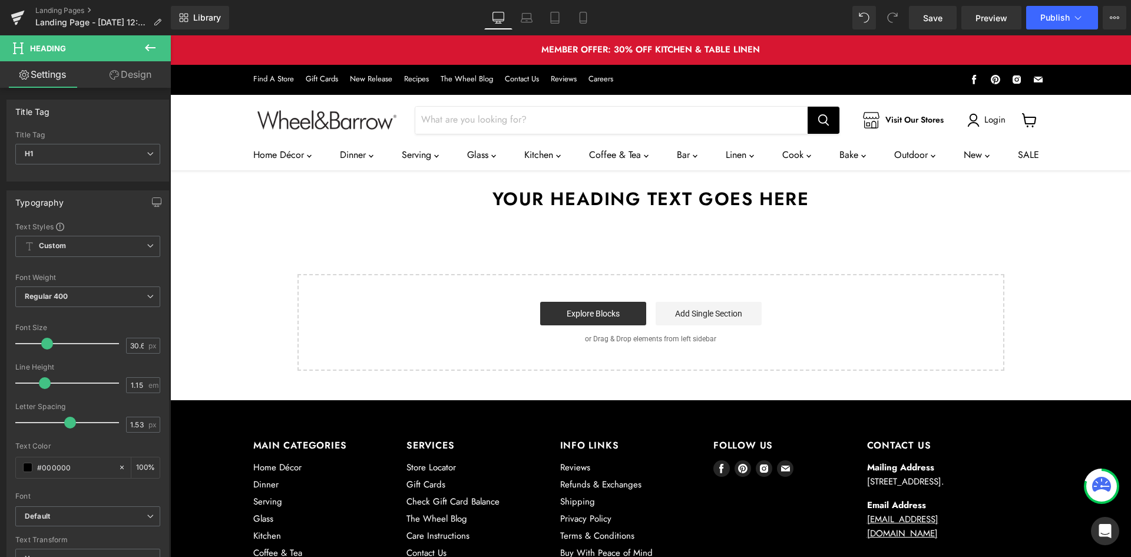
scroll to position [1, 0]
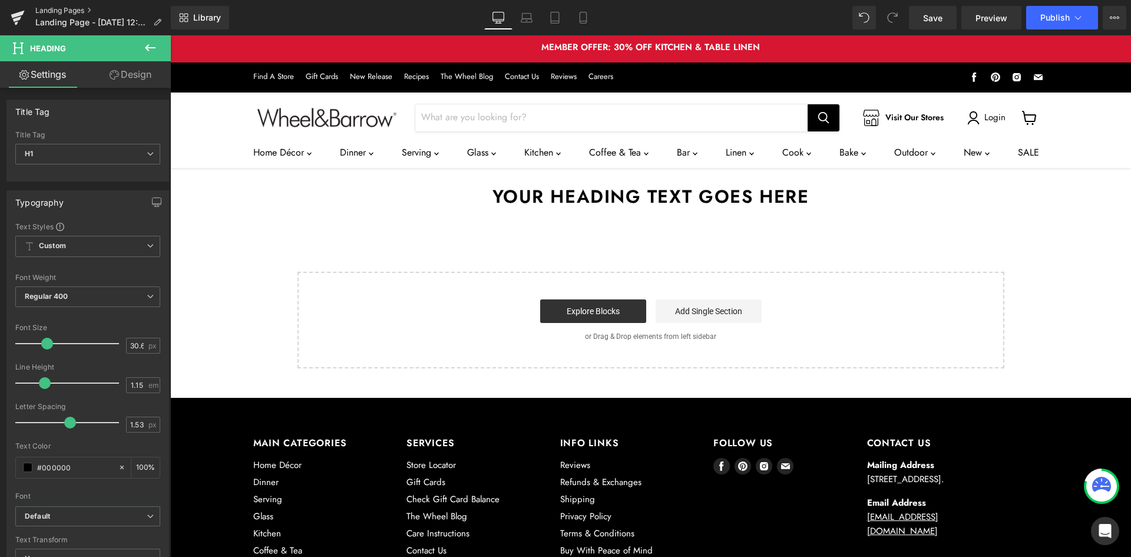
click at [38, 8] on link "Landing Pages" at bounding box center [102, 10] width 135 height 9
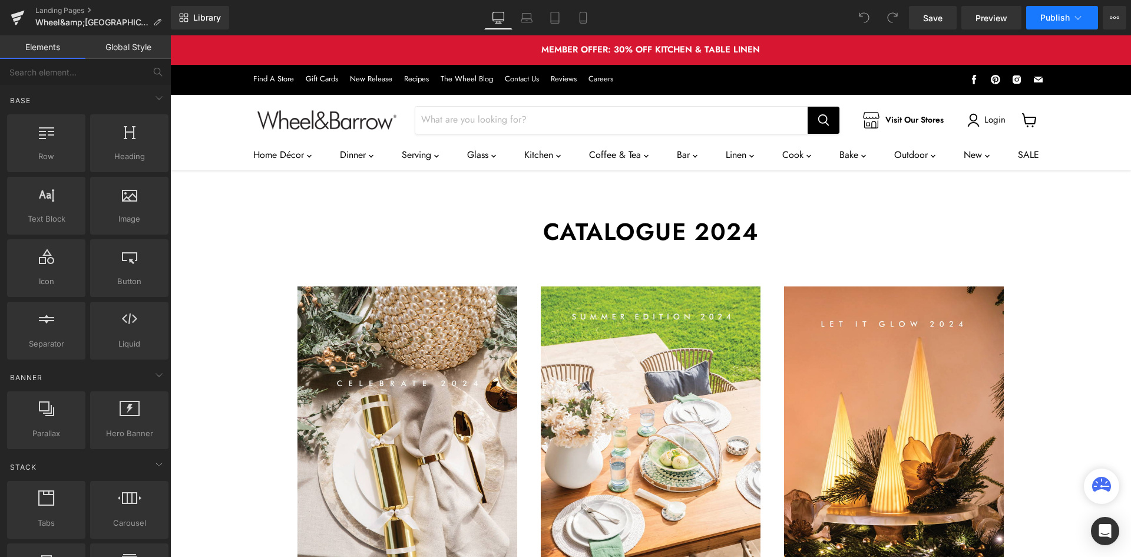
click at [1055, 13] on span "Publish" at bounding box center [1054, 17] width 29 height 9
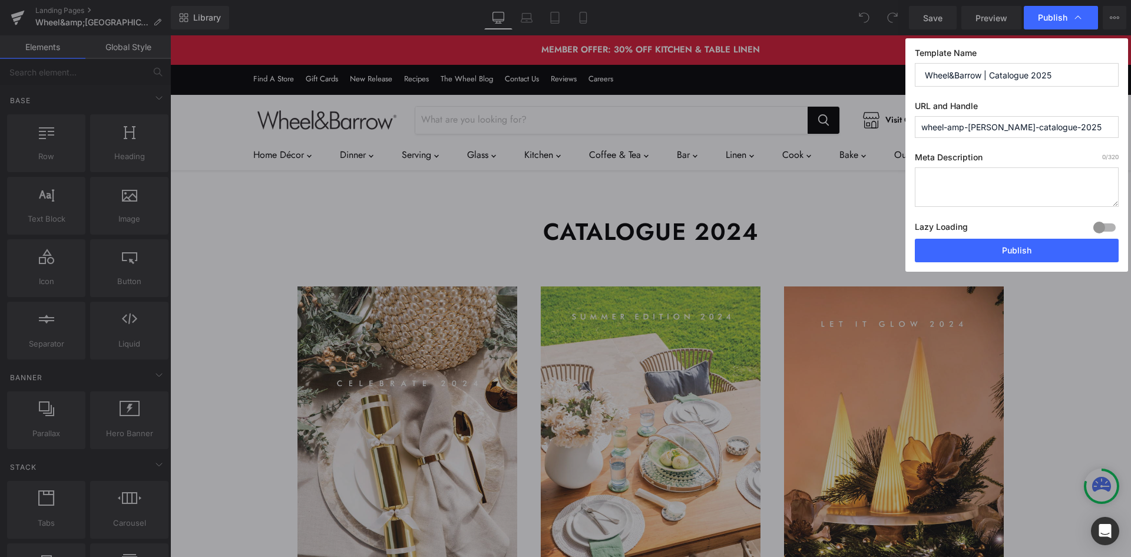
click at [962, 124] on input "wheel-amp-[PERSON_NAME]-catalogue-2025" at bounding box center [1017, 127] width 204 height 22
click at [965, 121] on input "wheel-amp-[PERSON_NAME]-catalogue-2025" at bounding box center [1017, 127] width 204 height 22
type input "wheel-[PERSON_NAME]-catalogue-2025"
click at [926, 76] on input "Wheel&Barrow | Catalogue 2025" at bounding box center [1017, 75] width 204 height 24
click at [1015, 256] on button "Publish" at bounding box center [1017, 251] width 204 height 24
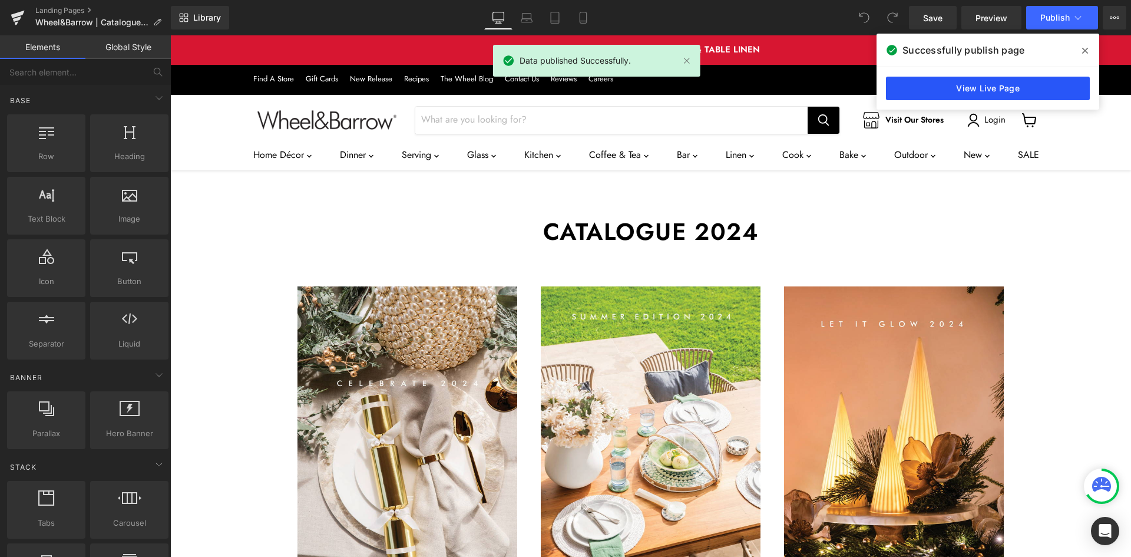
click at [1040, 100] on link "View Live Page" at bounding box center [988, 89] width 204 height 24
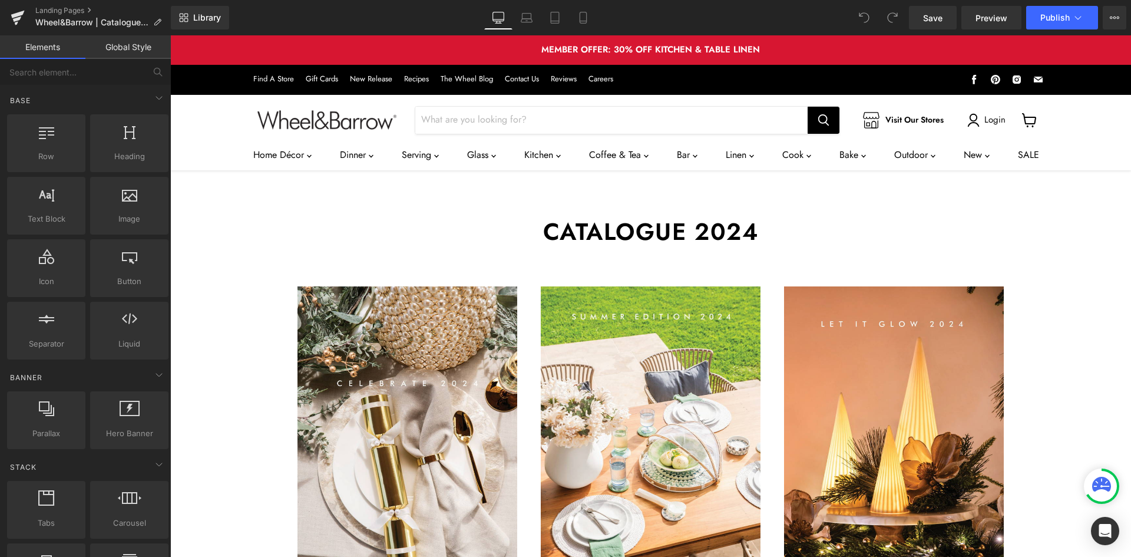
drag, startPoint x: 734, startPoint y: 229, endPoint x: 748, endPoint y: 229, distance: 14.1
click at [735, 229] on h1 "Catalogue 2024" at bounding box center [650, 231] width 689 height 27
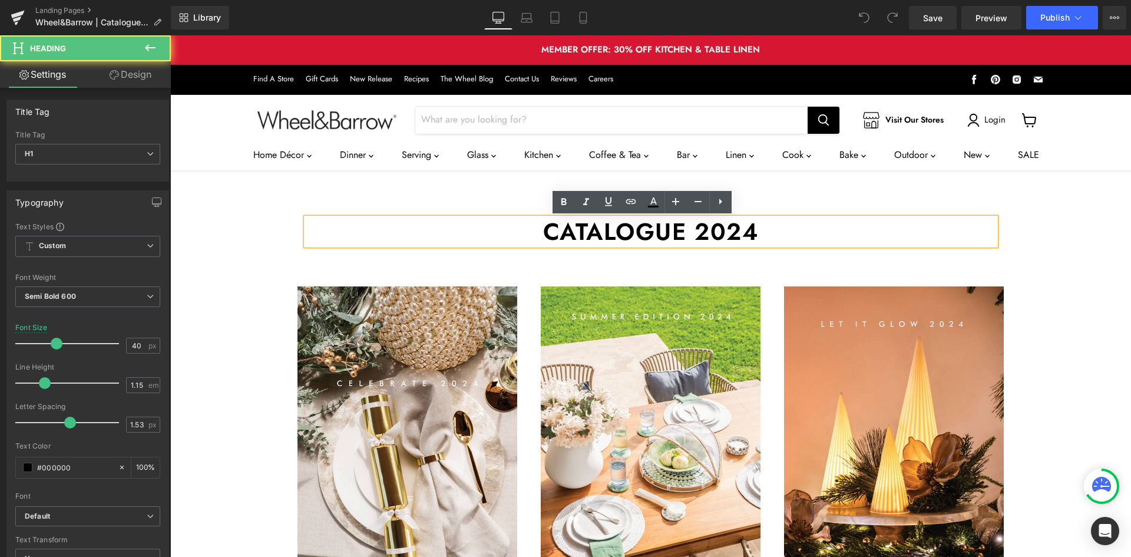
click at [750, 230] on h1 "Catalogue 2024" at bounding box center [650, 231] width 689 height 27
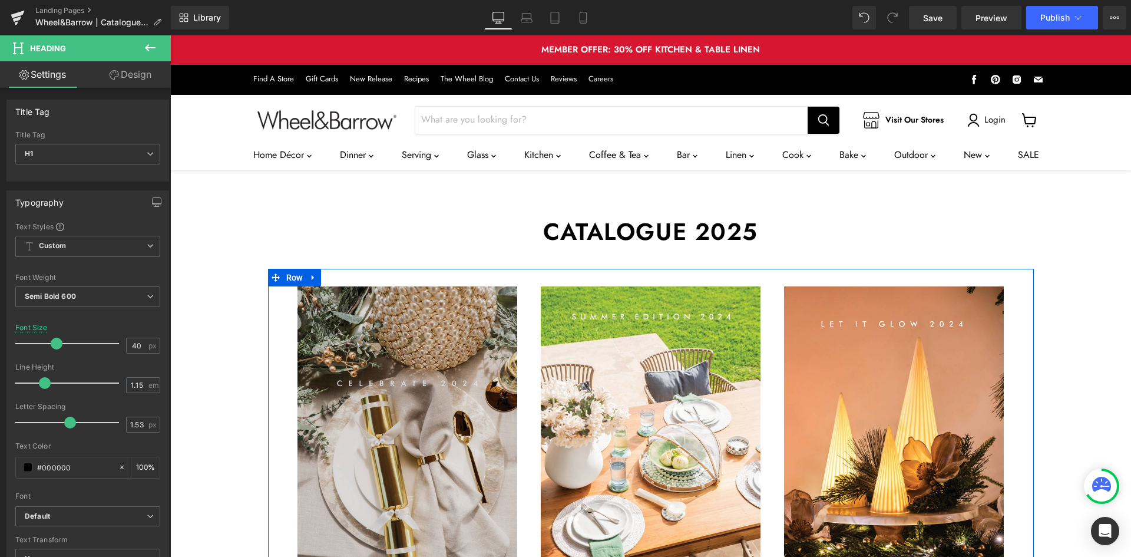
click at [427, 332] on img "Main content" at bounding box center [407, 442] width 220 height 312
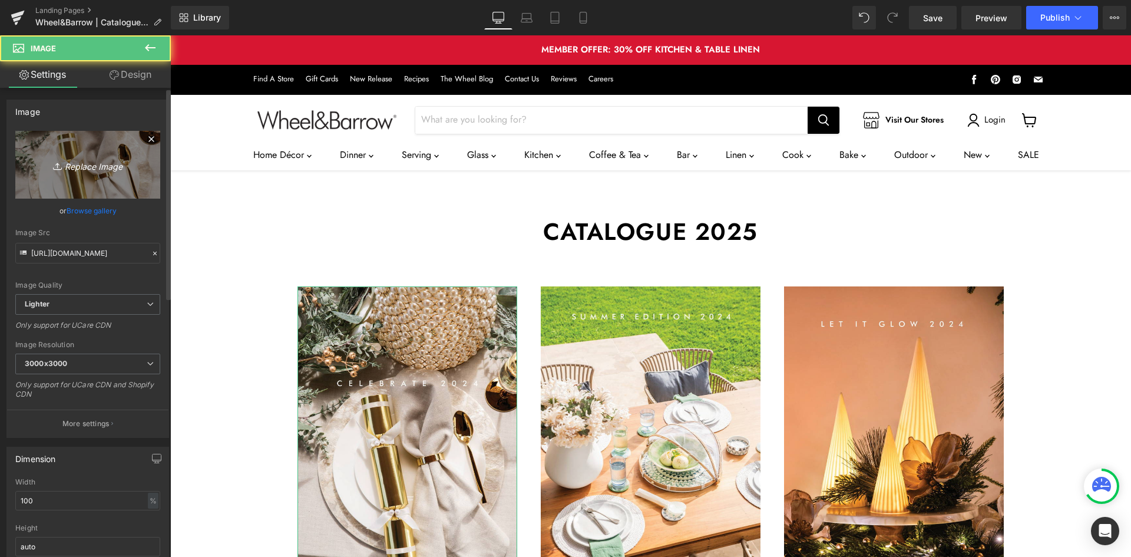
click at [105, 147] on link "Replace Image" at bounding box center [87, 165] width 145 height 68
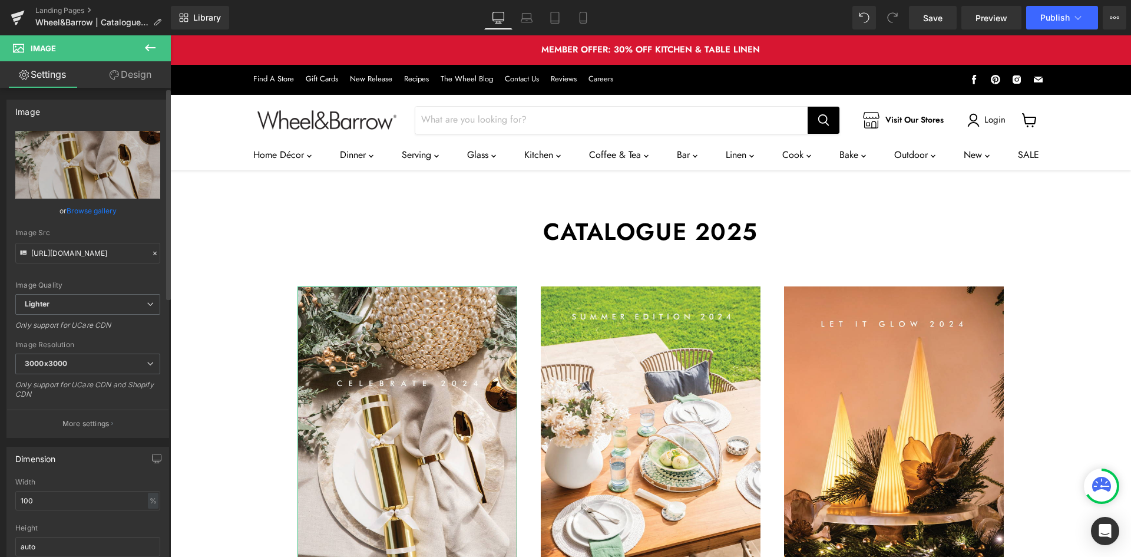
click at [90, 210] on link "Browse gallery" at bounding box center [92, 210] width 50 height 21
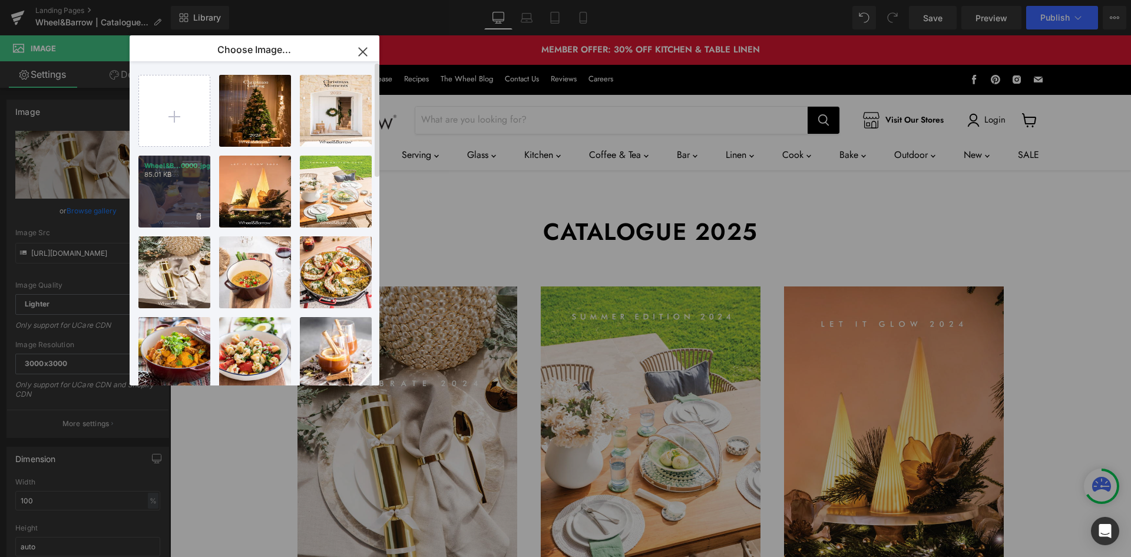
click at [178, 194] on div "Wheel&B...0000.jpg 85.01 KB" at bounding box center [174, 191] width 72 height 72
type input "[URL][DOMAIN_NAME]"
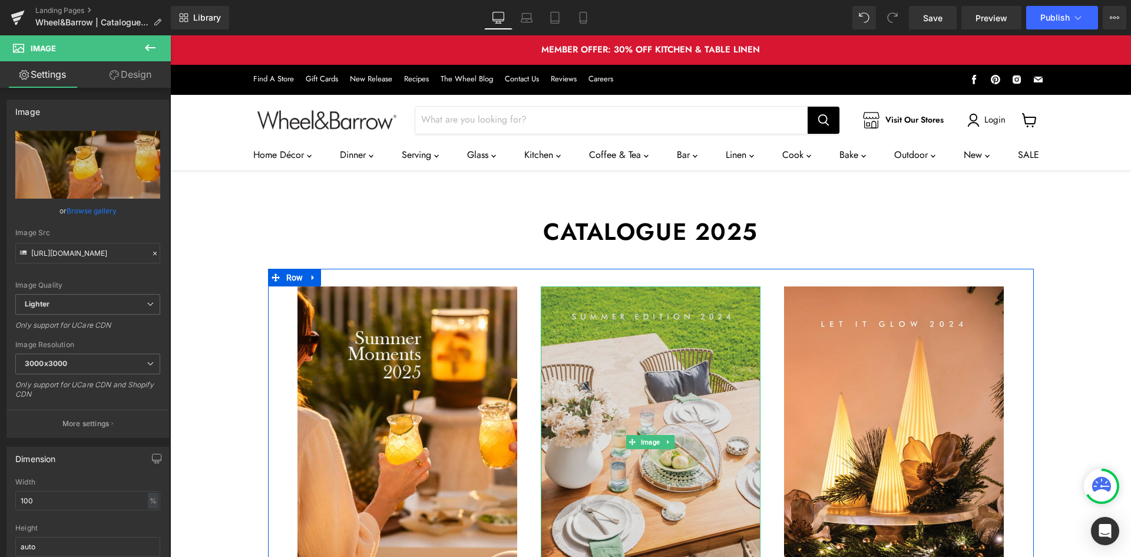
click at [624, 388] on img "Main content" at bounding box center [651, 442] width 220 height 312
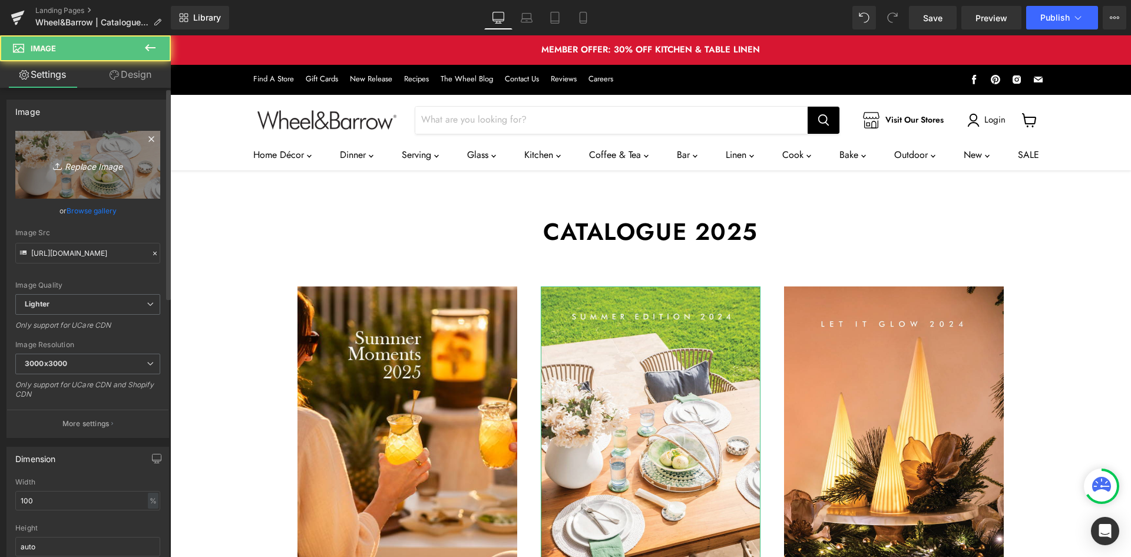
click at [104, 167] on icon "Replace Image" at bounding box center [88, 164] width 94 height 15
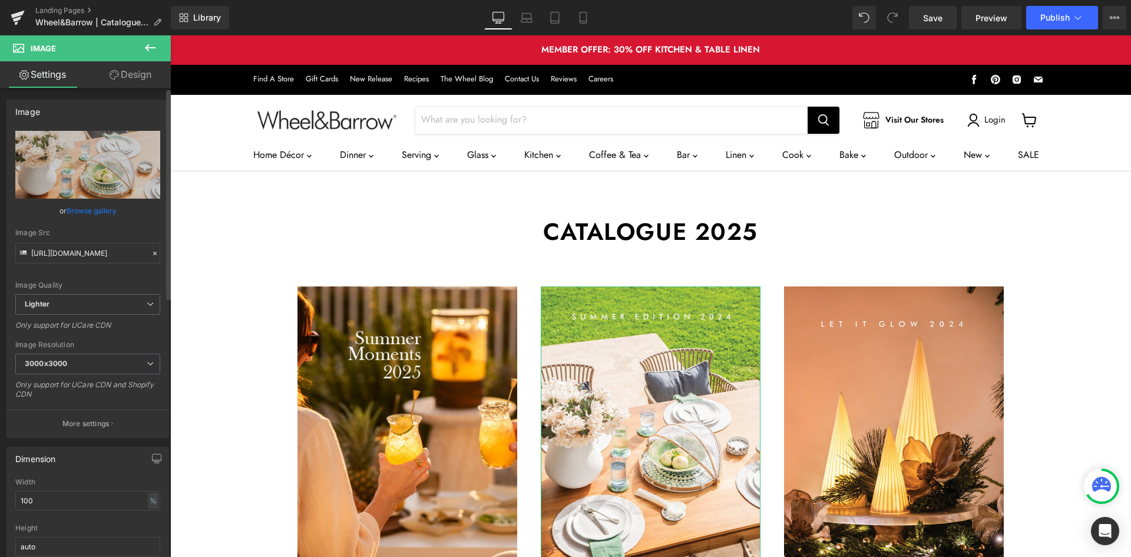
click at [88, 210] on link "Browse gallery" at bounding box center [92, 210] width 50 height 21
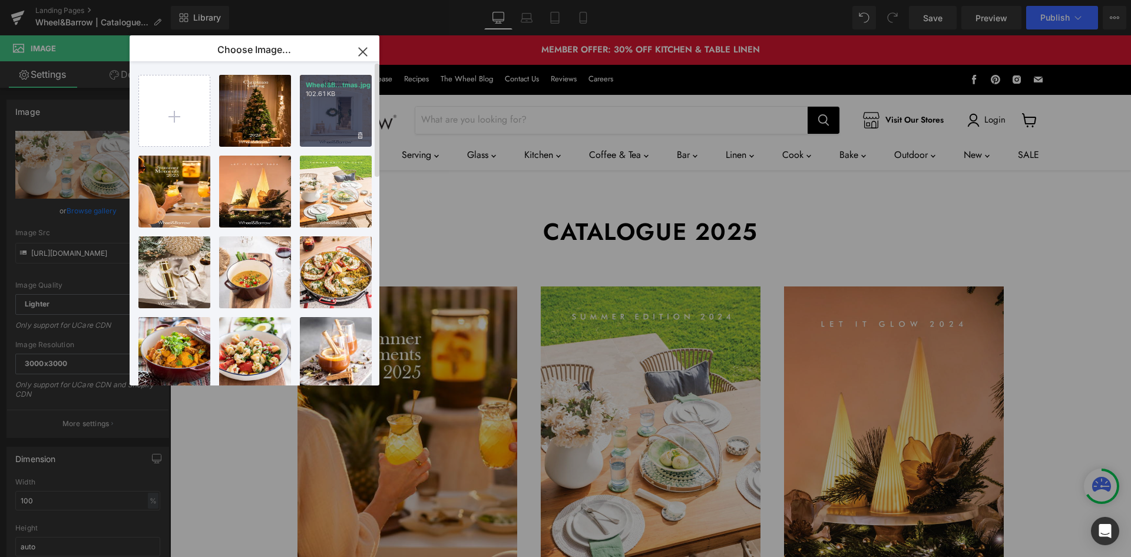
drag, startPoint x: 333, startPoint y: 101, endPoint x: 207, endPoint y: 107, distance: 125.6
click at [333, 101] on div "Wheel&B...tmas.jpg 102.61 KB" at bounding box center [336, 111] width 72 height 72
type input "[URL][DOMAIN_NAME]"
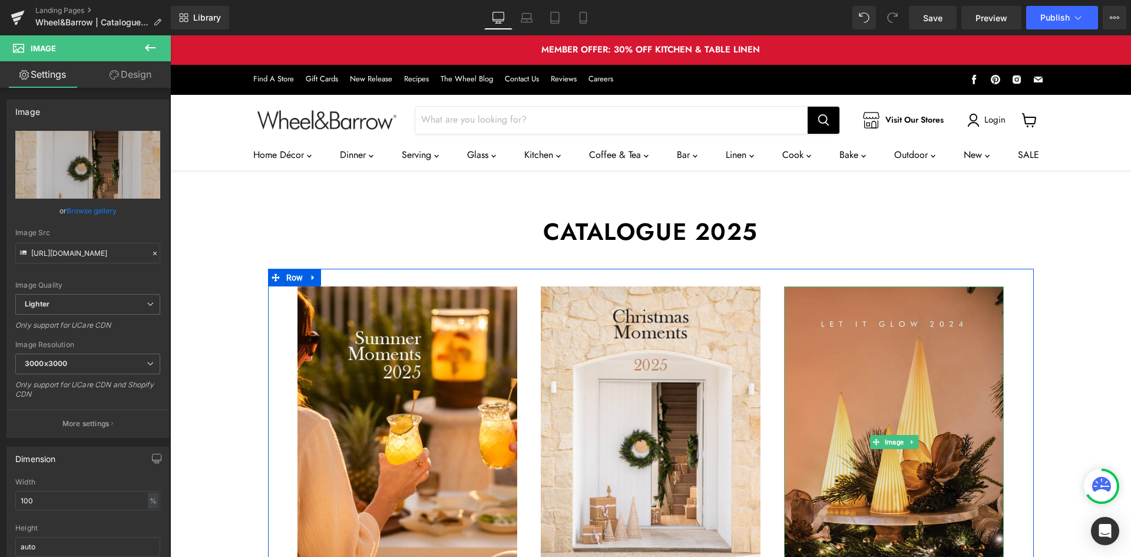
click at [835, 369] on img "Main content" at bounding box center [894, 442] width 220 height 312
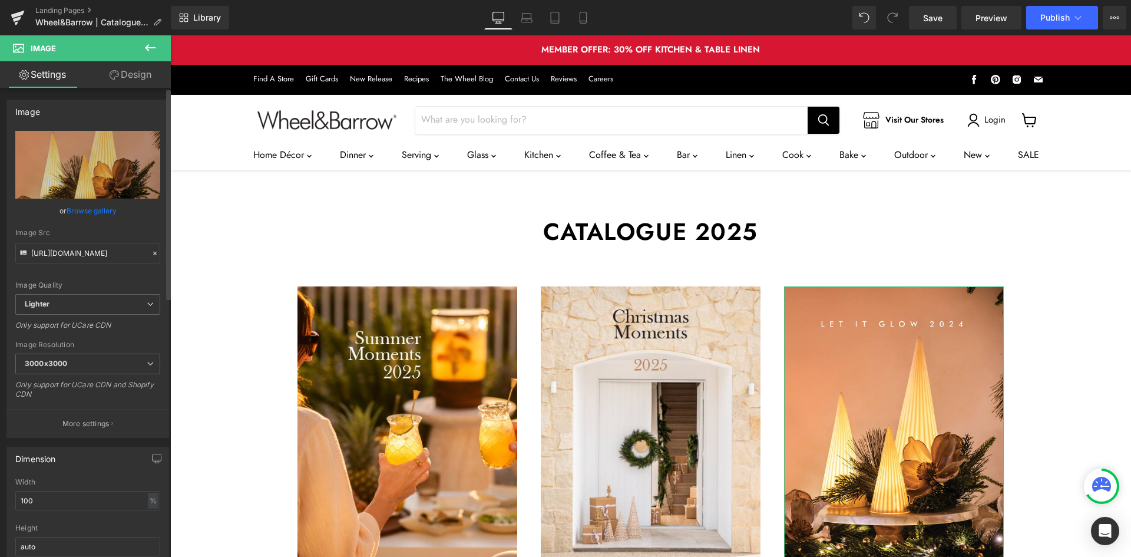
click at [89, 214] on link "Browse gallery" at bounding box center [92, 210] width 50 height 21
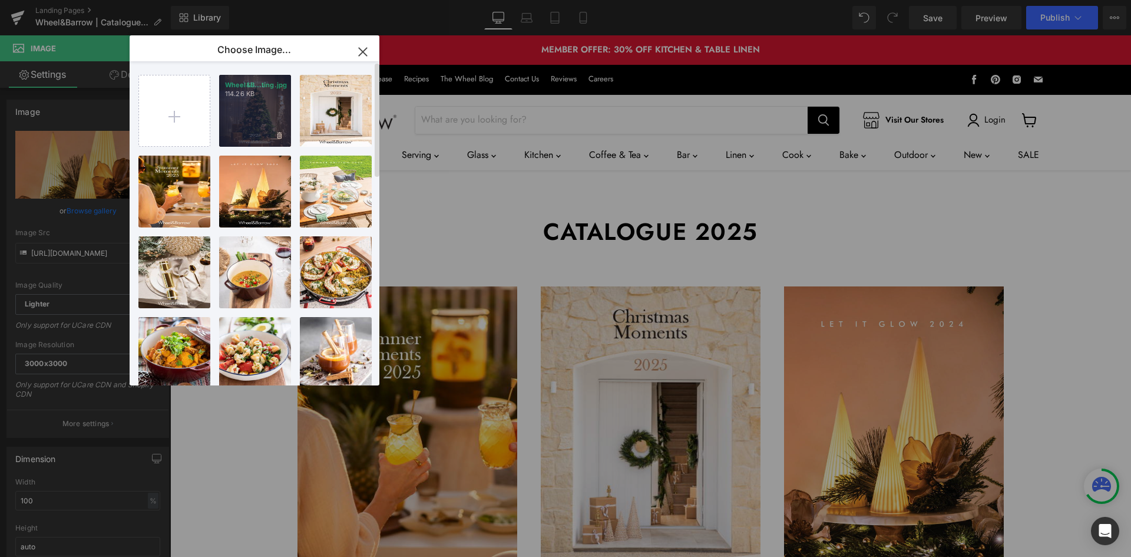
click at [255, 116] on div "Wheel&B...ting.jpg 114.26 KB" at bounding box center [255, 111] width 72 height 72
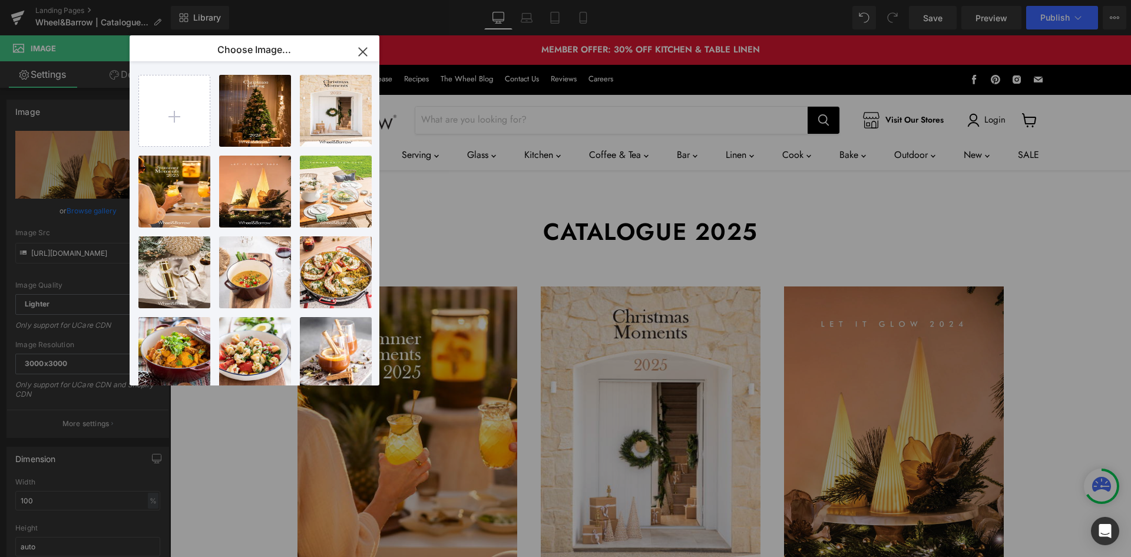
type input "[URL][DOMAIN_NAME]"
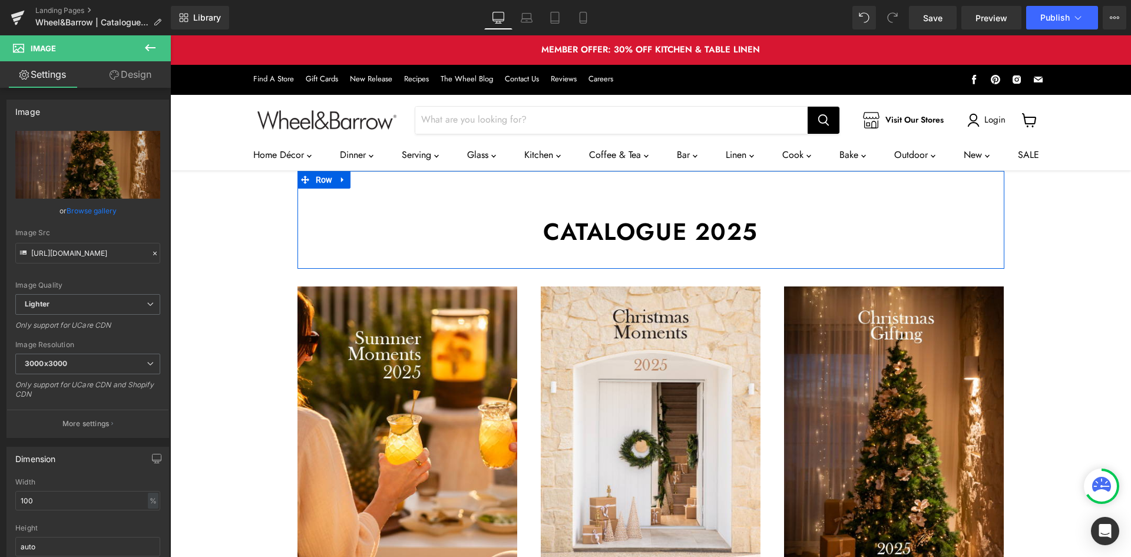
scroll to position [1, 0]
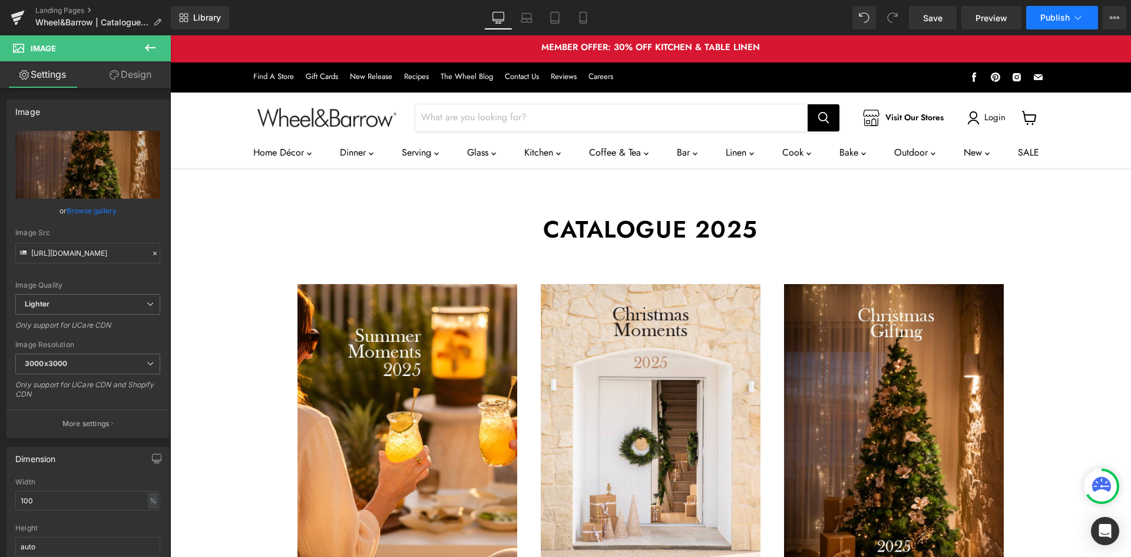
click at [1039, 21] on button "Publish" at bounding box center [1062, 18] width 72 height 24
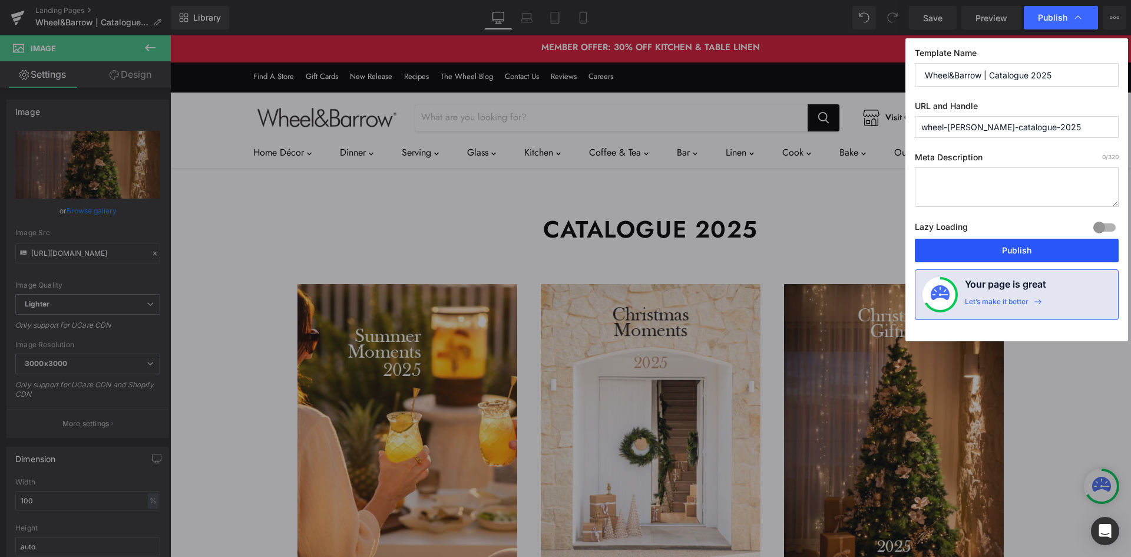
click at [973, 245] on button "Publish" at bounding box center [1017, 251] width 204 height 24
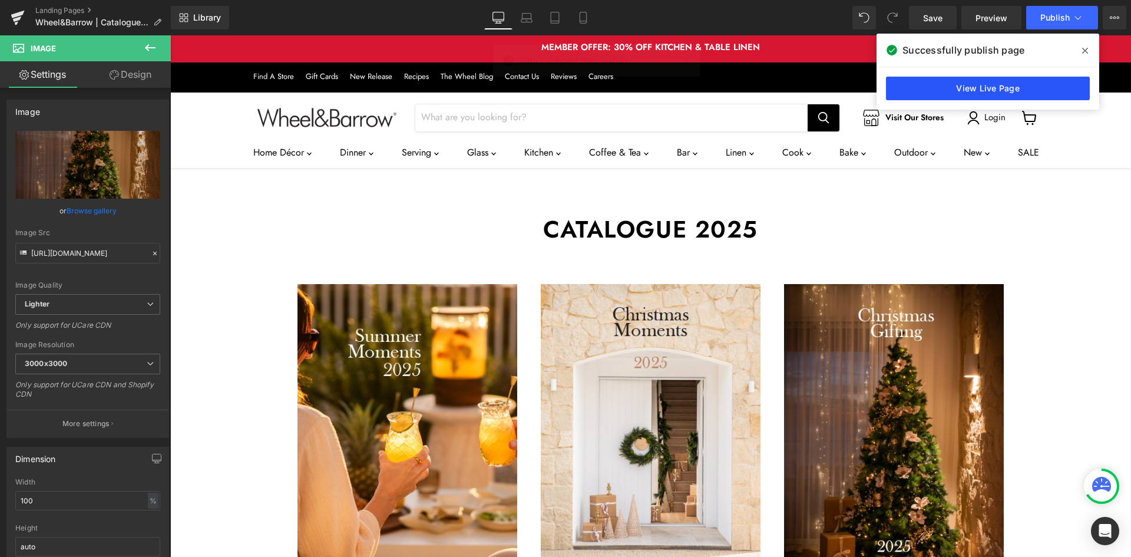
click at [1064, 87] on link "View Live Page" at bounding box center [988, 89] width 204 height 24
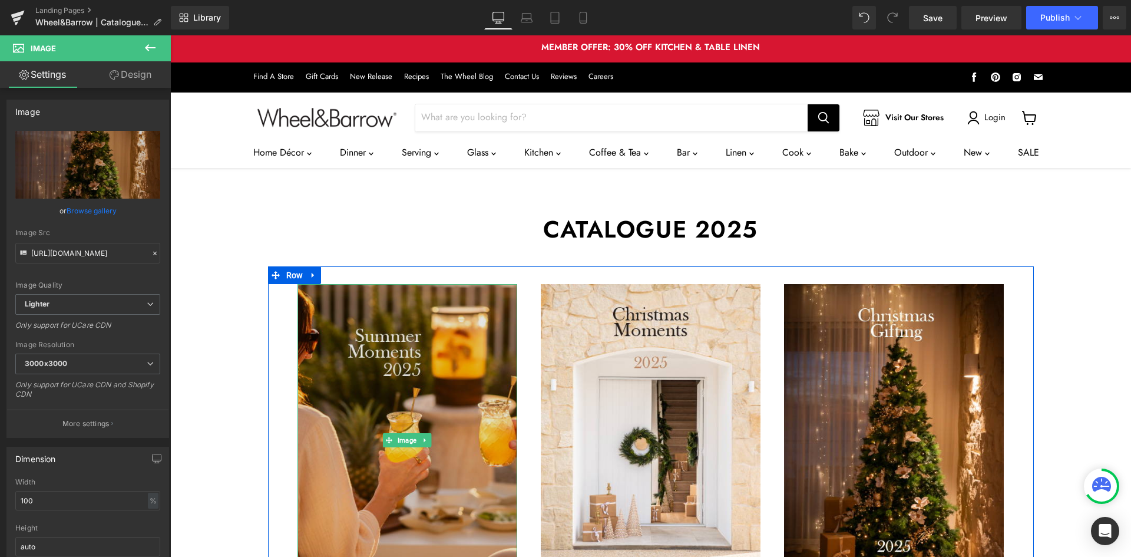
click at [418, 350] on img "Main content" at bounding box center [407, 440] width 220 height 312
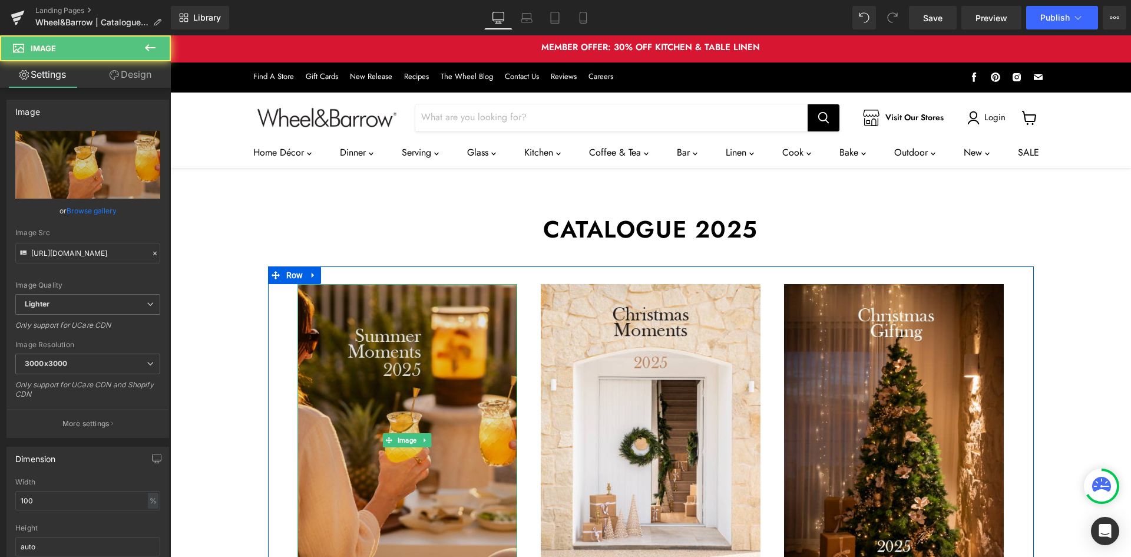
click at [425, 370] on img "Main content" at bounding box center [407, 440] width 220 height 312
click at [432, 365] on img "Main content" at bounding box center [407, 440] width 220 height 312
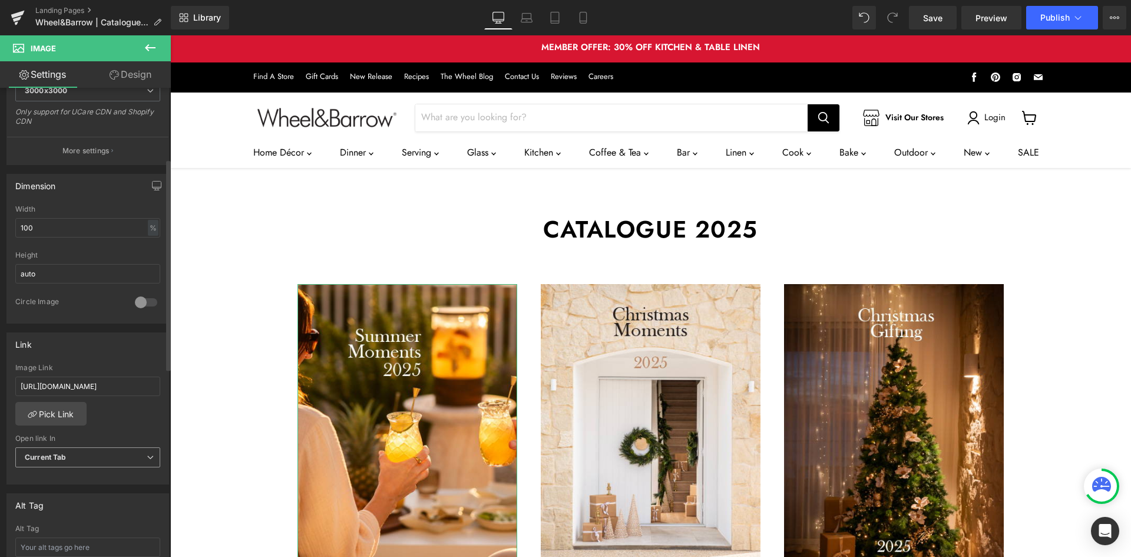
scroll to position [314, 0]
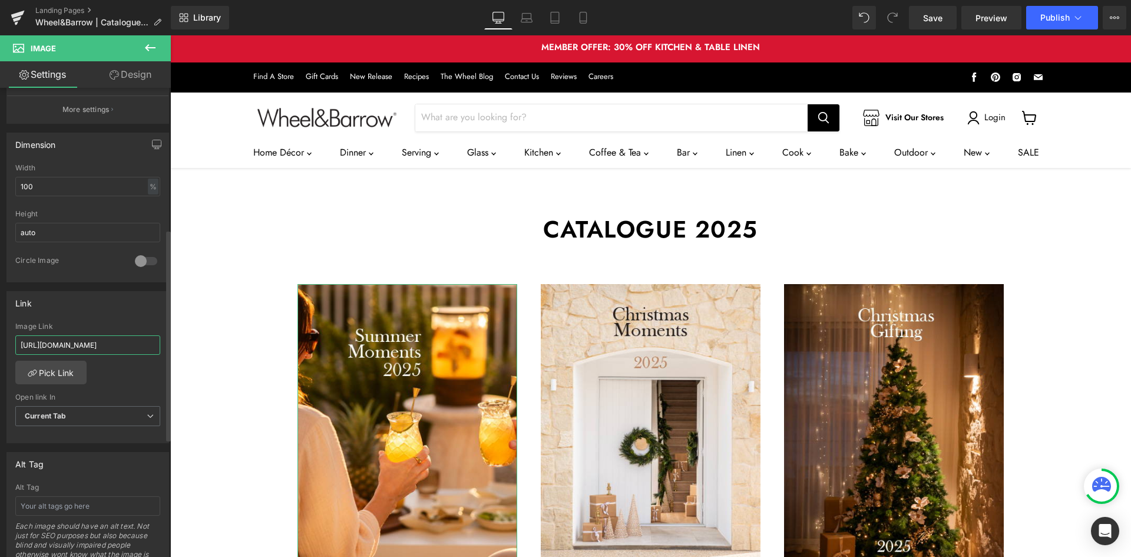
click at [98, 349] on input "[URL][DOMAIN_NAME]" at bounding box center [87, 344] width 145 height 19
paste input "summer-moments-2025"
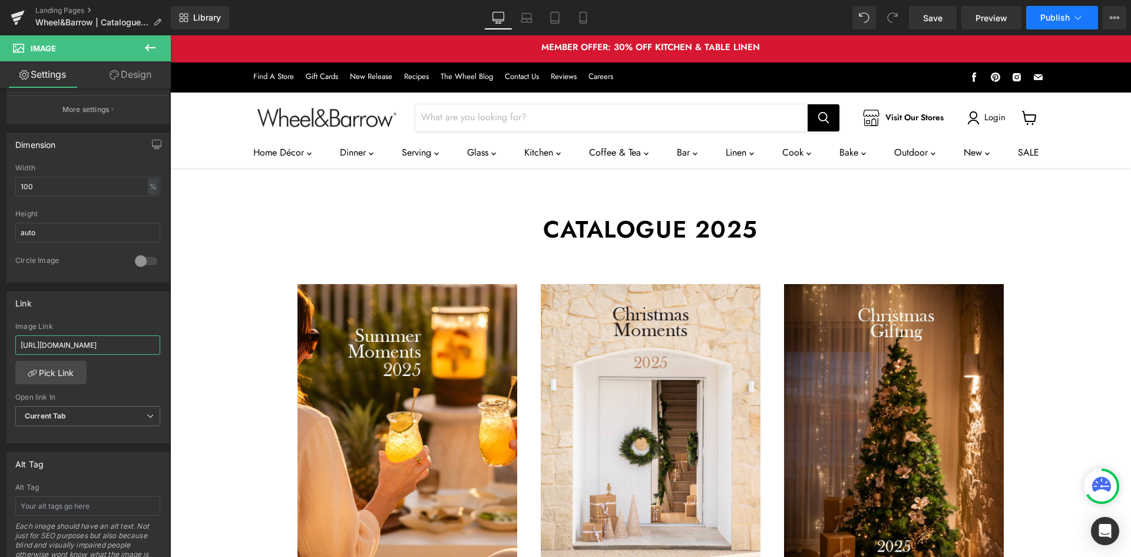
type input "[URL][DOMAIN_NAME]"
click at [1051, 20] on span "Publish" at bounding box center [1054, 17] width 29 height 9
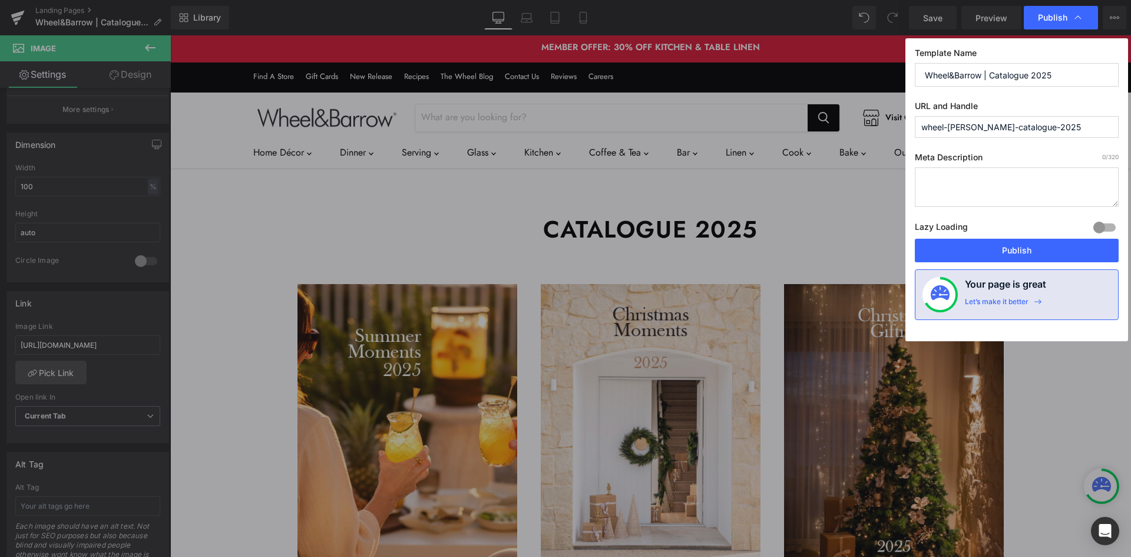
scroll to position [0, 0]
click at [968, 251] on button "Publish" at bounding box center [1017, 251] width 204 height 24
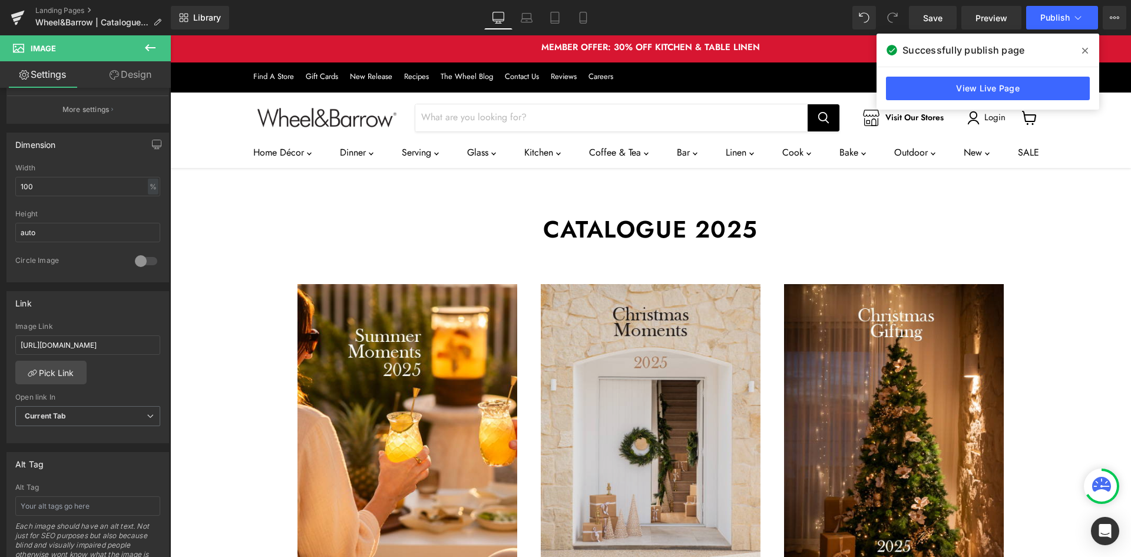
click at [668, 375] on img "Main content" at bounding box center [651, 440] width 220 height 312
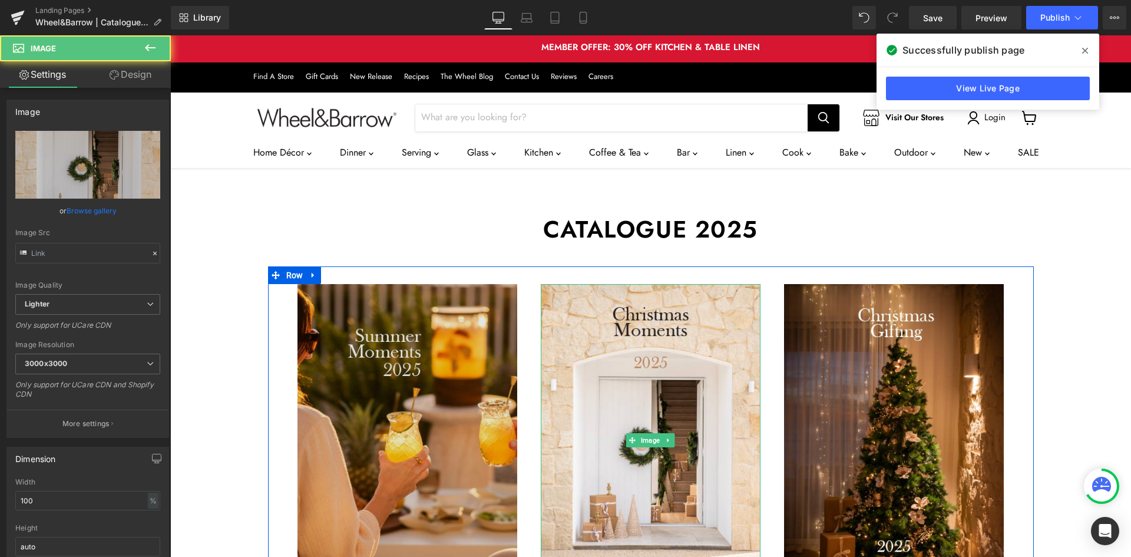
type input "[URL][DOMAIN_NAME]"
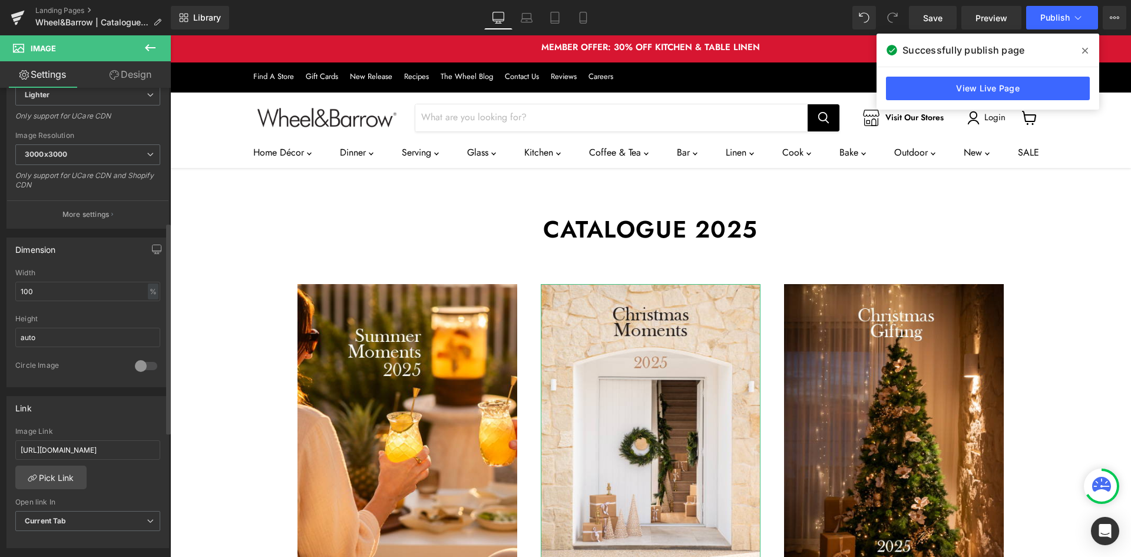
scroll to position [314, 0]
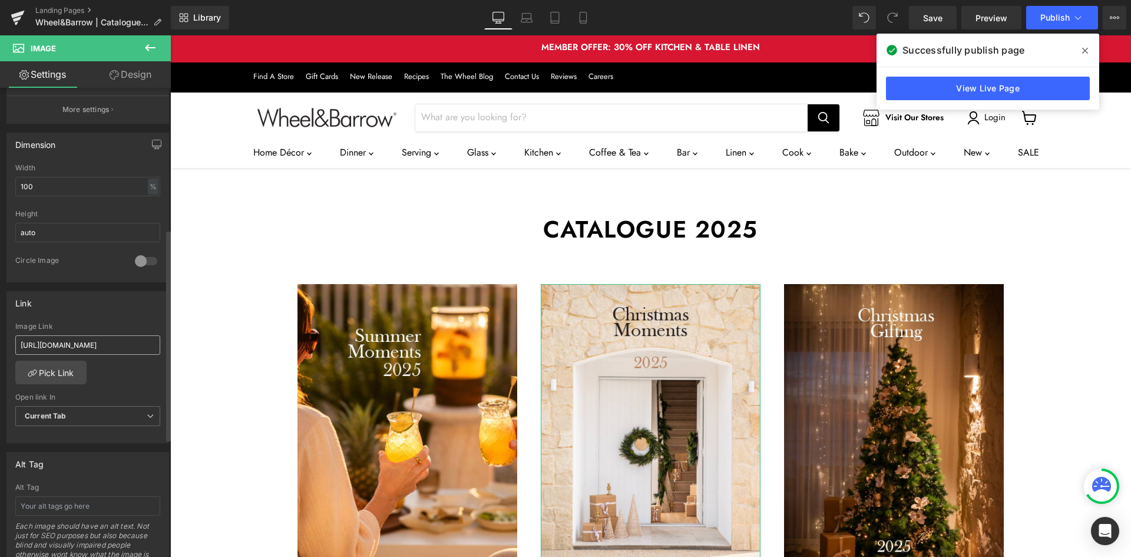
click at [64, 346] on input "[URL][DOMAIN_NAME]" at bounding box center [87, 344] width 145 height 19
type input "[URL][DOMAIN_NAME]"
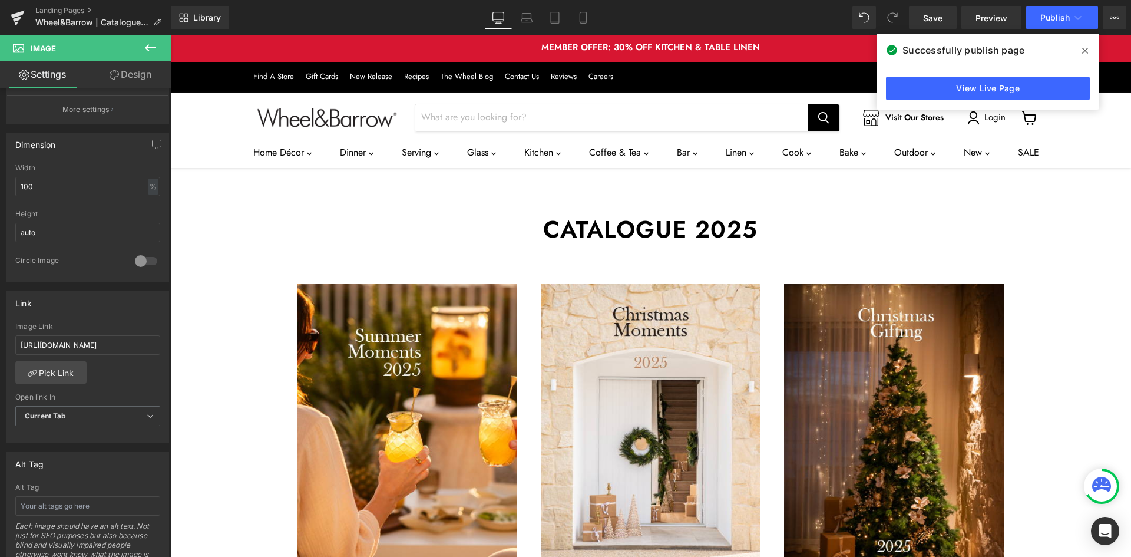
click at [1083, 55] on icon at bounding box center [1085, 50] width 6 height 9
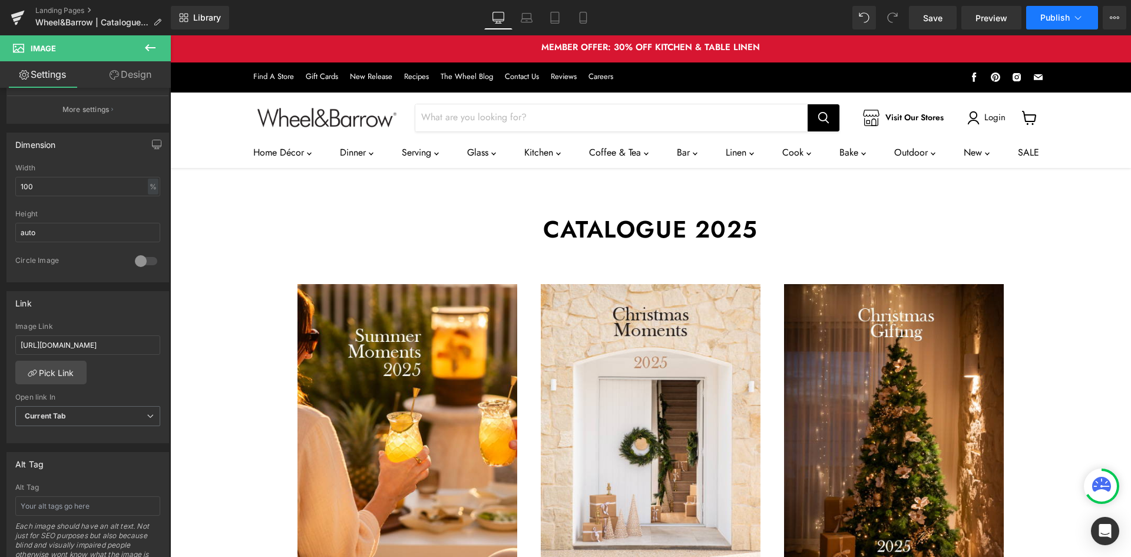
click at [1062, 24] on button "Publish" at bounding box center [1062, 18] width 72 height 24
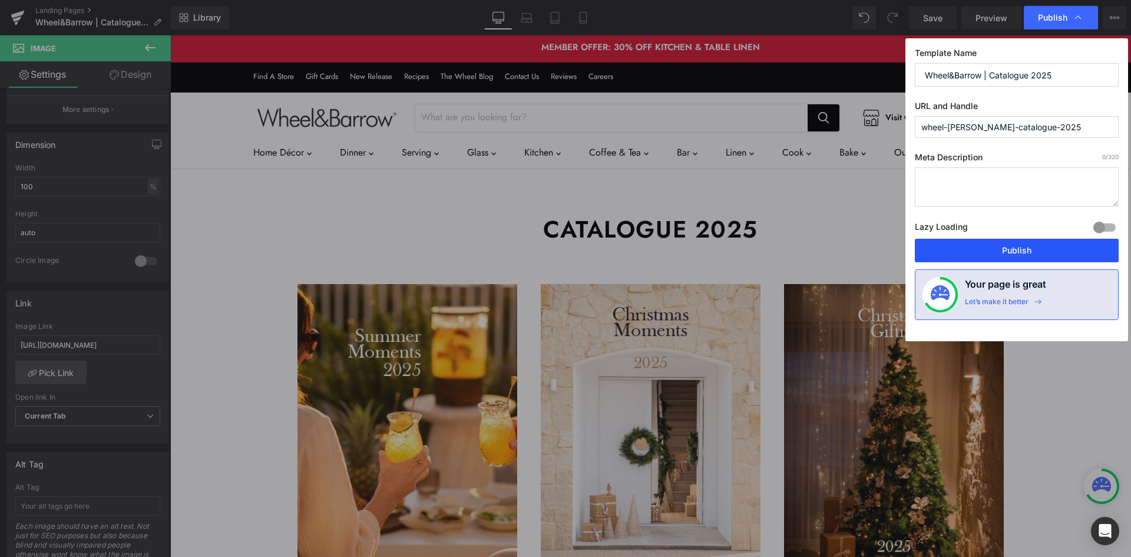
drag, startPoint x: 1027, startPoint y: 245, endPoint x: 809, endPoint y: 283, distance: 221.2
click at [1027, 245] on button "Publish" at bounding box center [1017, 251] width 204 height 24
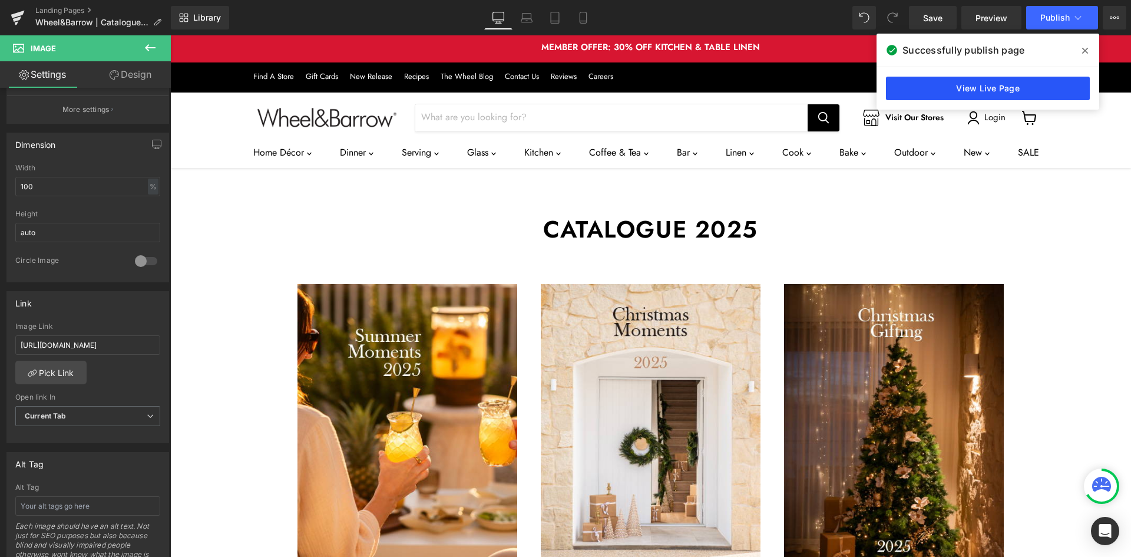
click at [1002, 82] on link "View Live Page" at bounding box center [988, 89] width 204 height 24
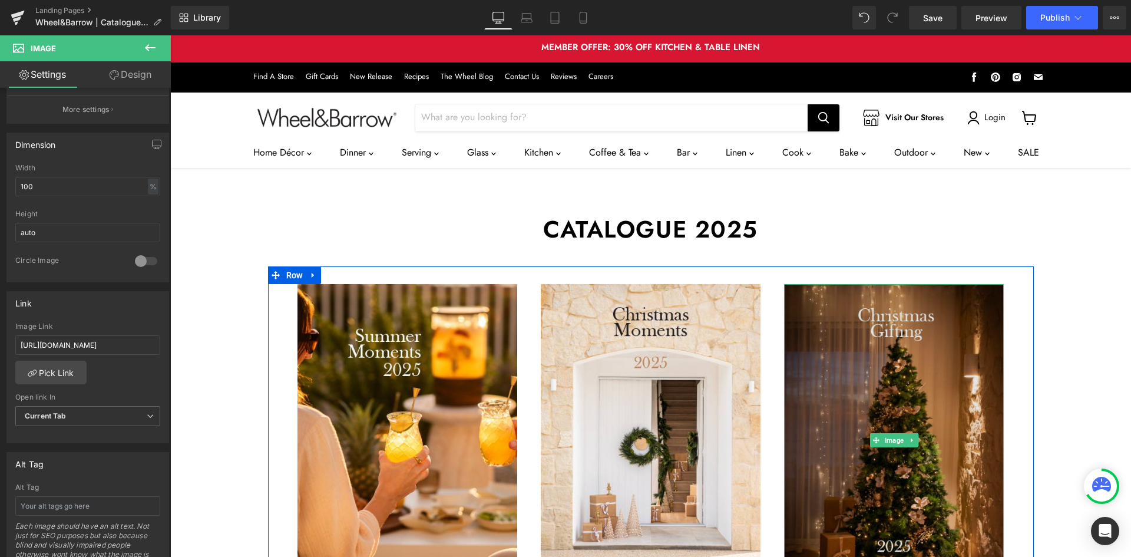
click at [863, 332] on img "Main content" at bounding box center [894, 440] width 220 height 312
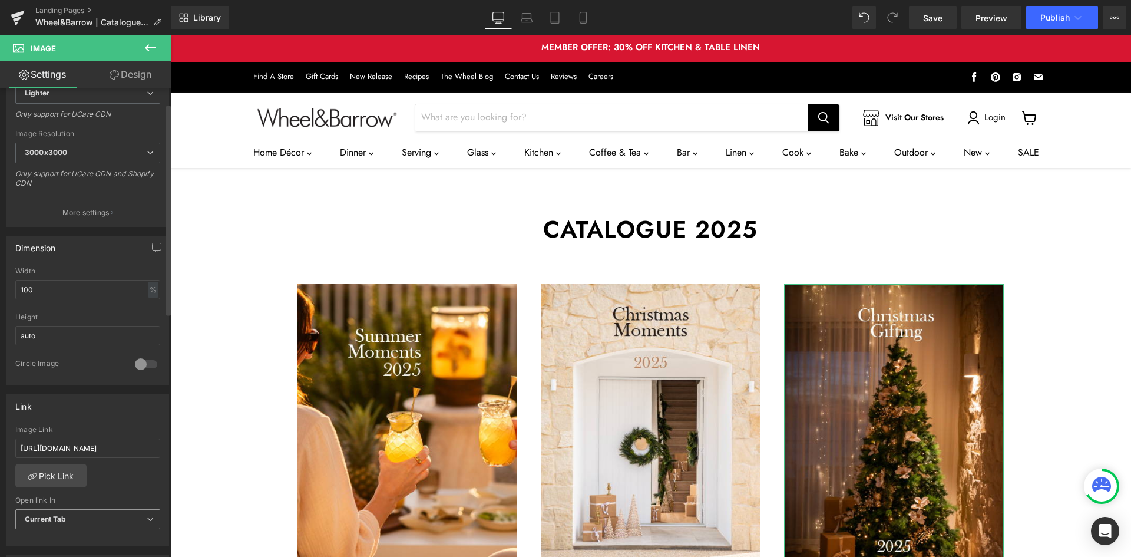
scroll to position [314, 0]
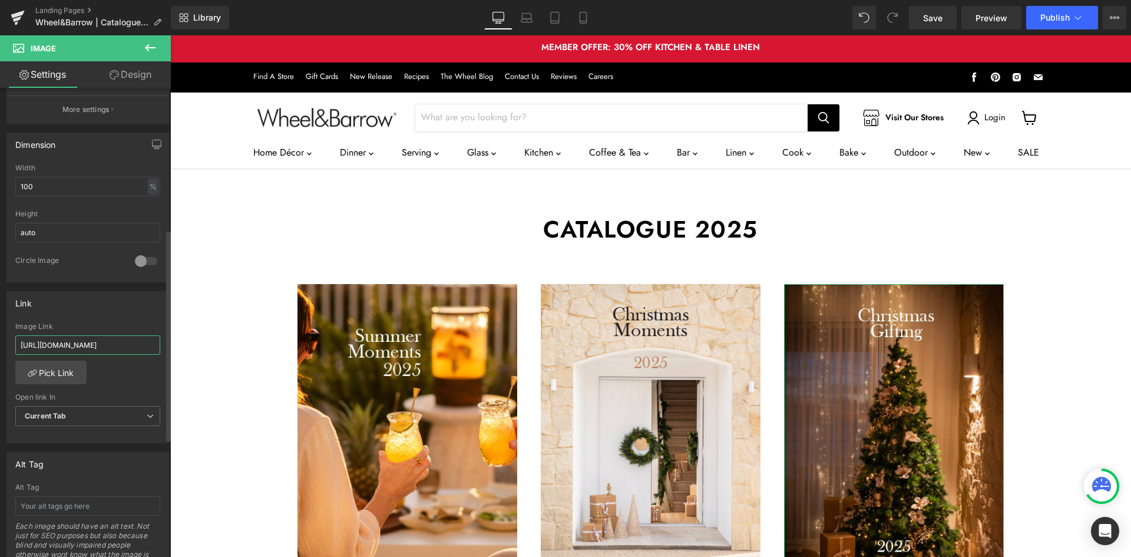
click at [75, 336] on input "[URL][DOMAIN_NAME]" at bounding box center [87, 344] width 145 height 19
click at [77, 336] on input "[URL][DOMAIN_NAME]" at bounding box center [87, 344] width 145 height 19
type input "#"
click at [1052, 22] on button "Publish" at bounding box center [1062, 18] width 72 height 24
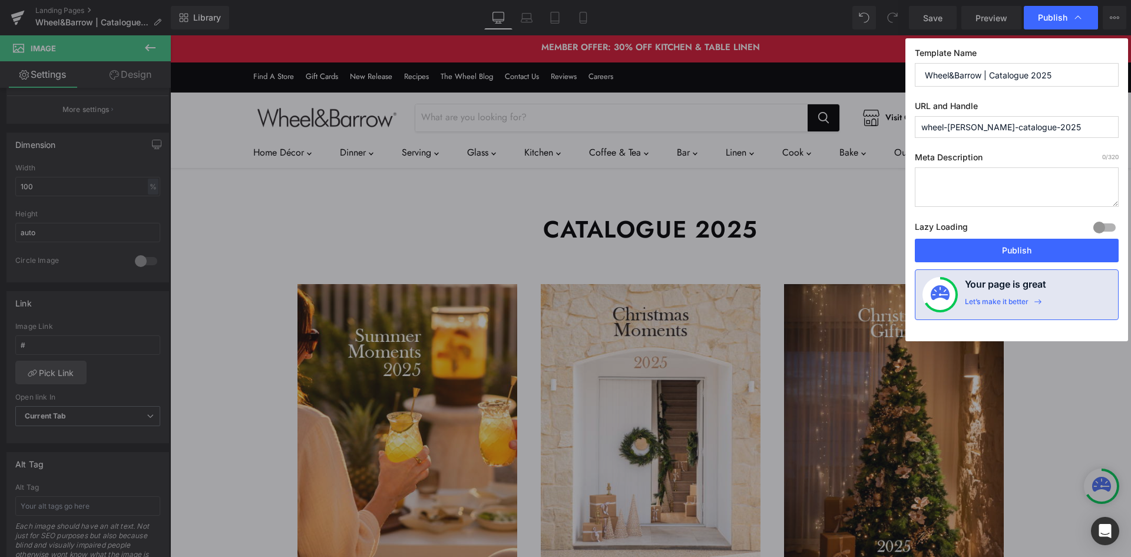
click at [1001, 263] on div "Template Name Wheel&Barrow | Catalogue 2025 URL and Handle wheel-barrow-catalog…" at bounding box center [1016, 189] width 223 height 303
click at [1001, 252] on button "Publish" at bounding box center [1017, 251] width 204 height 24
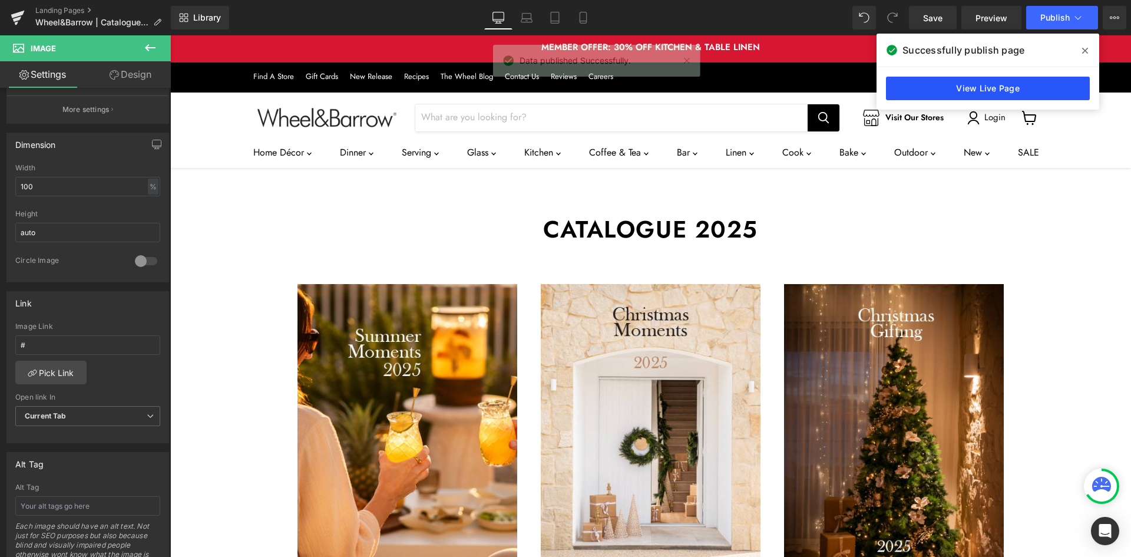
click at [957, 92] on link "View Live Page" at bounding box center [988, 89] width 204 height 24
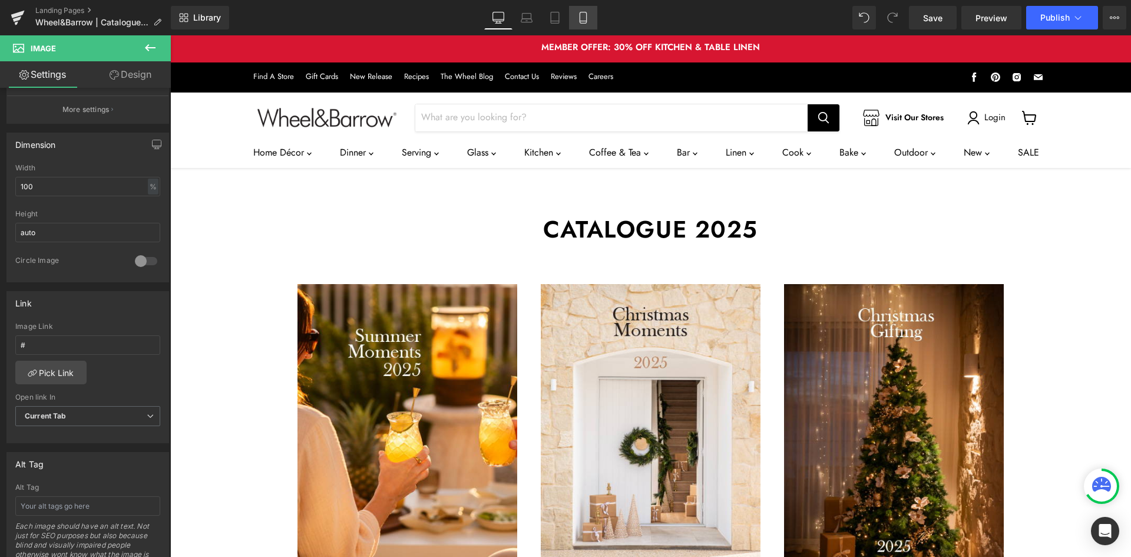
click at [586, 16] on icon at bounding box center [582, 17] width 6 height 11
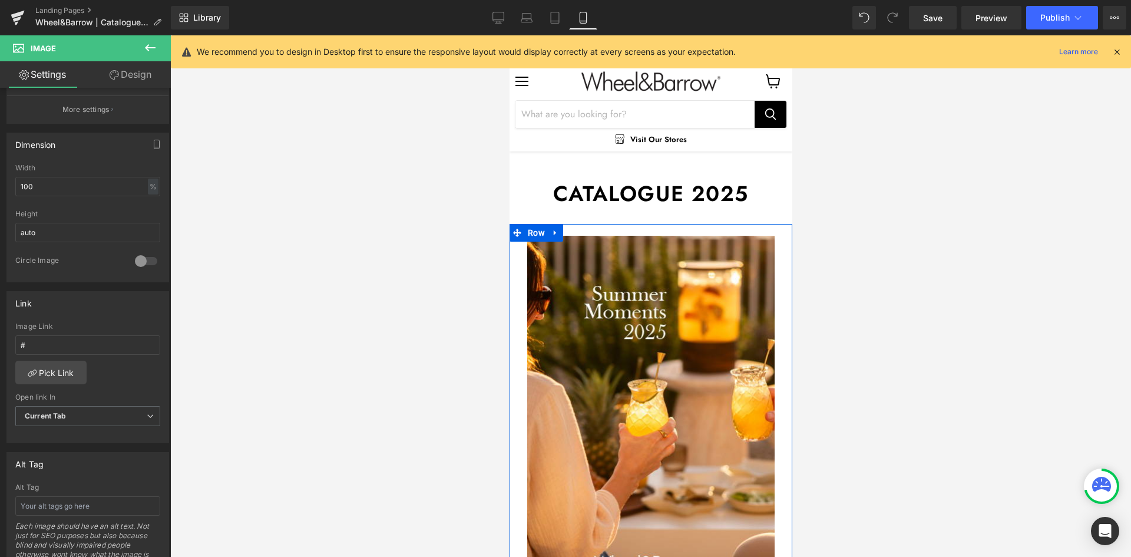
scroll to position [54, 0]
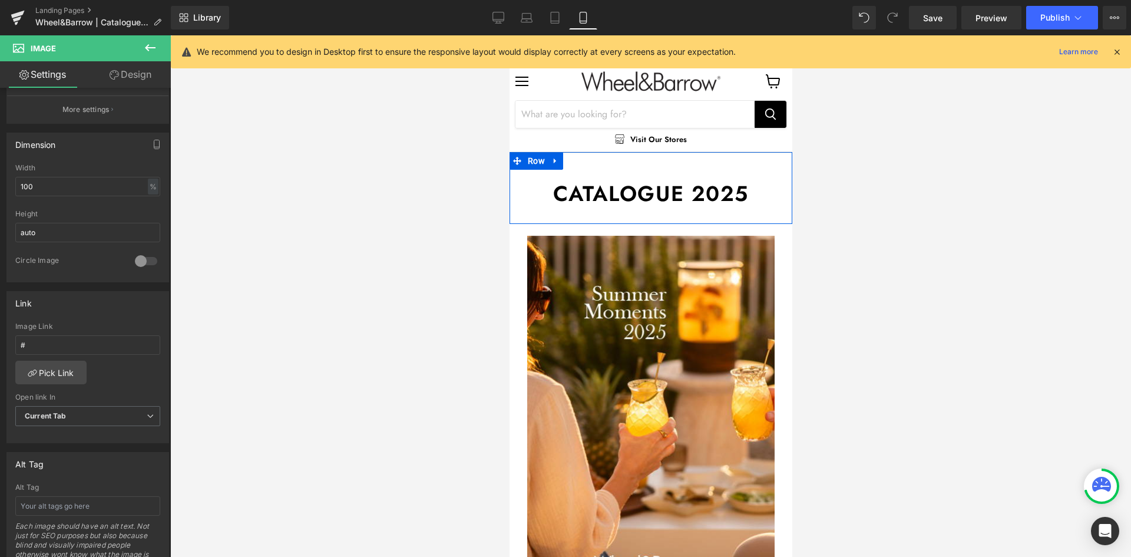
click at [686, 181] on h1 "Catalogue 2025" at bounding box center [650, 193] width 265 height 24
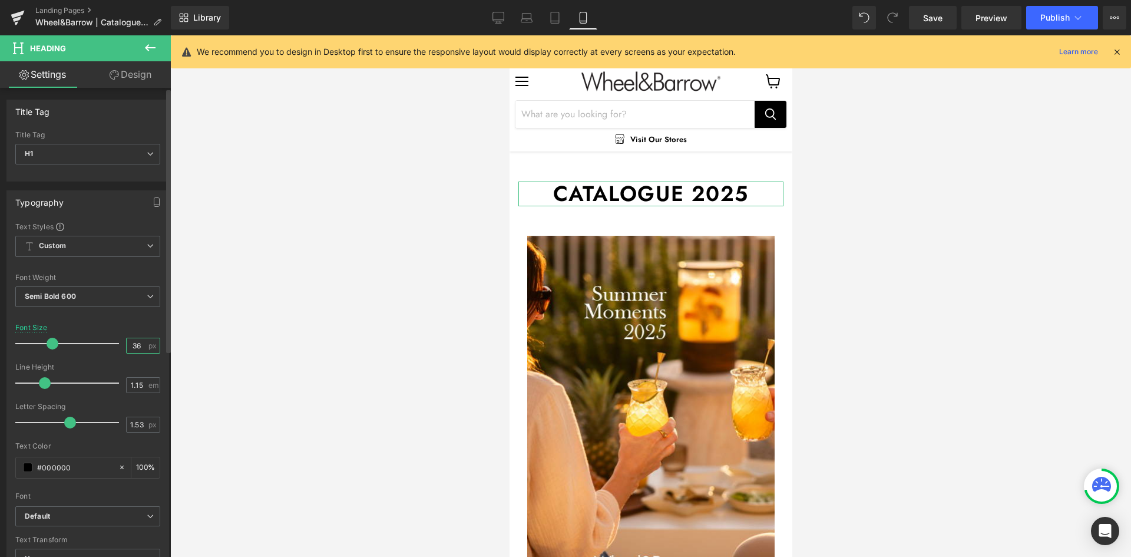
click at [138, 346] on input "36" at bounding box center [137, 345] width 21 height 15
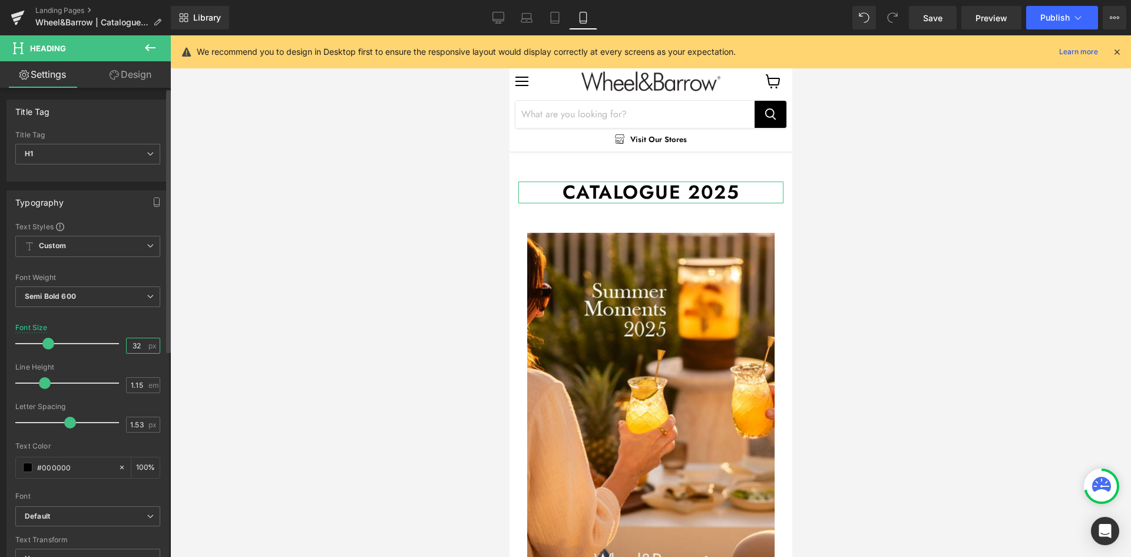
click at [131, 342] on input "32" at bounding box center [137, 345] width 21 height 15
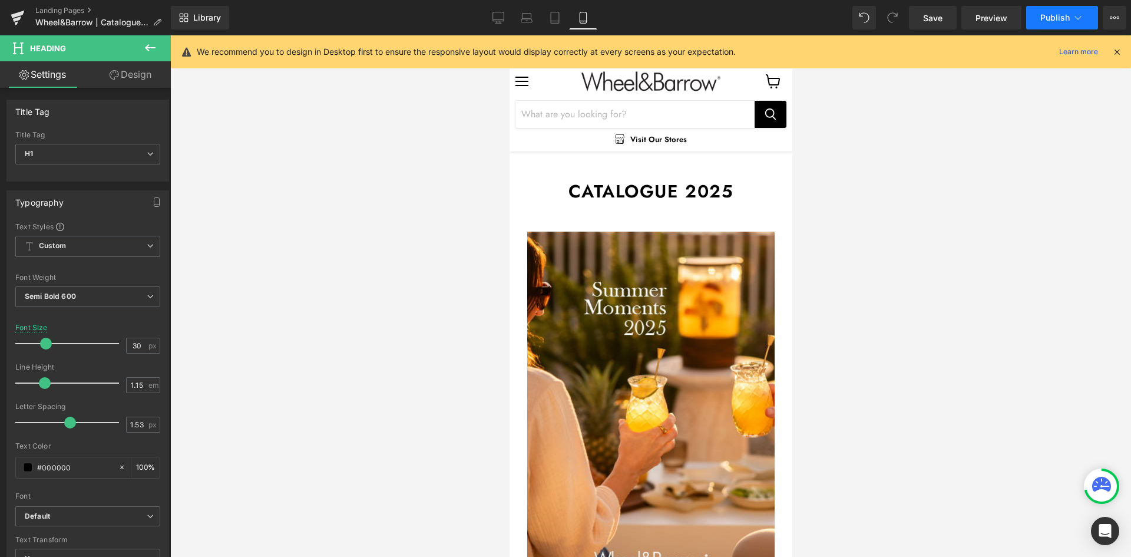
click at [1047, 15] on span "Publish" at bounding box center [1054, 17] width 29 height 9
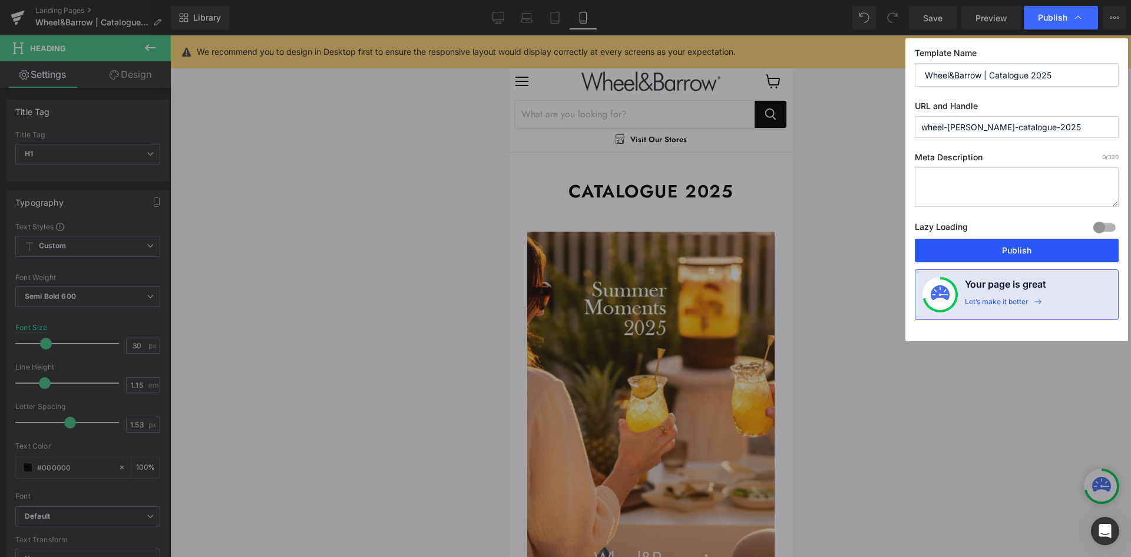
click at [1015, 243] on button "Publish" at bounding box center [1017, 251] width 204 height 24
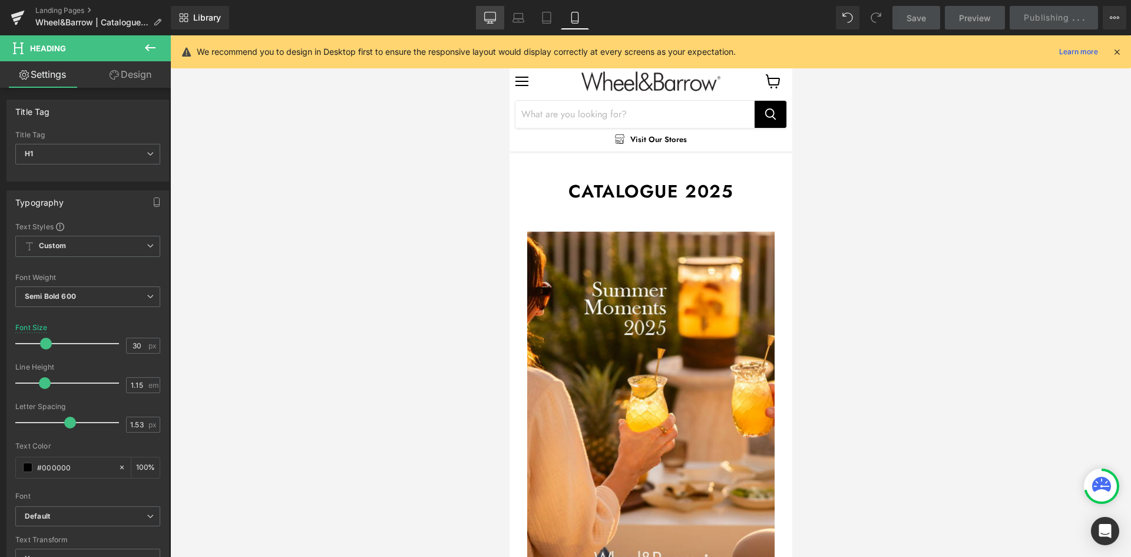
click at [489, 21] on icon at bounding box center [489, 16] width 11 height 9
type input "40"
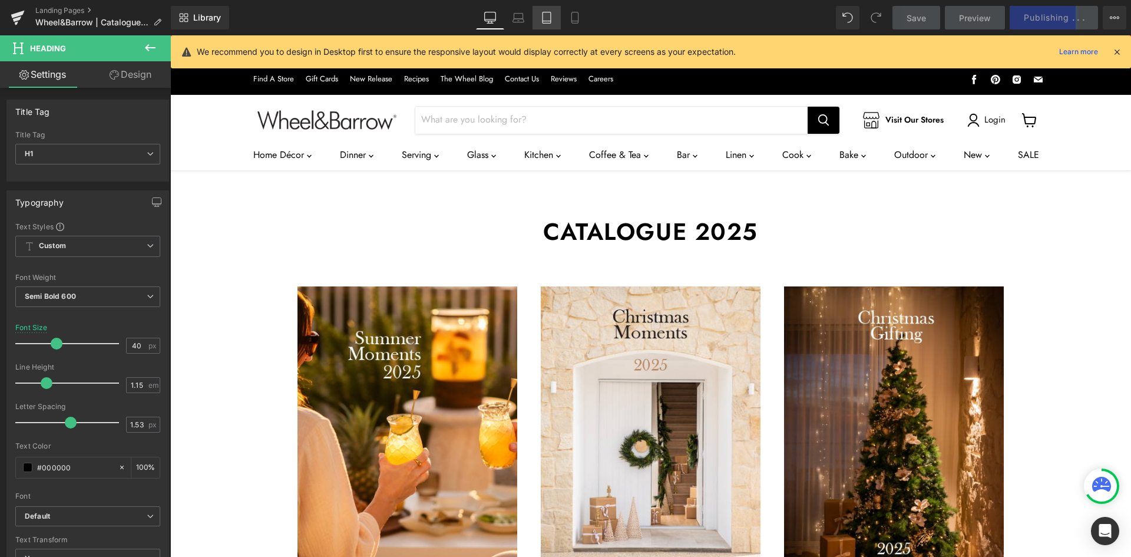
click at [548, 23] on icon at bounding box center [546, 17] width 8 height 11
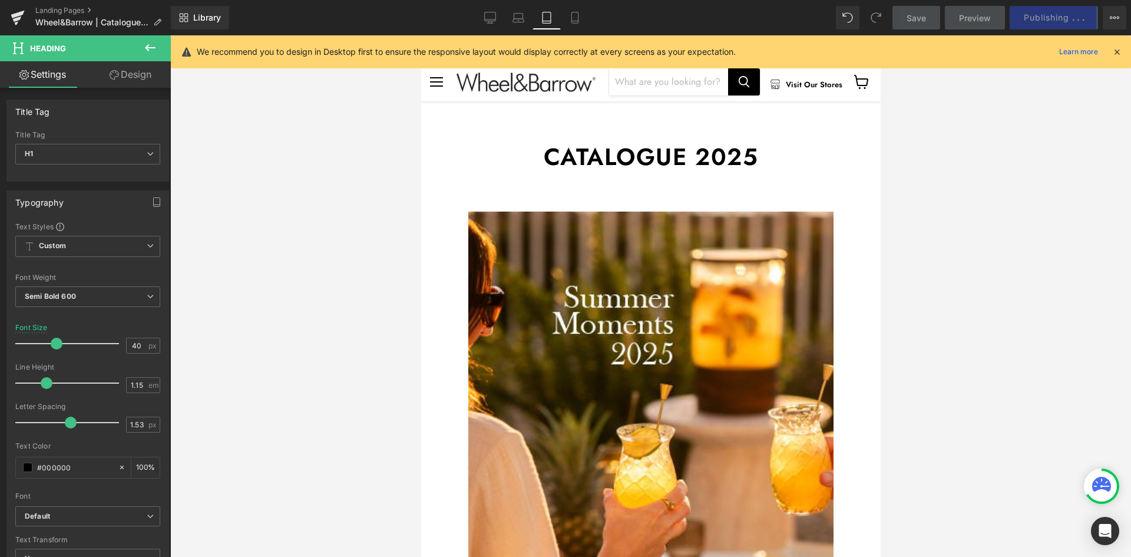
click at [541, 21] on icon at bounding box center [547, 18] width 12 height 12
click at [523, 21] on icon at bounding box center [518, 18] width 12 height 12
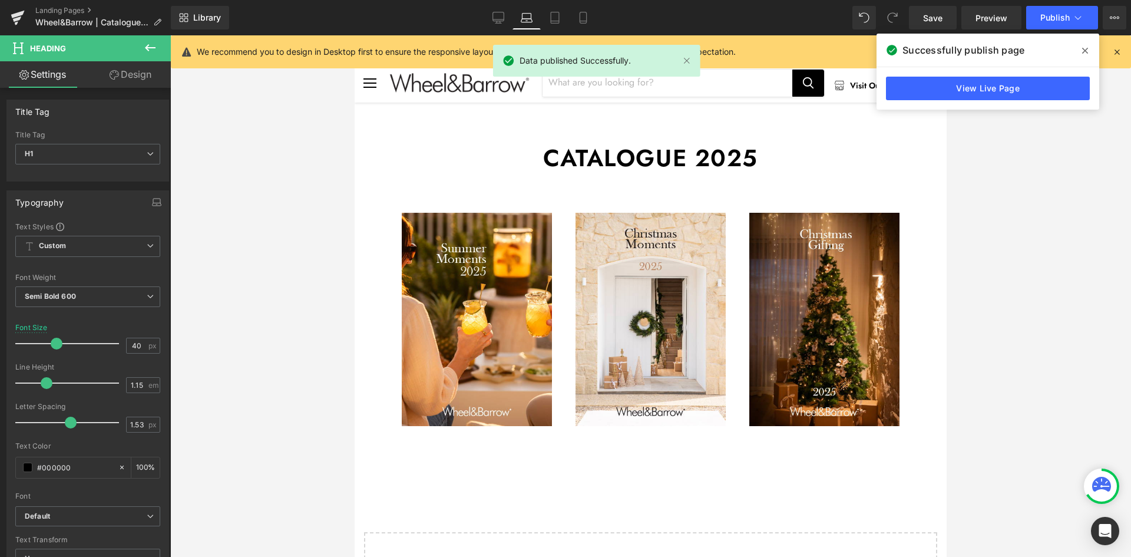
click at [483, 27] on div "Library Laptop Desktop Laptop Tablet Mobile Save Preview Publish Scheduled View…" at bounding box center [651, 18] width 960 height 24
click at [496, 21] on icon at bounding box center [498, 16] width 11 height 9
type input "100"
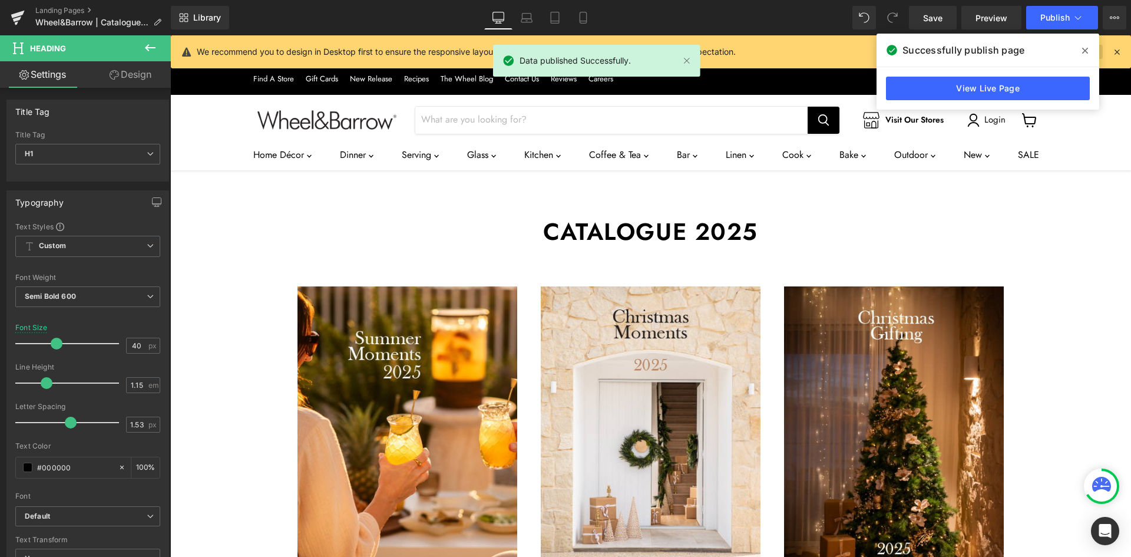
click at [1082, 48] on icon at bounding box center [1085, 50] width 6 height 9
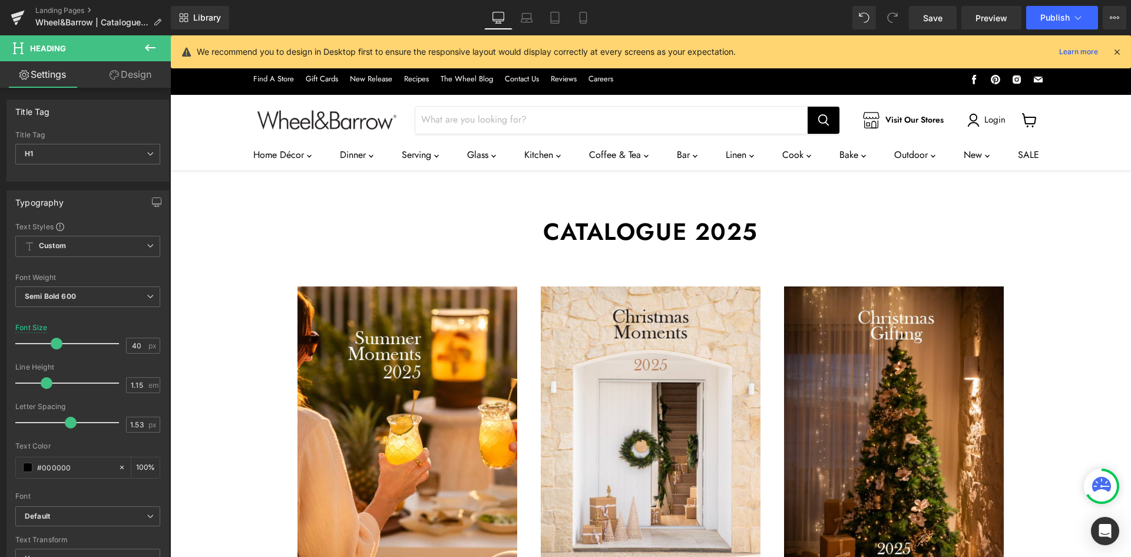
click at [1119, 51] on icon at bounding box center [1116, 52] width 11 height 11
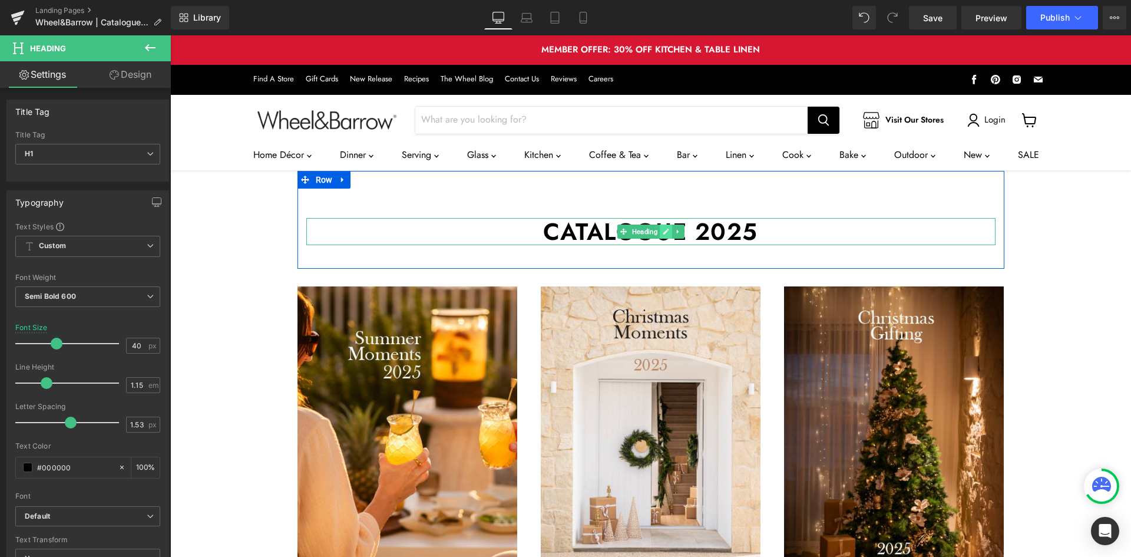
click at [661, 224] on link "Main content" at bounding box center [666, 231] width 12 height 14
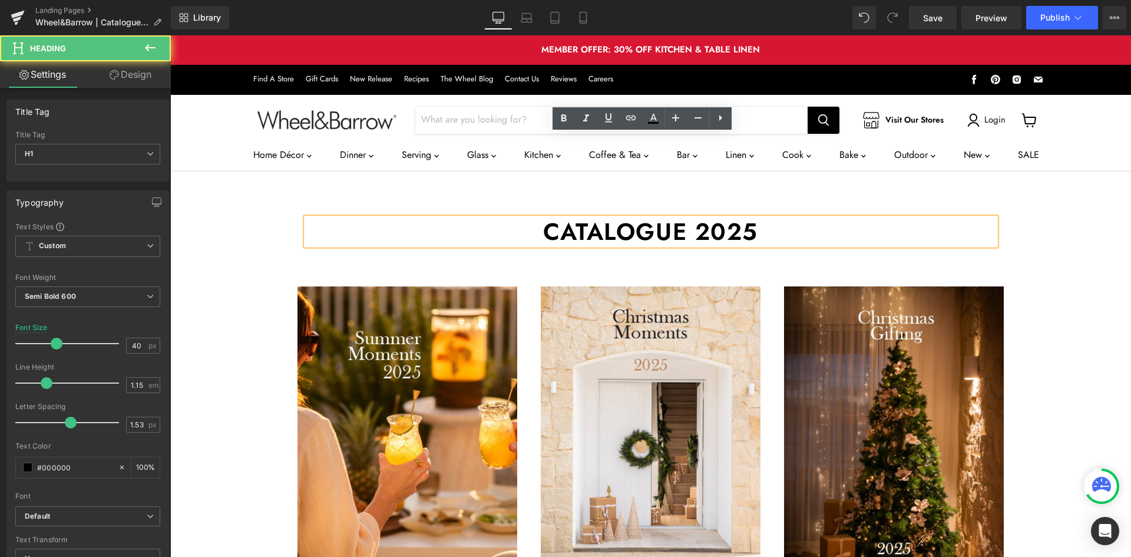
click at [704, 218] on h1 "Catalogue 2025" at bounding box center [650, 231] width 689 height 27
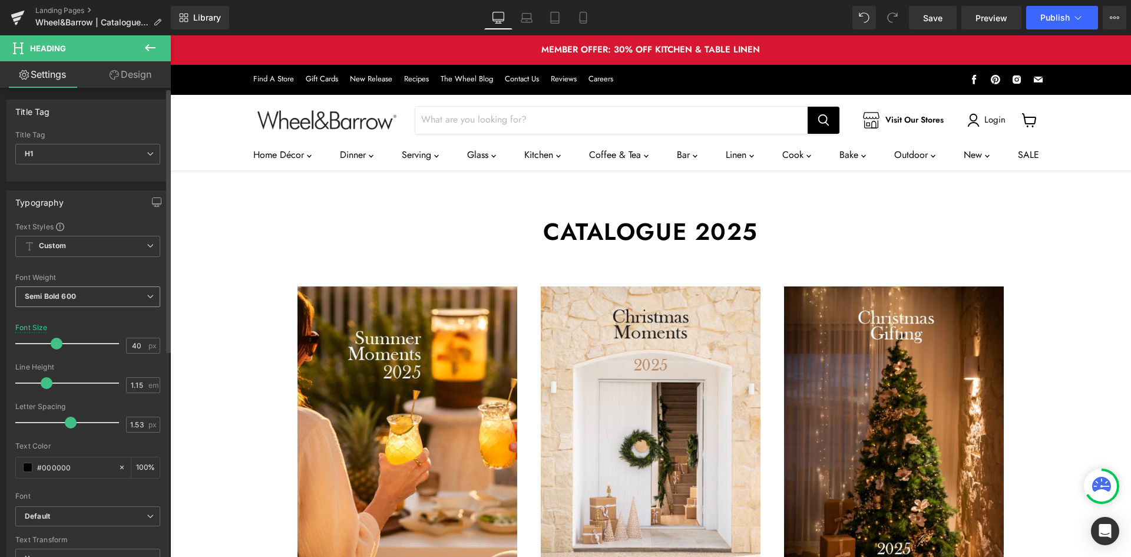
click at [130, 293] on span "Semi Bold 600" at bounding box center [87, 296] width 145 height 21
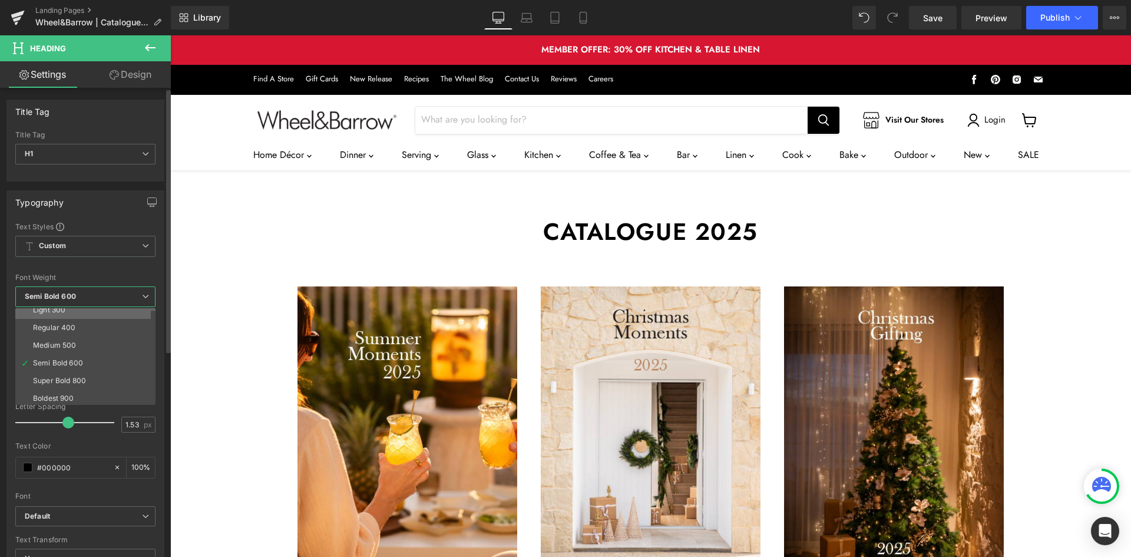
scroll to position [0, 0]
click at [77, 386] on li "Medium 500" at bounding box center [87, 388] width 145 height 18
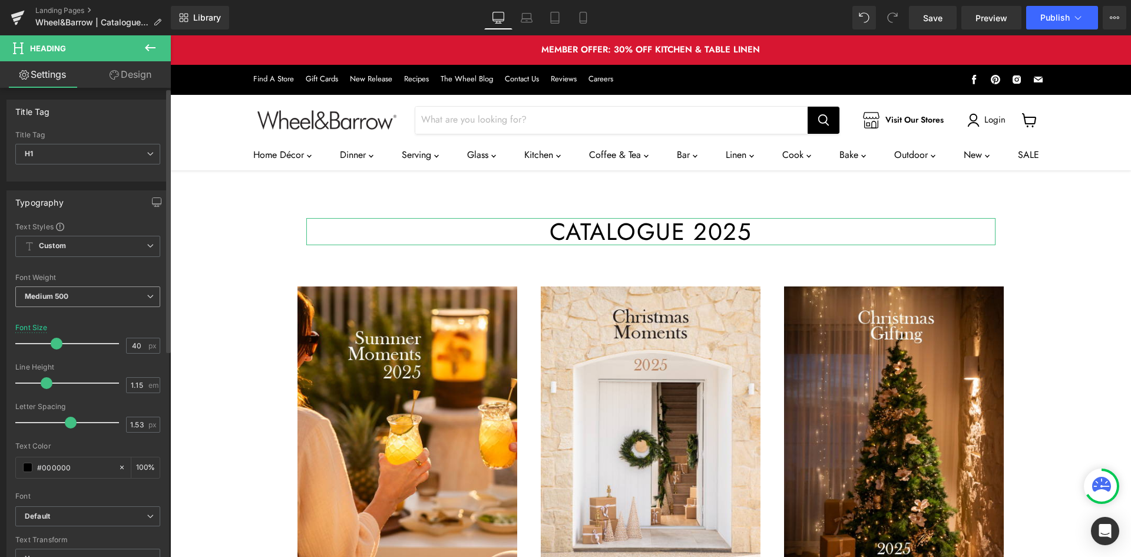
click at [102, 300] on span "Medium 500" at bounding box center [87, 296] width 145 height 21
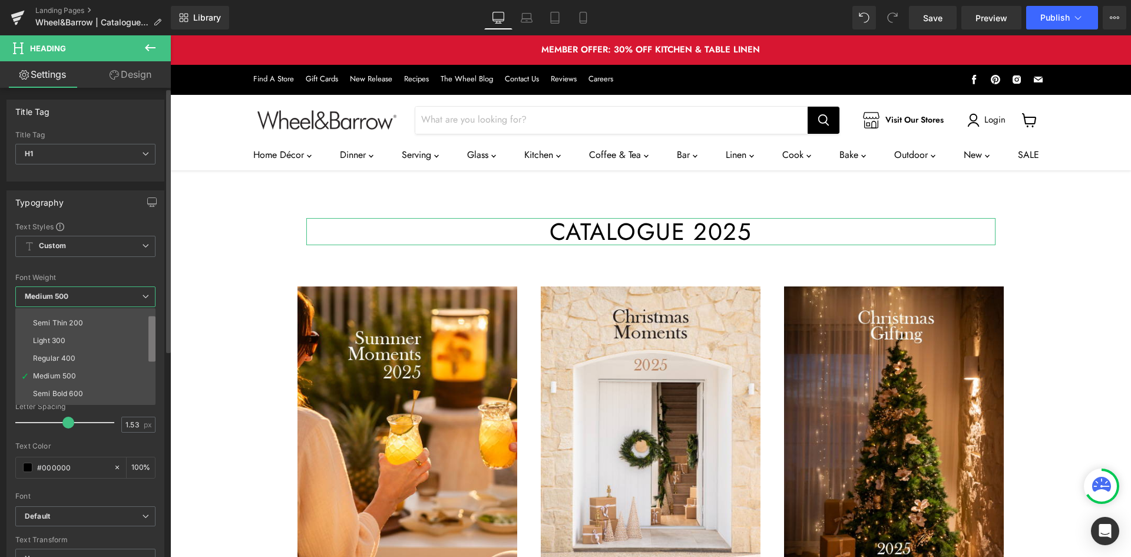
scroll to position [16, 0]
click at [154, 343] on b at bounding box center [151, 341] width 7 height 46
click at [103, 386] on li "Semi Bold 600" at bounding box center [87, 389] width 145 height 18
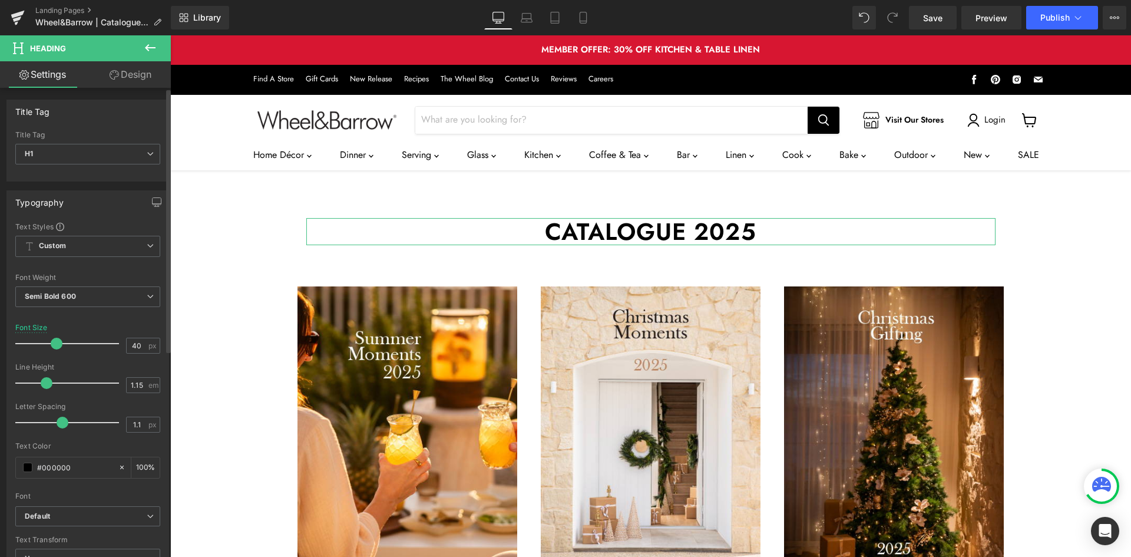
type input "1"
drag, startPoint x: 66, startPoint y: 421, endPoint x: 57, endPoint y: 420, distance: 9.5
click at [57, 420] on span at bounding box center [60, 422] width 12 height 12
click at [120, 297] on span "Semi Bold 600" at bounding box center [87, 296] width 145 height 21
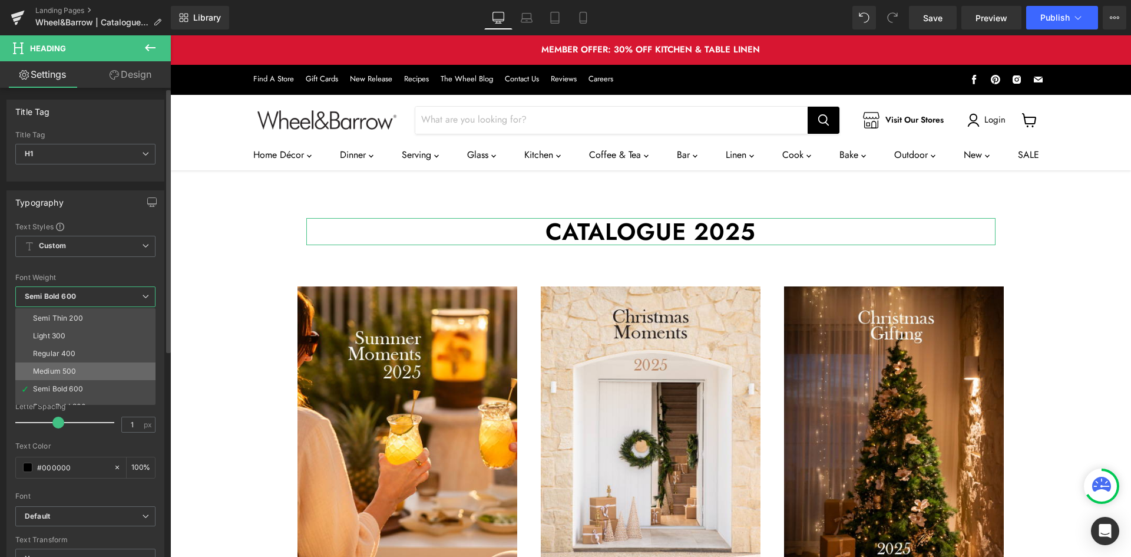
click at [84, 365] on li "Medium 500" at bounding box center [87, 371] width 145 height 18
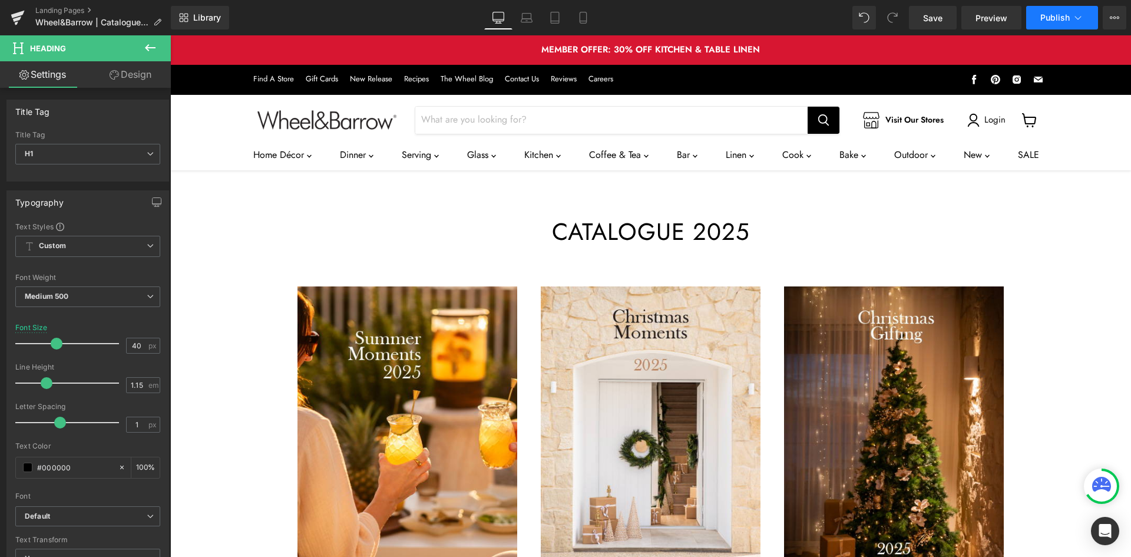
click at [1038, 6] on button "Publish" at bounding box center [1062, 18] width 72 height 24
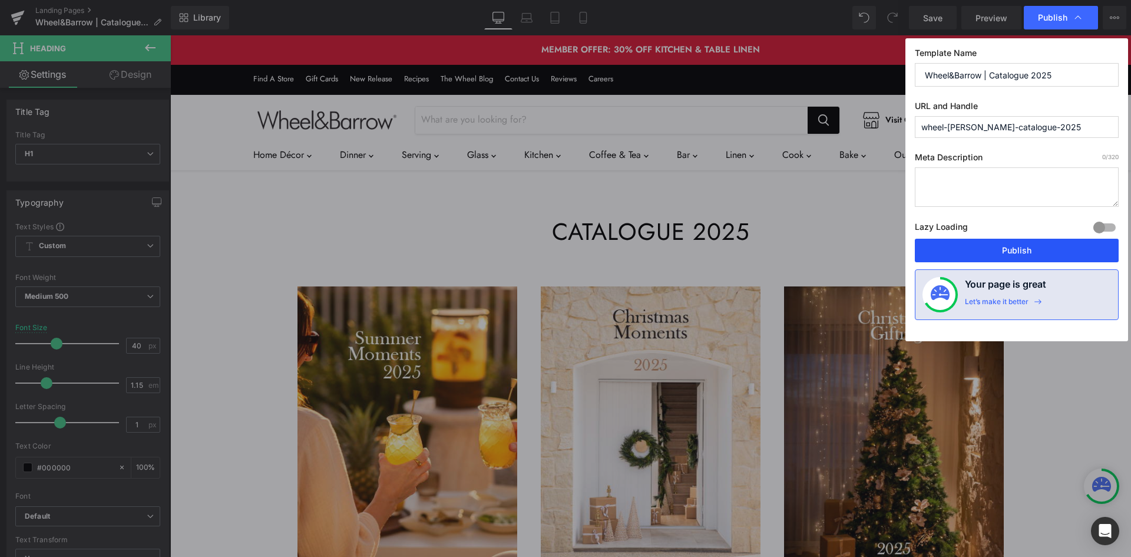
click at [970, 251] on button "Publish" at bounding box center [1017, 251] width 204 height 24
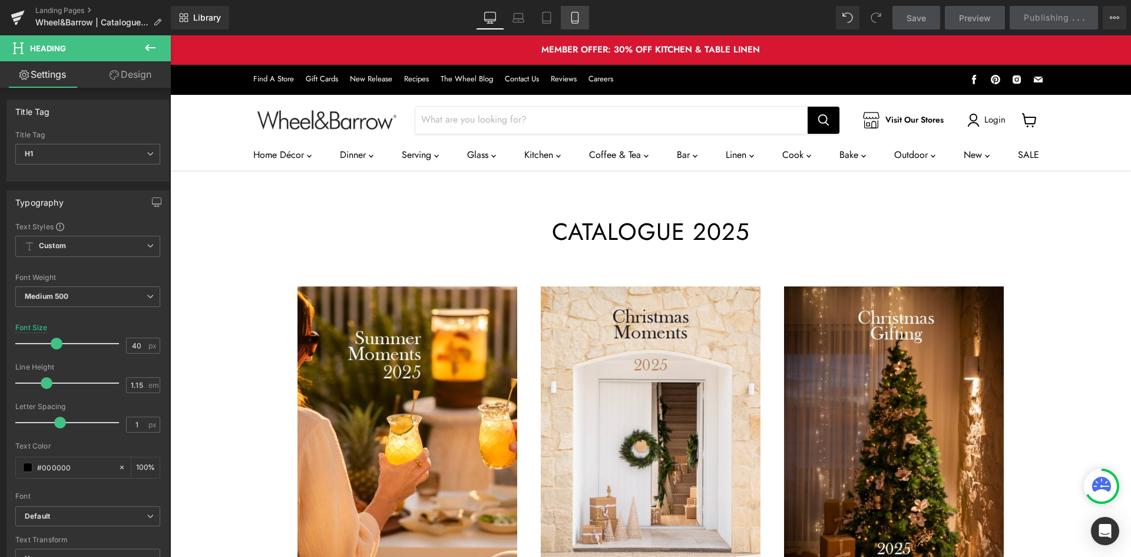
click at [569, 25] on link "Mobile" at bounding box center [575, 18] width 28 height 24
type input "30"
type input "100"
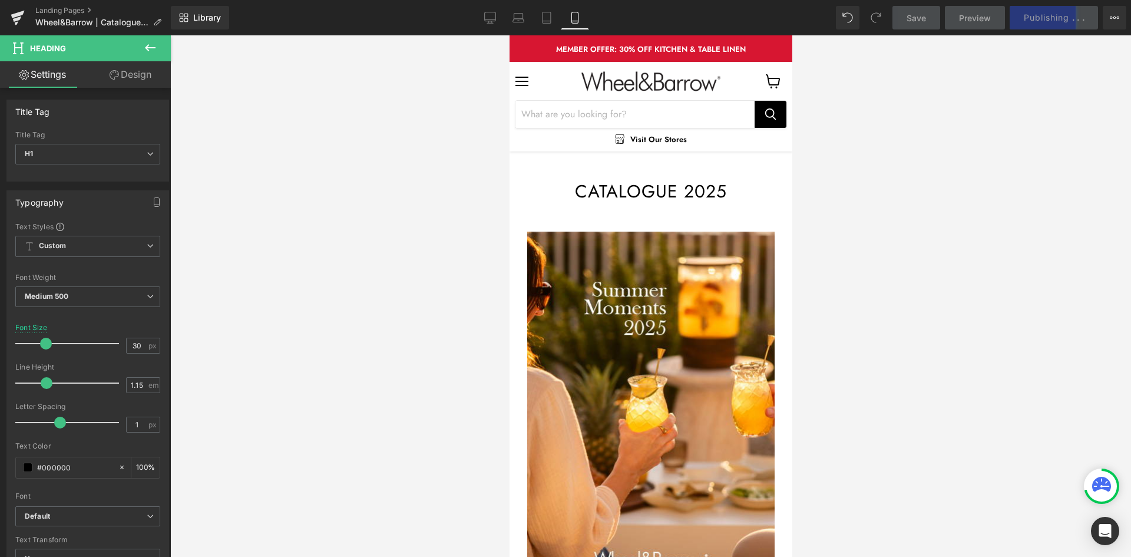
scroll to position [0, 0]
